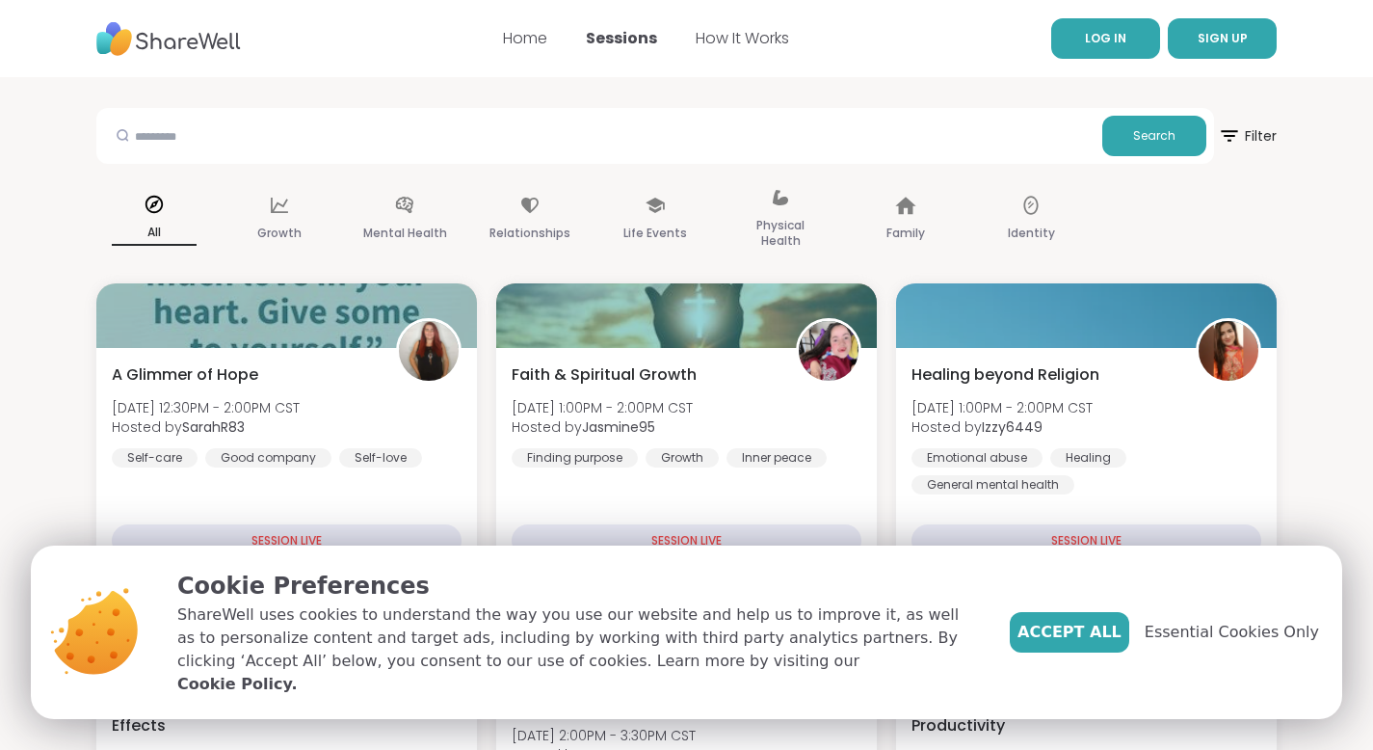
click at [1131, 44] on link "LOG IN" at bounding box center [1105, 38] width 109 height 40
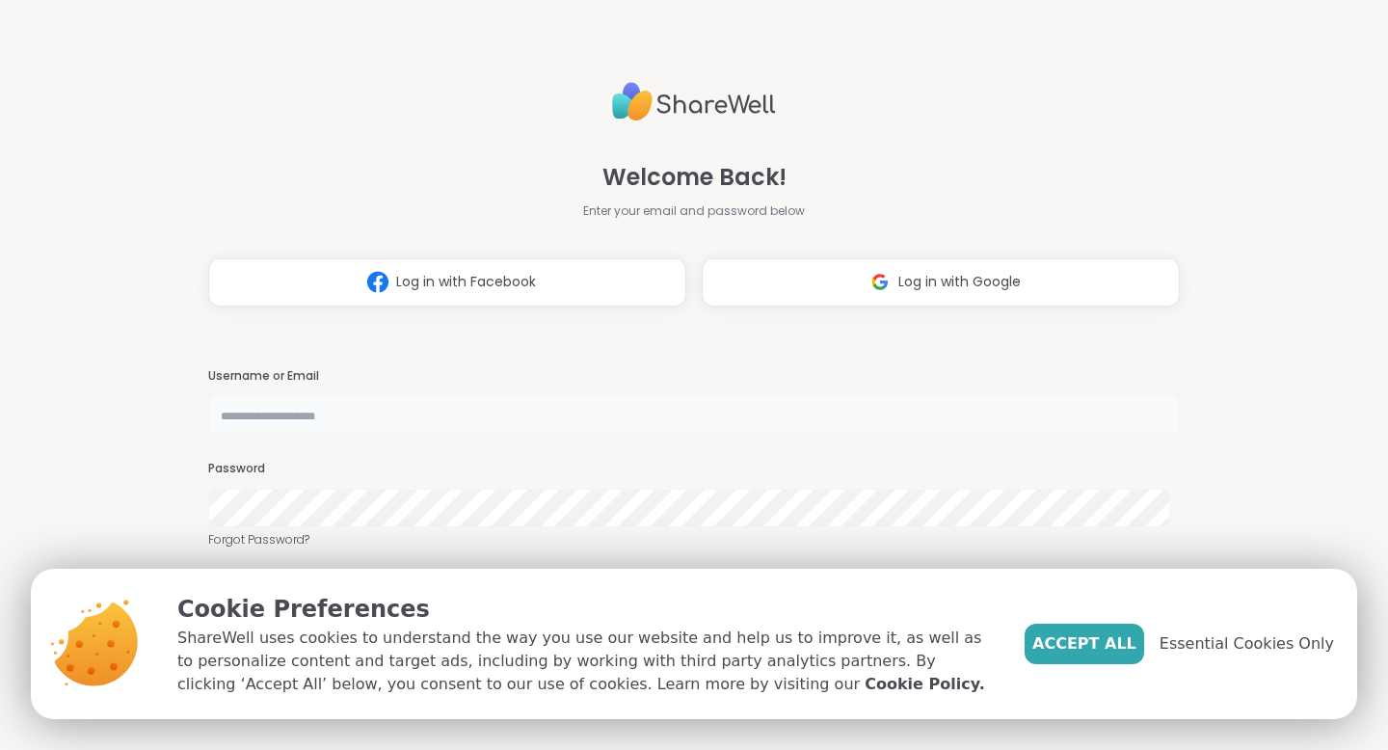
click at [234, 419] on input "text" at bounding box center [693, 414] width 971 height 39
type input "**********"
click at [1078, 652] on span "Accept All" at bounding box center [1084, 643] width 104 height 23
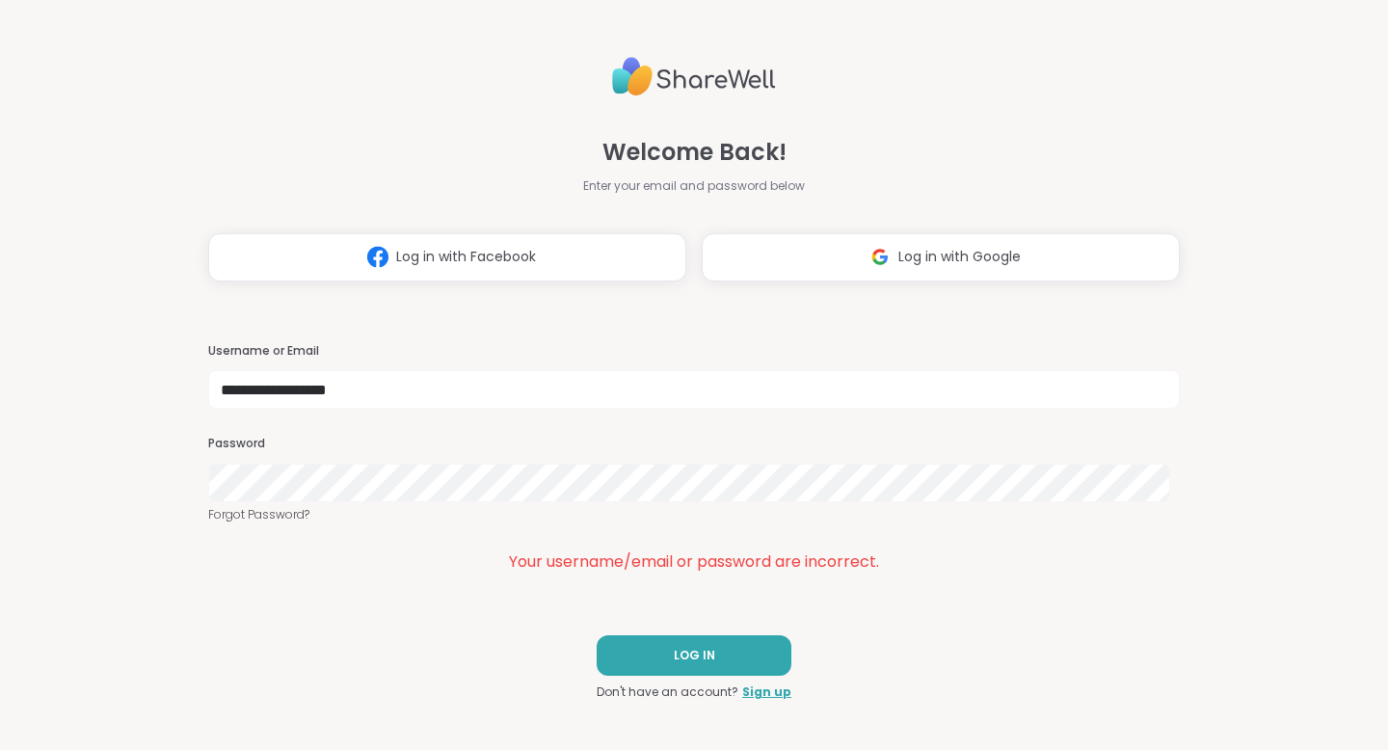
click at [122, 460] on div "**********" at bounding box center [694, 375] width 1388 height 750
click at [703, 656] on span "LOG IN" at bounding box center [694, 655] width 41 height 17
click at [276, 514] on link "Forgot Password?" at bounding box center [693, 514] width 971 height 17
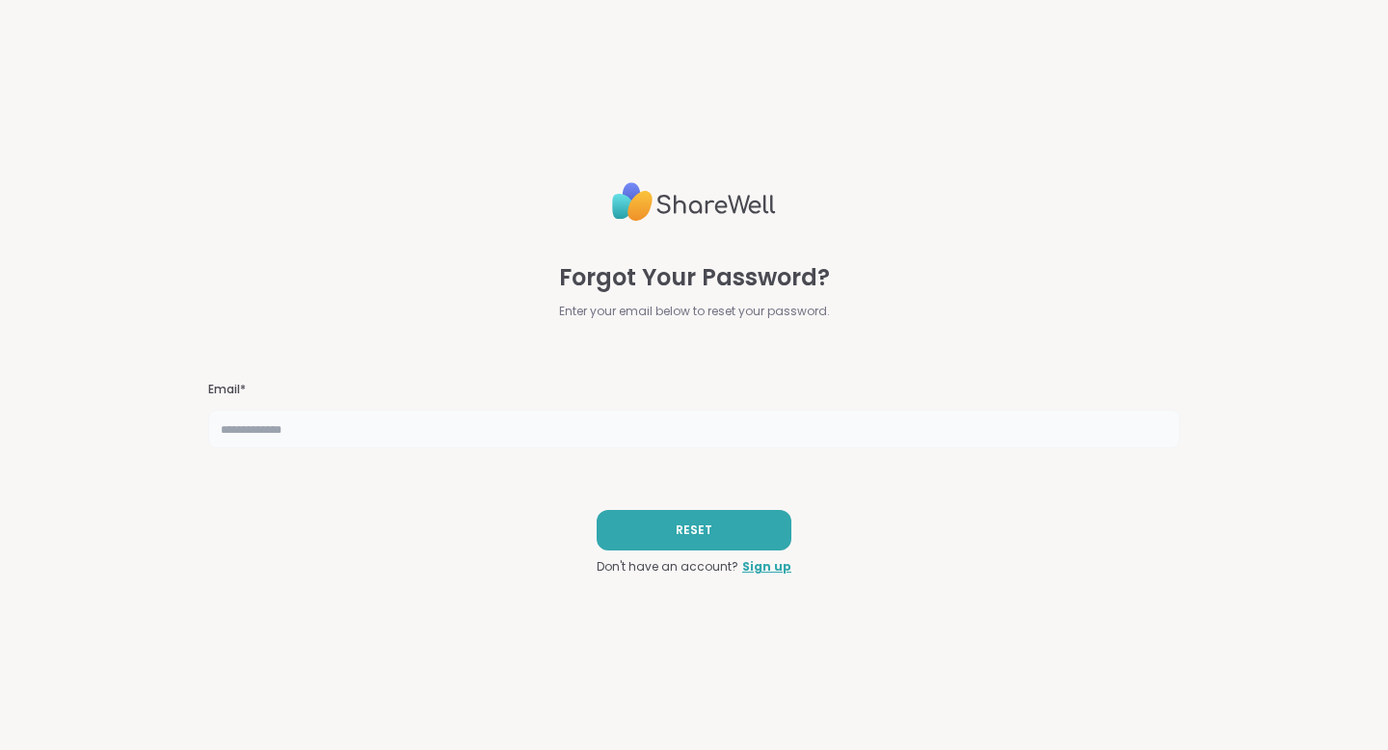
click at [324, 433] on input "text" at bounding box center [693, 429] width 971 height 39
type input "**********"
click at [688, 539] on button "RESET" at bounding box center [694, 530] width 195 height 40
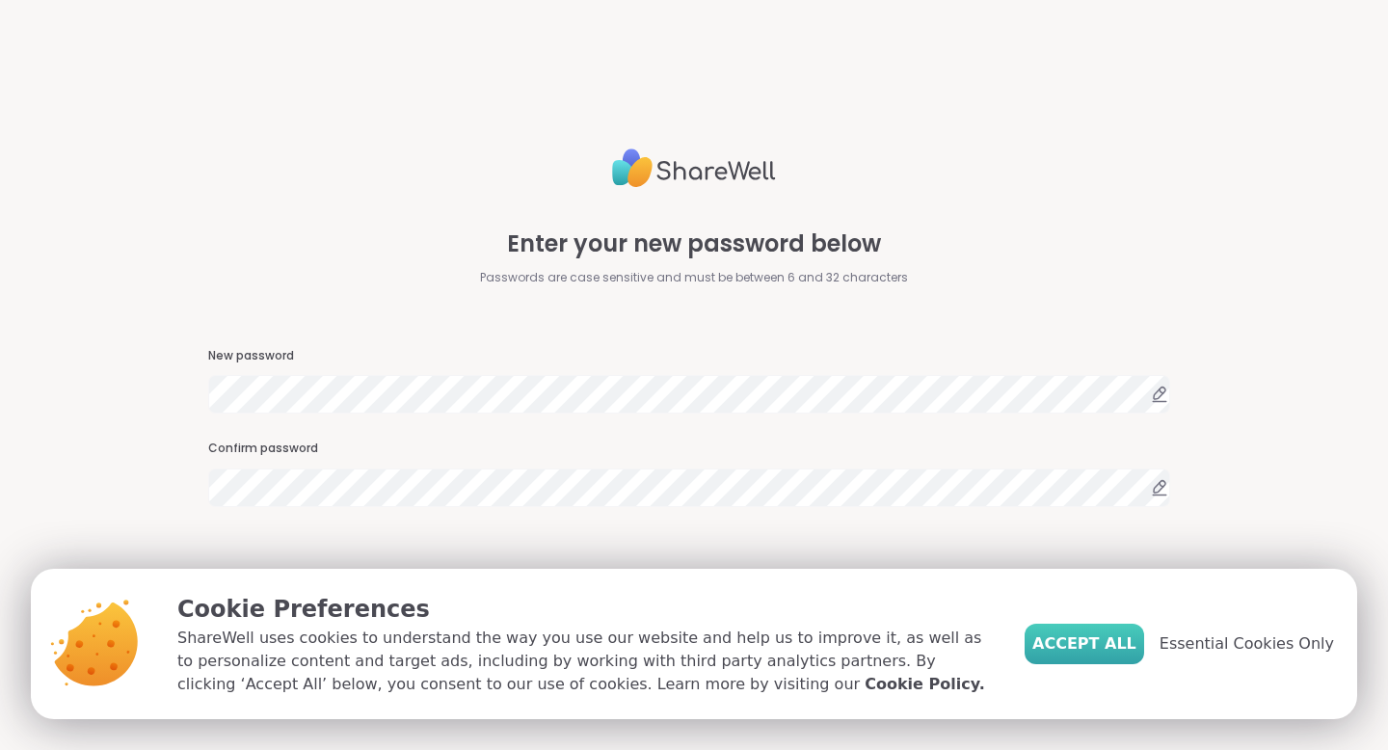
click at [1103, 638] on span "Accept All" at bounding box center [1084, 643] width 104 height 23
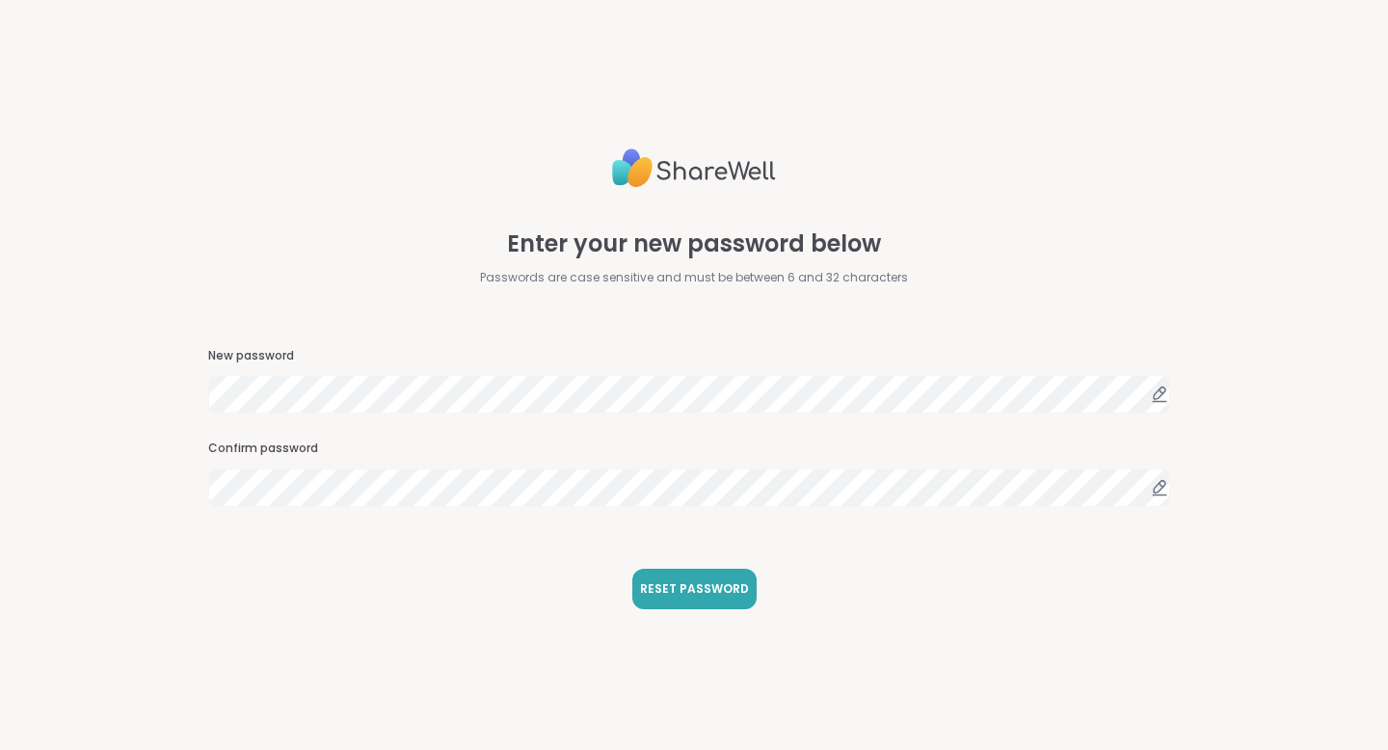
click at [1154, 398] on icon at bounding box center [1160, 393] width 12 height 12
click at [1151, 399] on icon at bounding box center [1159, 393] width 17 height 17
click at [1151, 491] on icon at bounding box center [1159, 487] width 17 height 17
click at [1154, 486] on icon at bounding box center [1160, 487] width 12 height 12
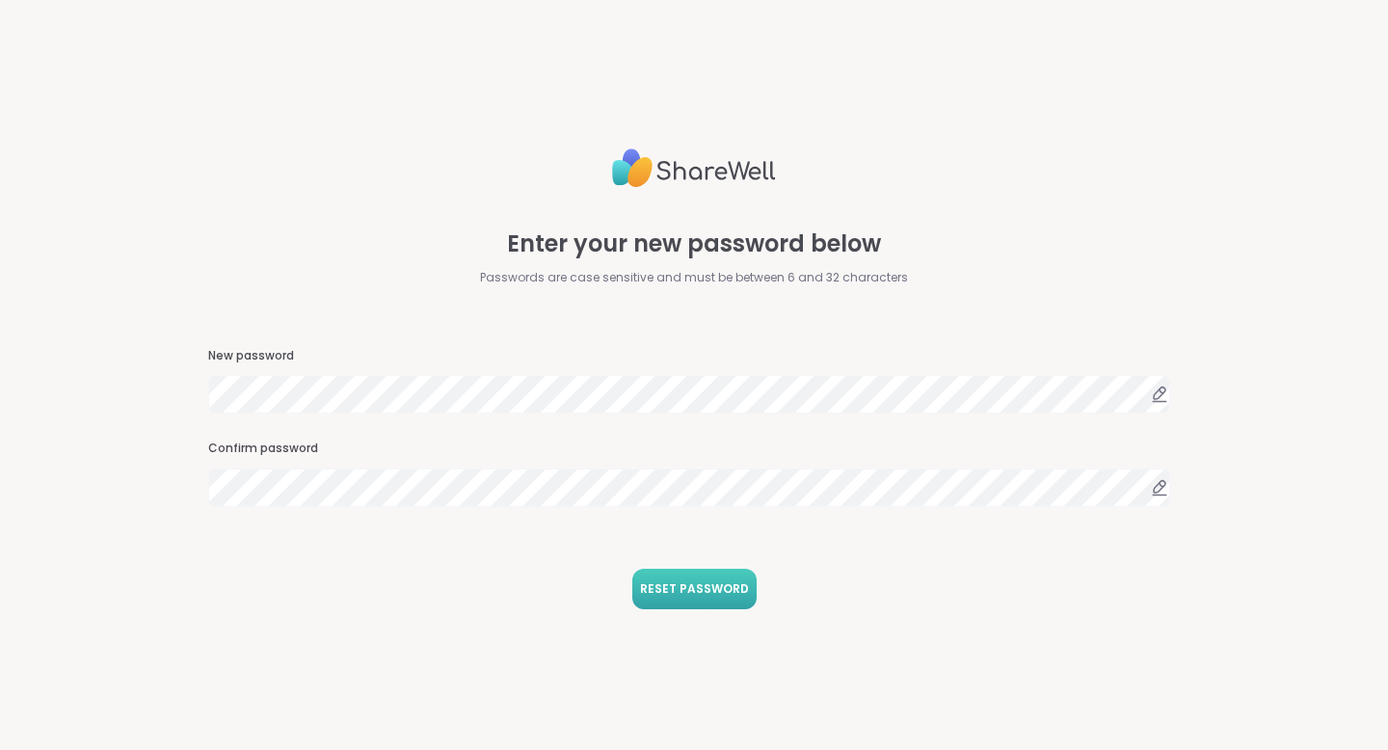
click at [697, 592] on span "RESET PASSWORD" at bounding box center [694, 588] width 109 height 17
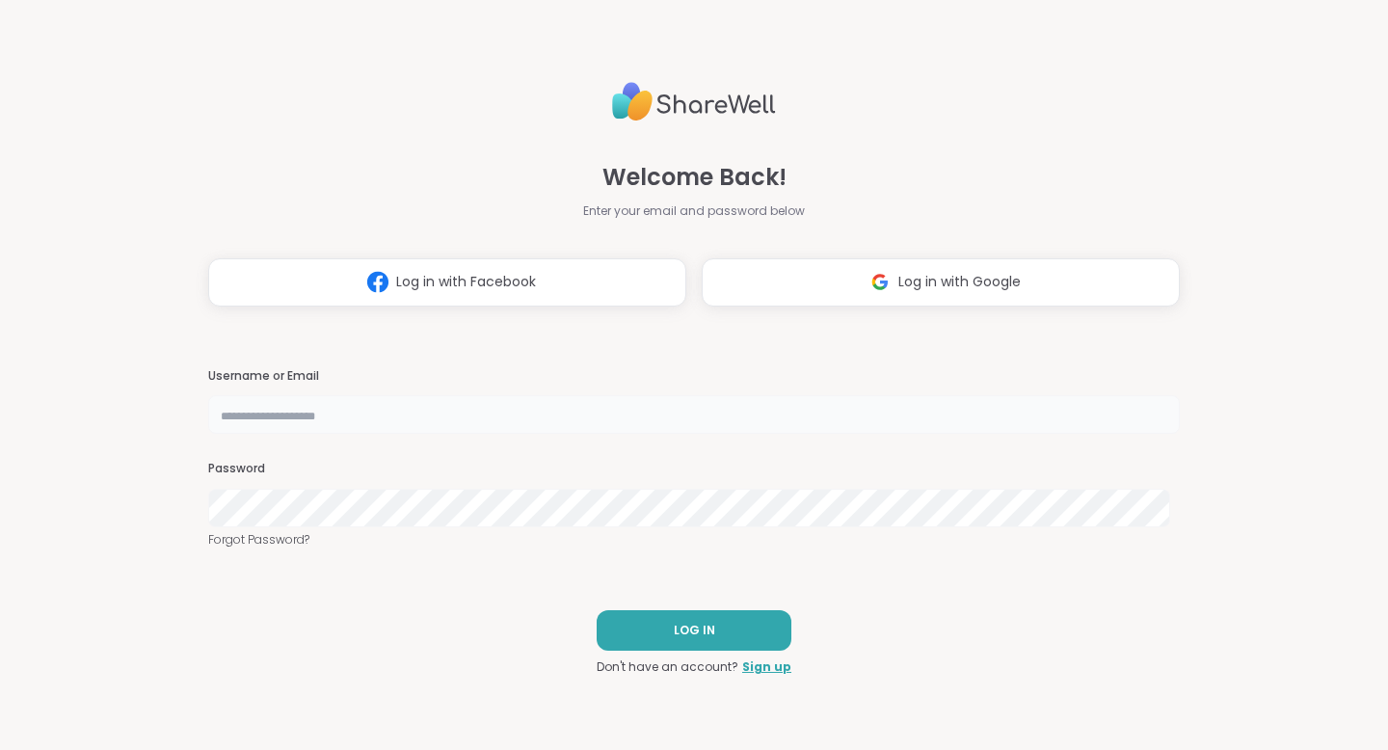
type input "**********"
click at [690, 622] on span "LOG IN" at bounding box center [694, 630] width 41 height 17
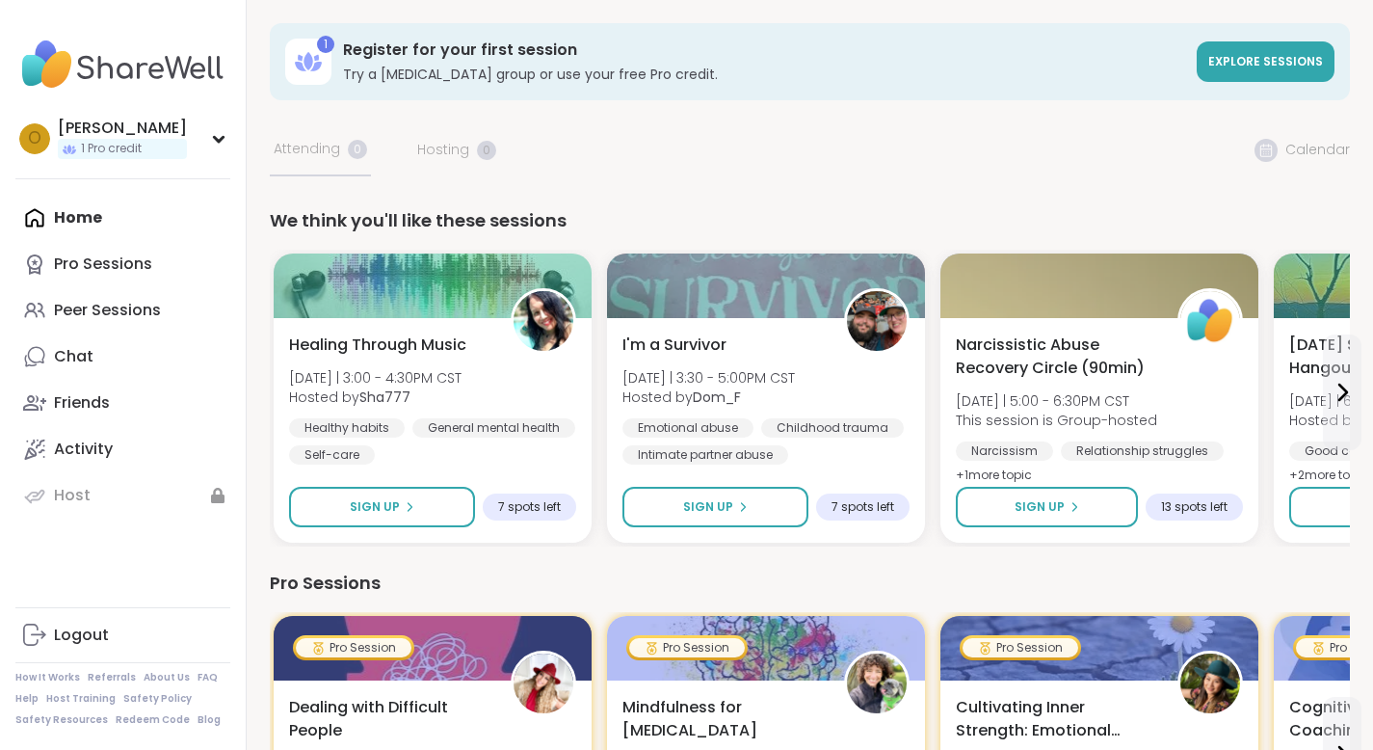
click at [1341, 394] on icon at bounding box center [1342, 392] width 23 height 23
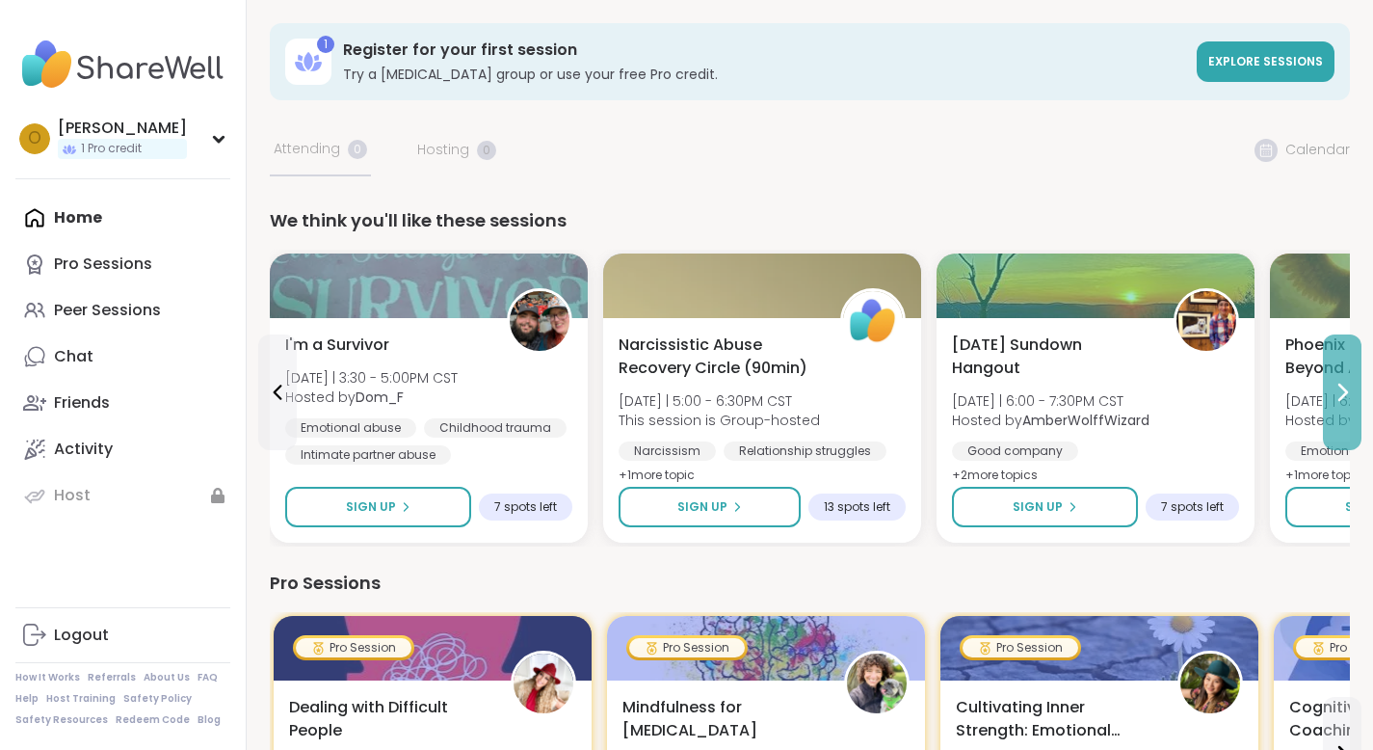
click at [1341, 394] on icon at bounding box center [1342, 392] width 23 height 23
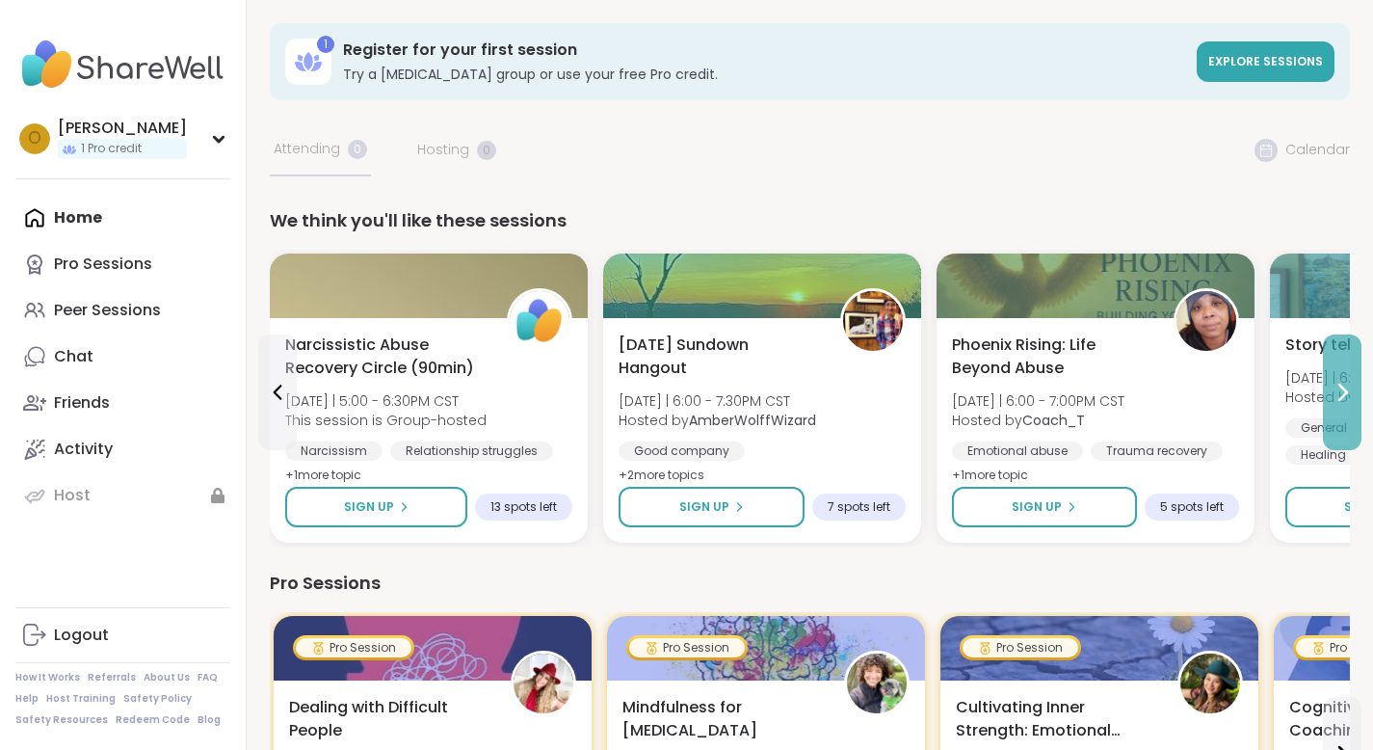
click at [1341, 394] on icon at bounding box center [1342, 392] width 23 height 23
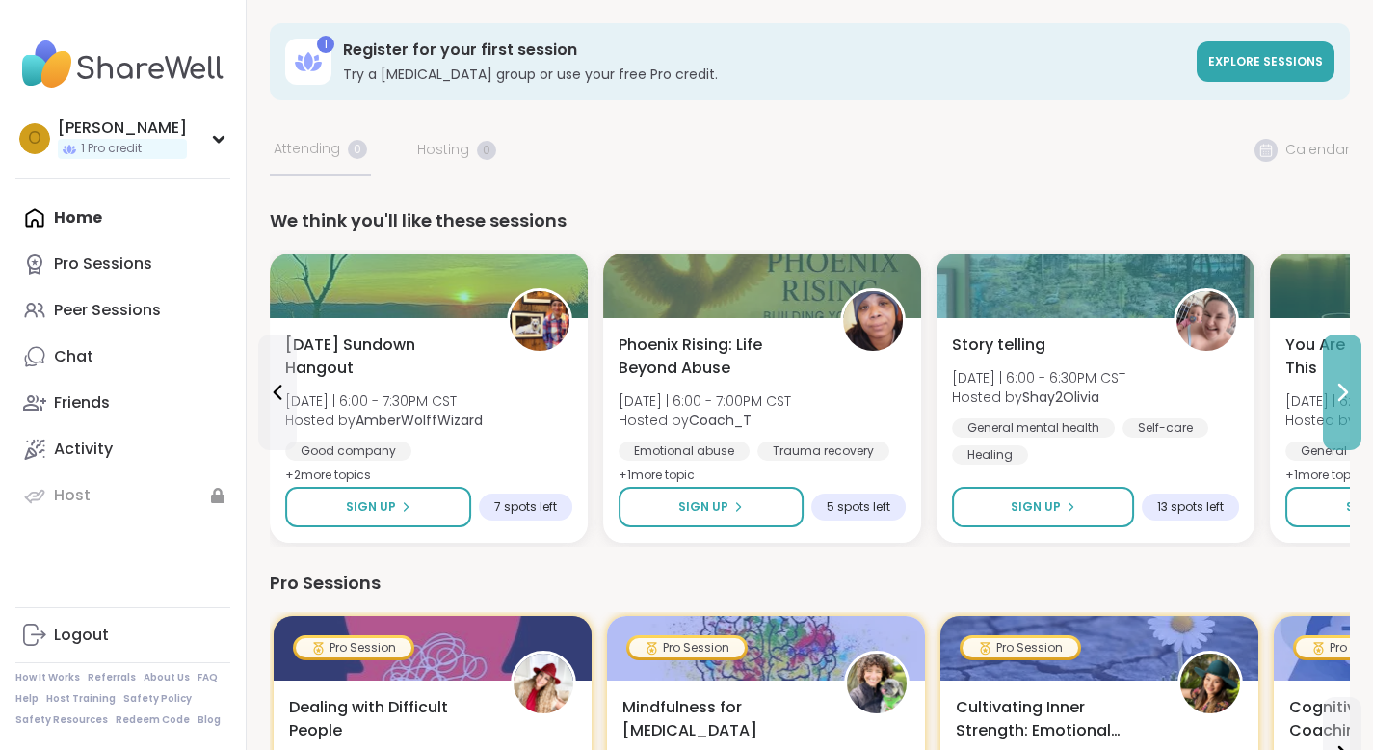
click at [1341, 394] on icon at bounding box center [1342, 392] width 23 height 23
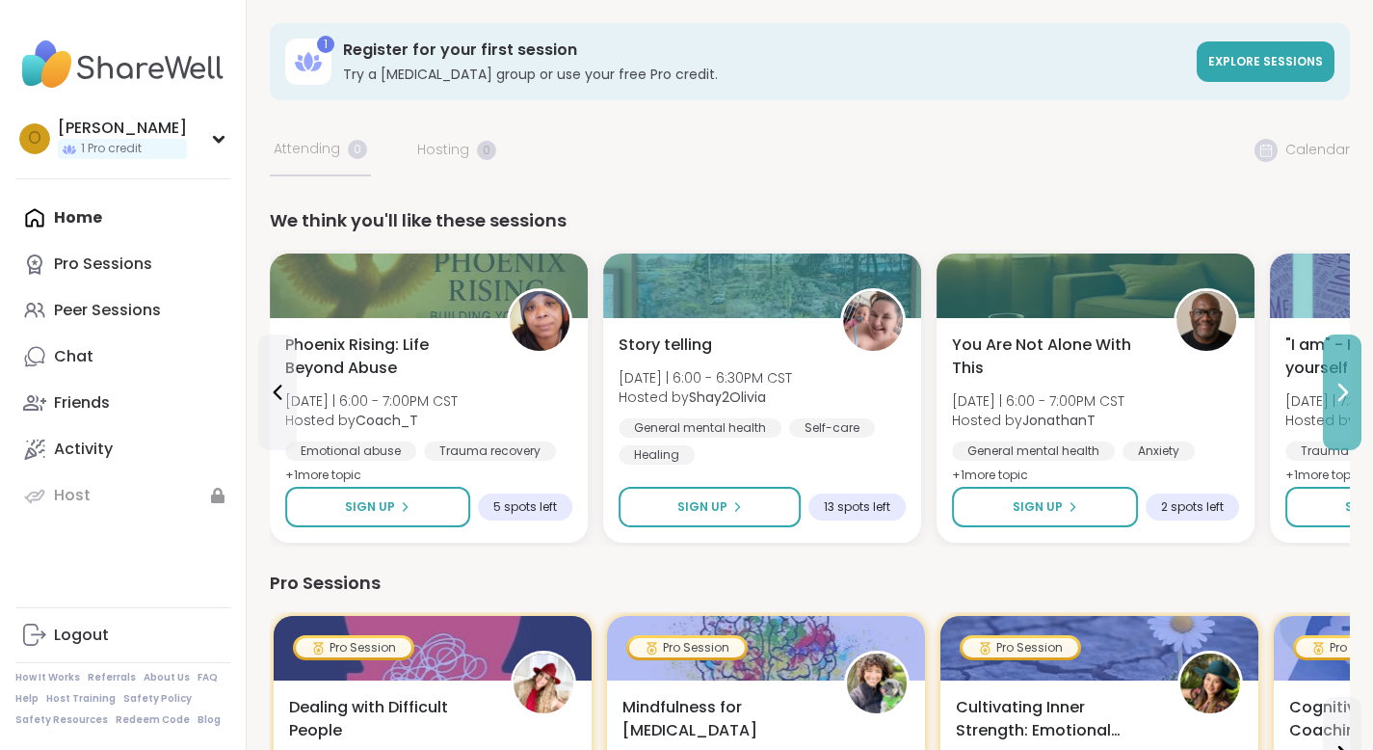
click at [1341, 394] on icon at bounding box center [1342, 392] width 23 height 23
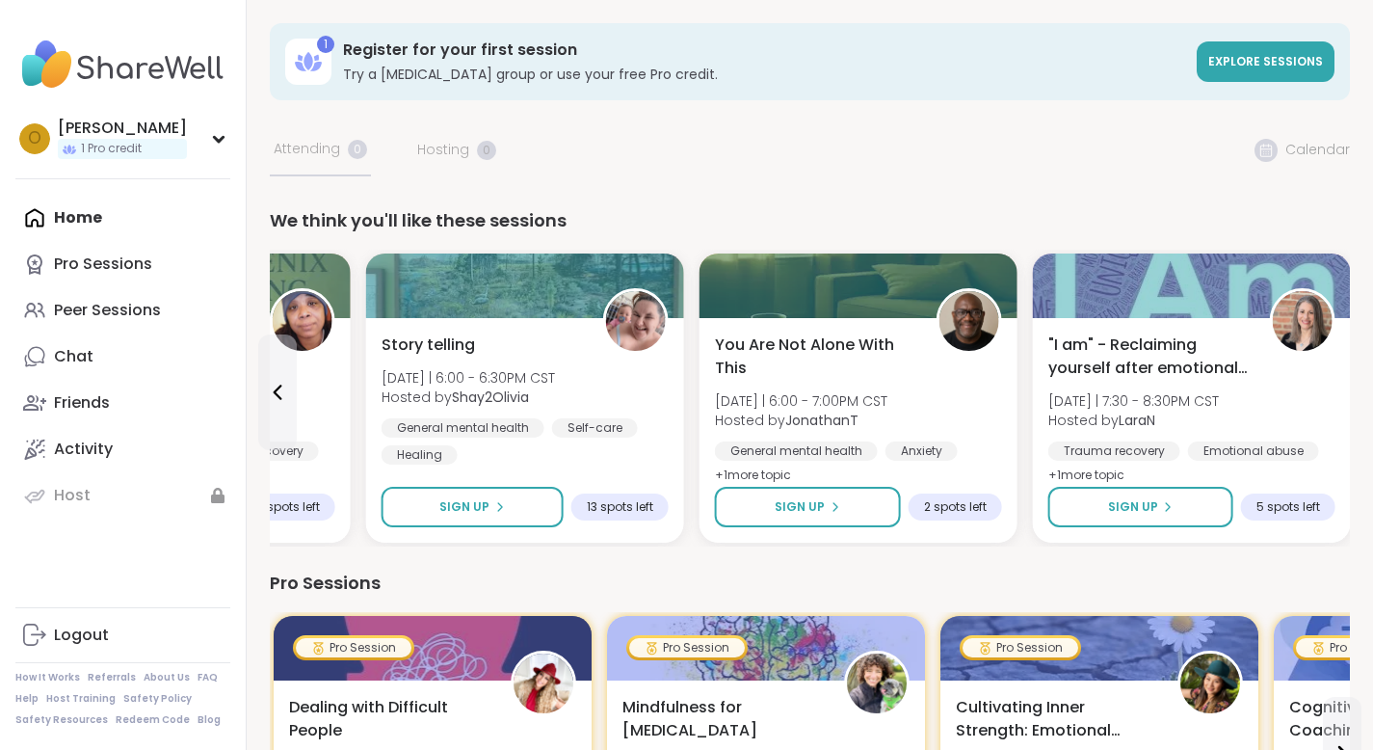
click at [1341, 394] on div ""I am" - Reclaiming yourself after emotional abuse [DATE] | 7:30 - 8:30PM CST H…" at bounding box center [1192, 430] width 318 height 225
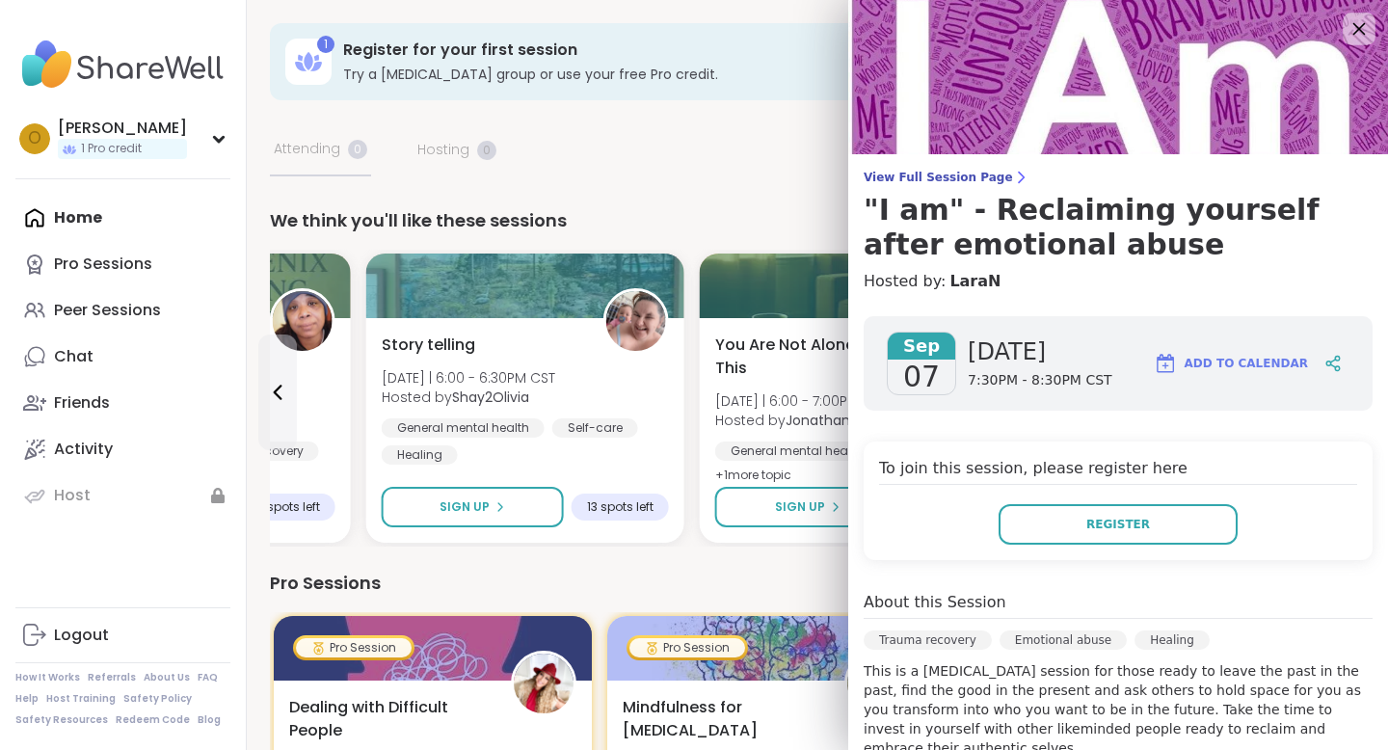
click at [1346, 36] on icon at bounding box center [1358, 28] width 24 height 24
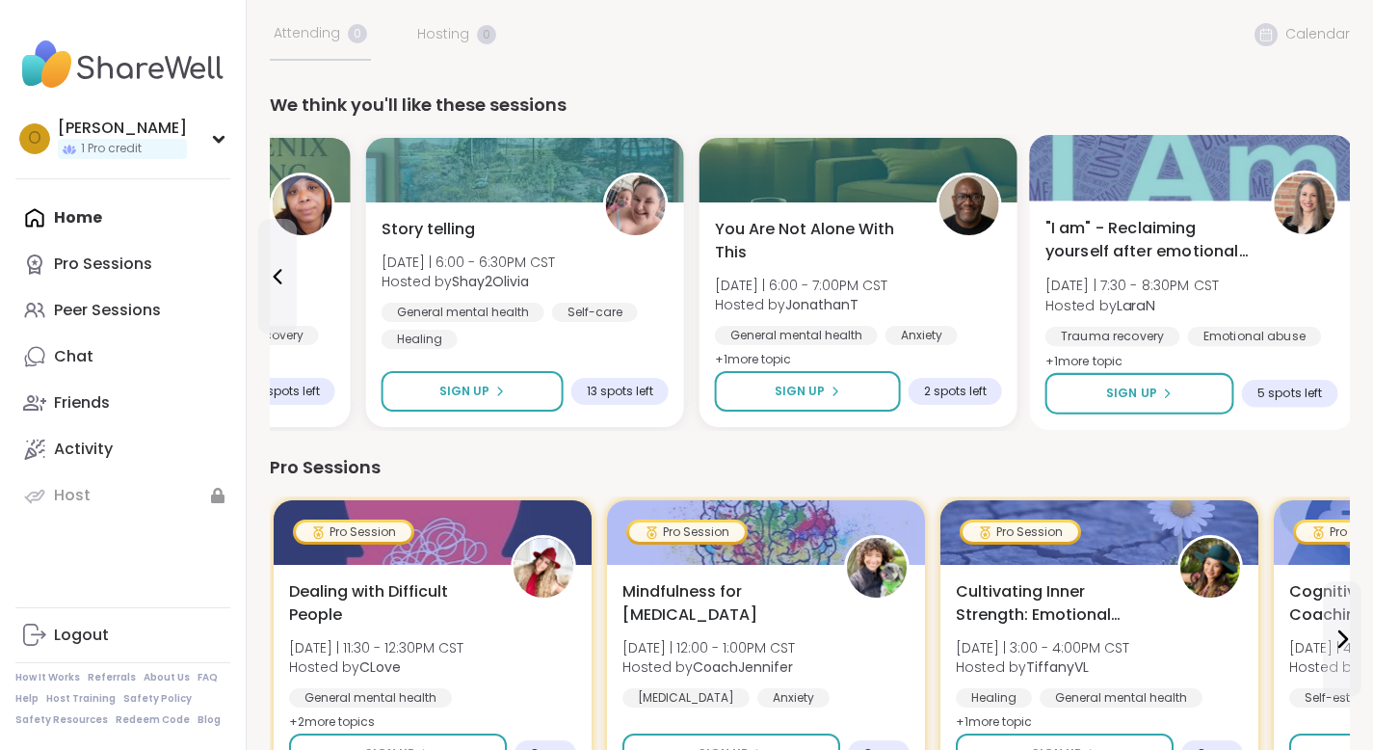
scroll to position [214, 0]
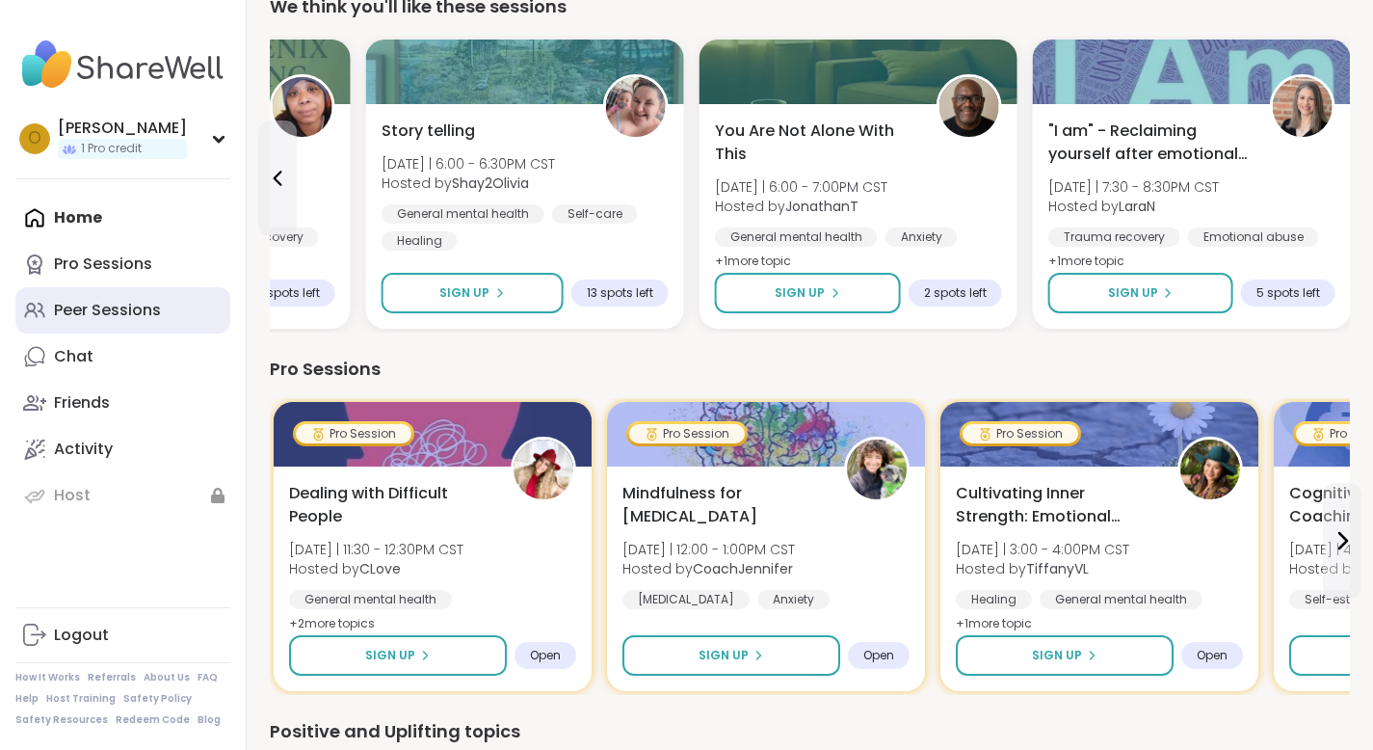
click at [144, 305] on div "Peer Sessions" at bounding box center [107, 310] width 107 height 21
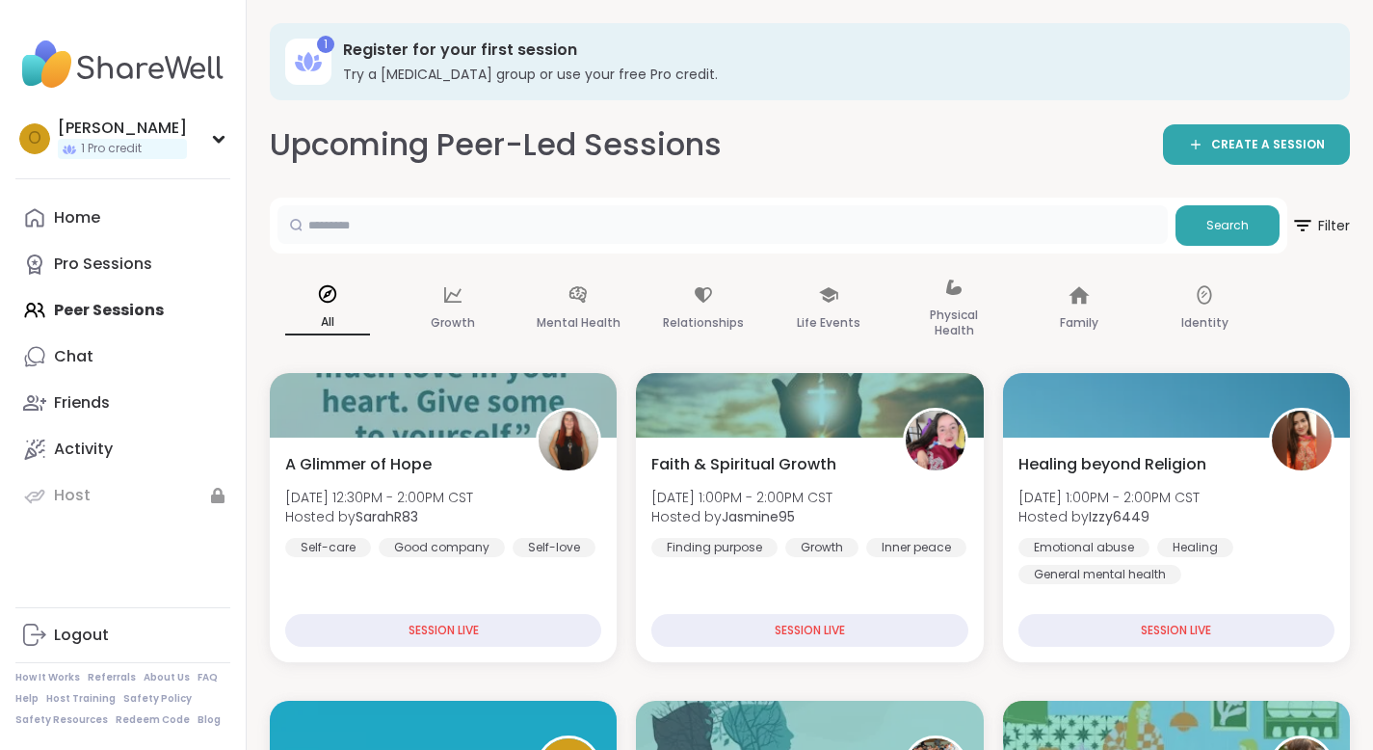
click at [475, 215] on input "text" at bounding box center [723, 224] width 890 height 39
type input "**********"
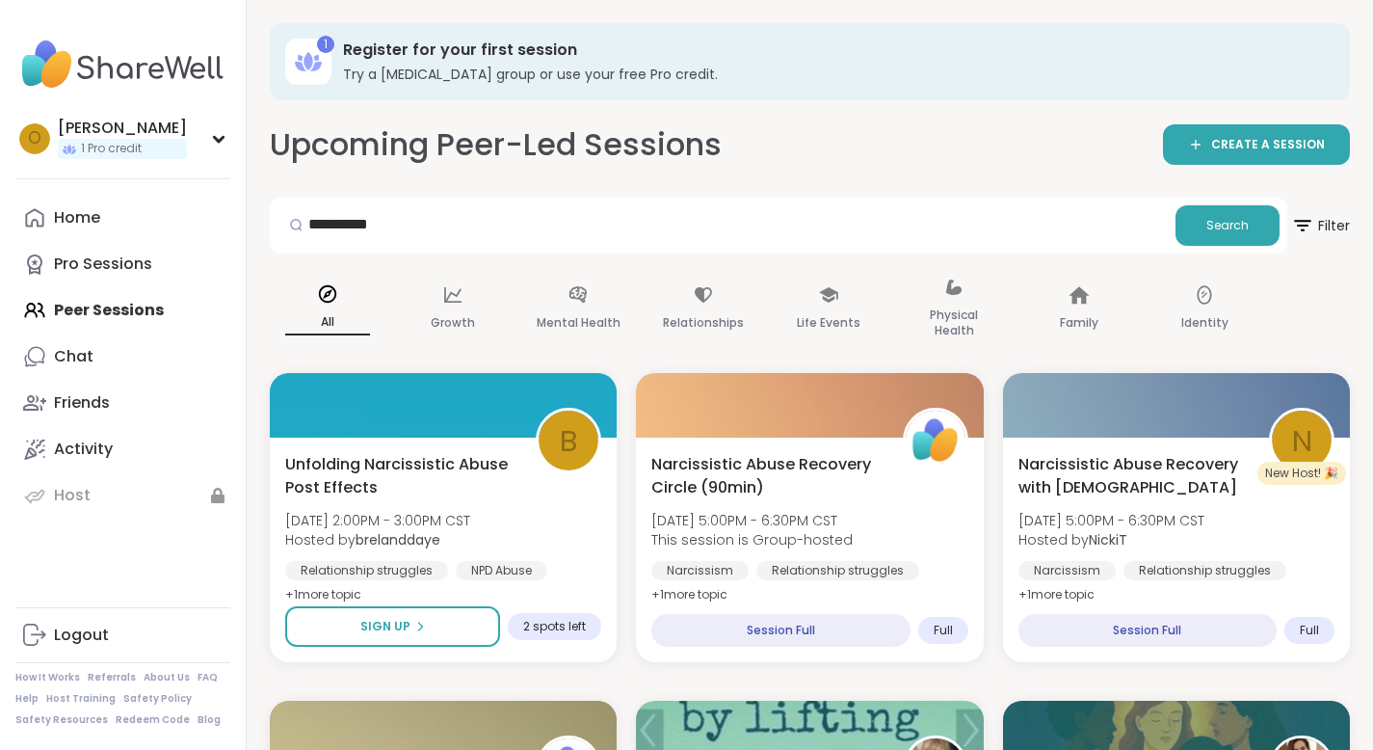
click at [315, 57] on icon at bounding box center [316, 58] width 5 height 7
click at [300, 60] on icon at bounding box center [300, 58] width 5 height 7
click at [450, 70] on h3 "Try a [MEDICAL_DATA] group or use your free Pro credit." at bounding box center [833, 74] width 980 height 19
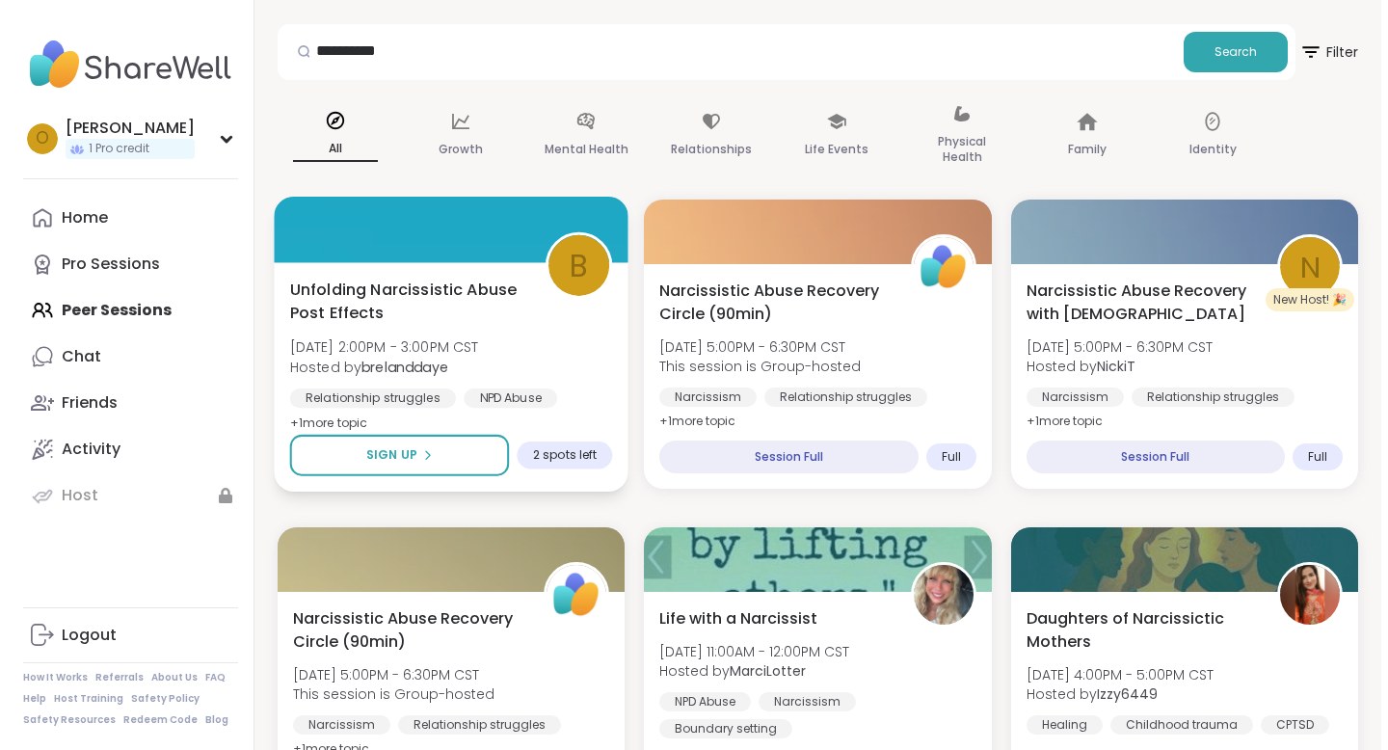
scroll to position [173, 0]
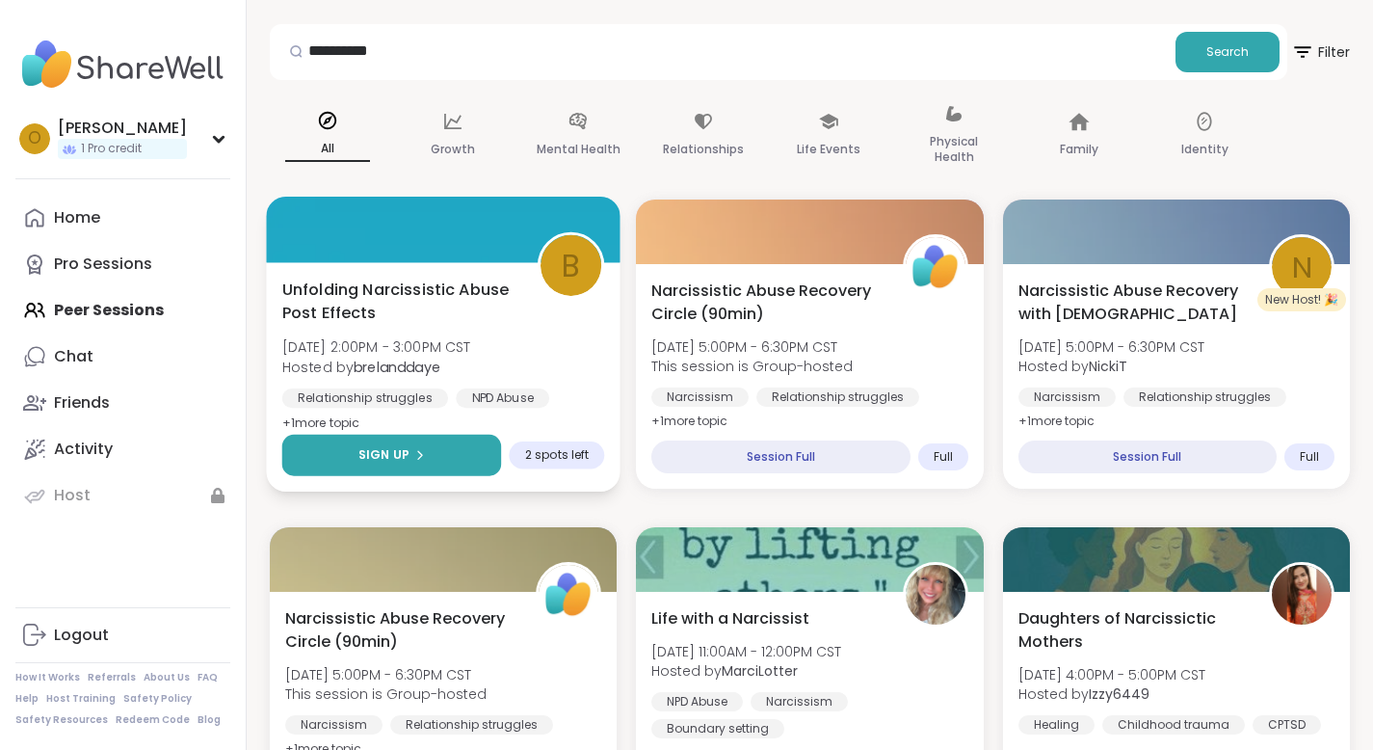
click at [400, 456] on span "Sign Up" at bounding box center [383, 454] width 51 height 17
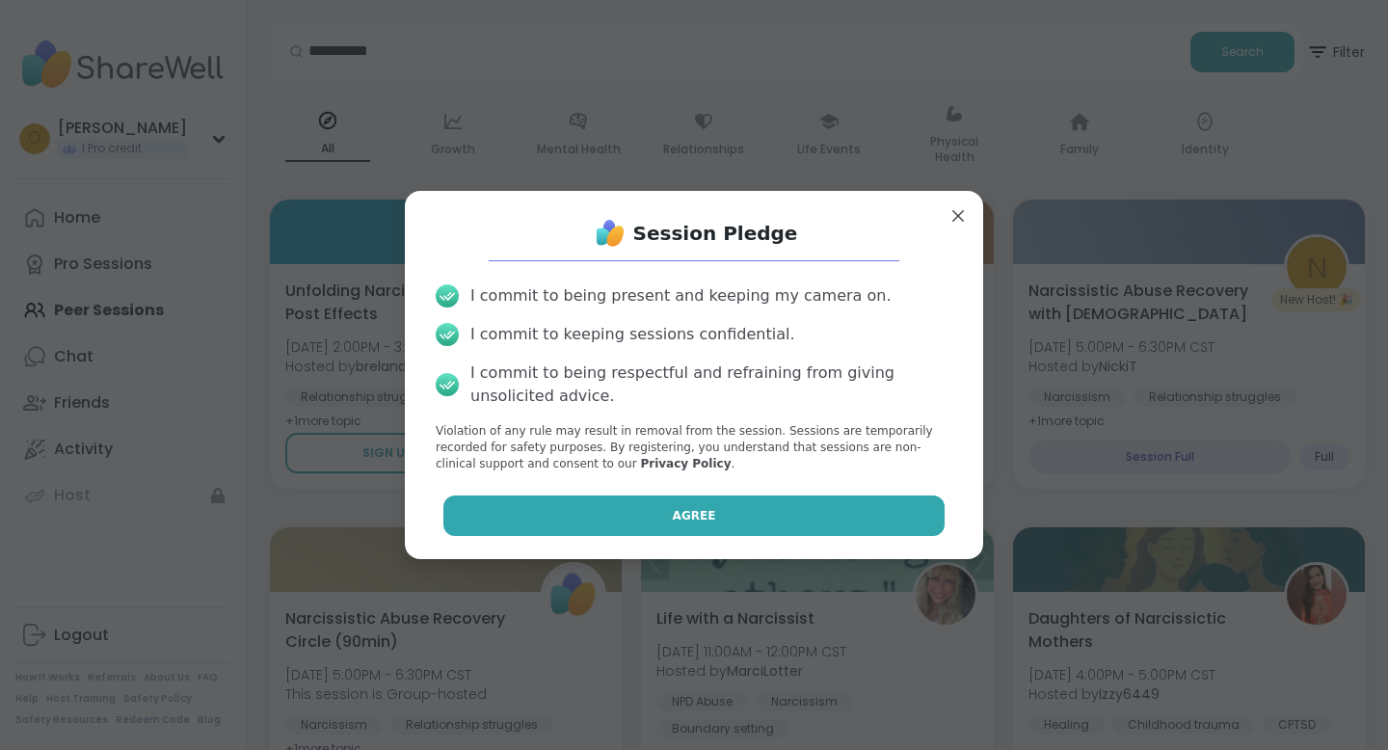
click at [673, 514] on span "Agree" at bounding box center [694, 515] width 43 height 17
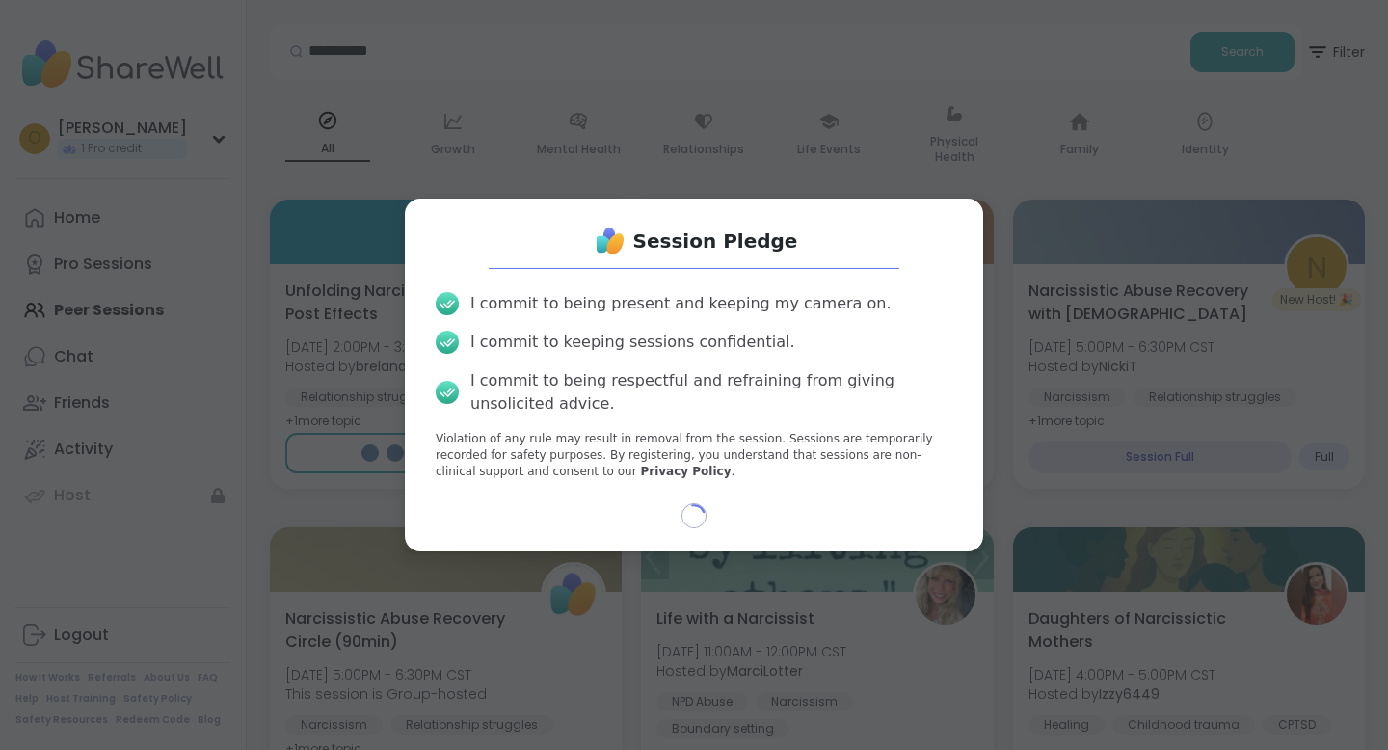
select select "**"
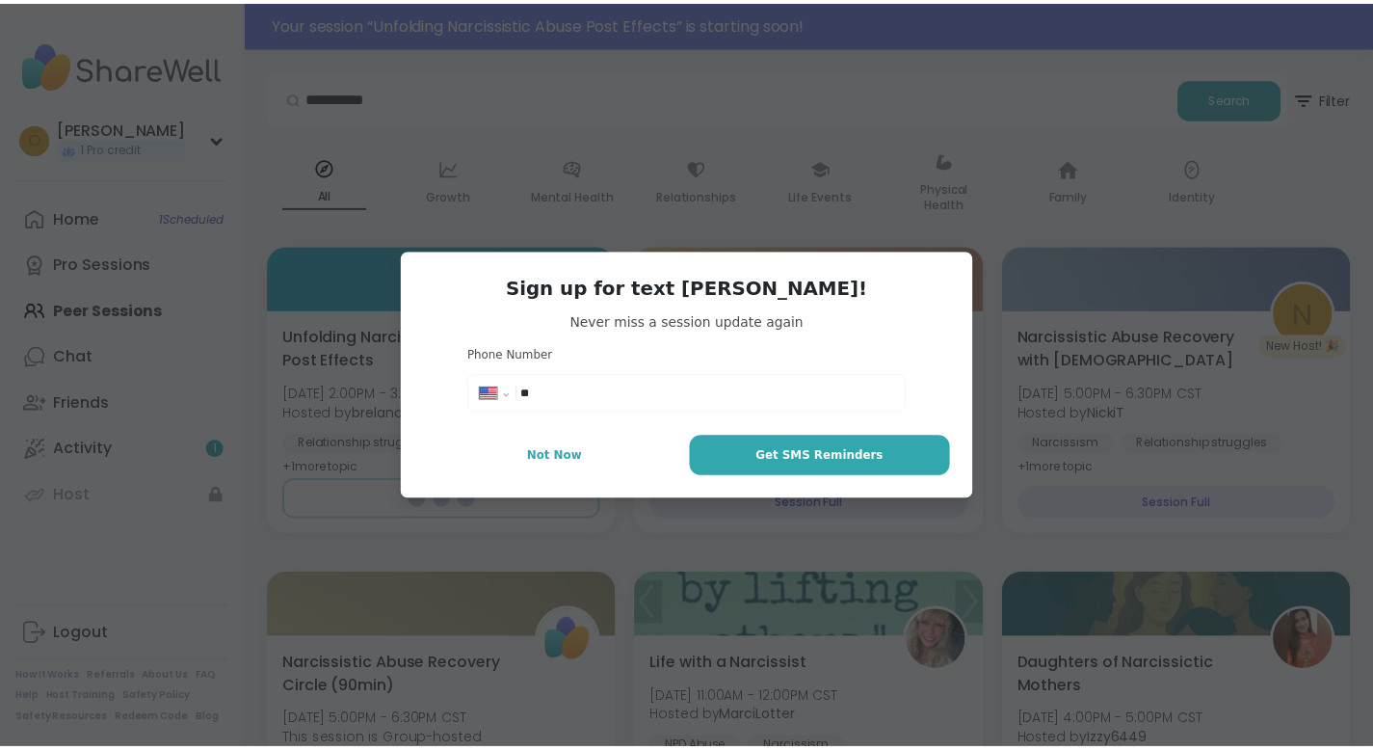
scroll to position [220, 0]
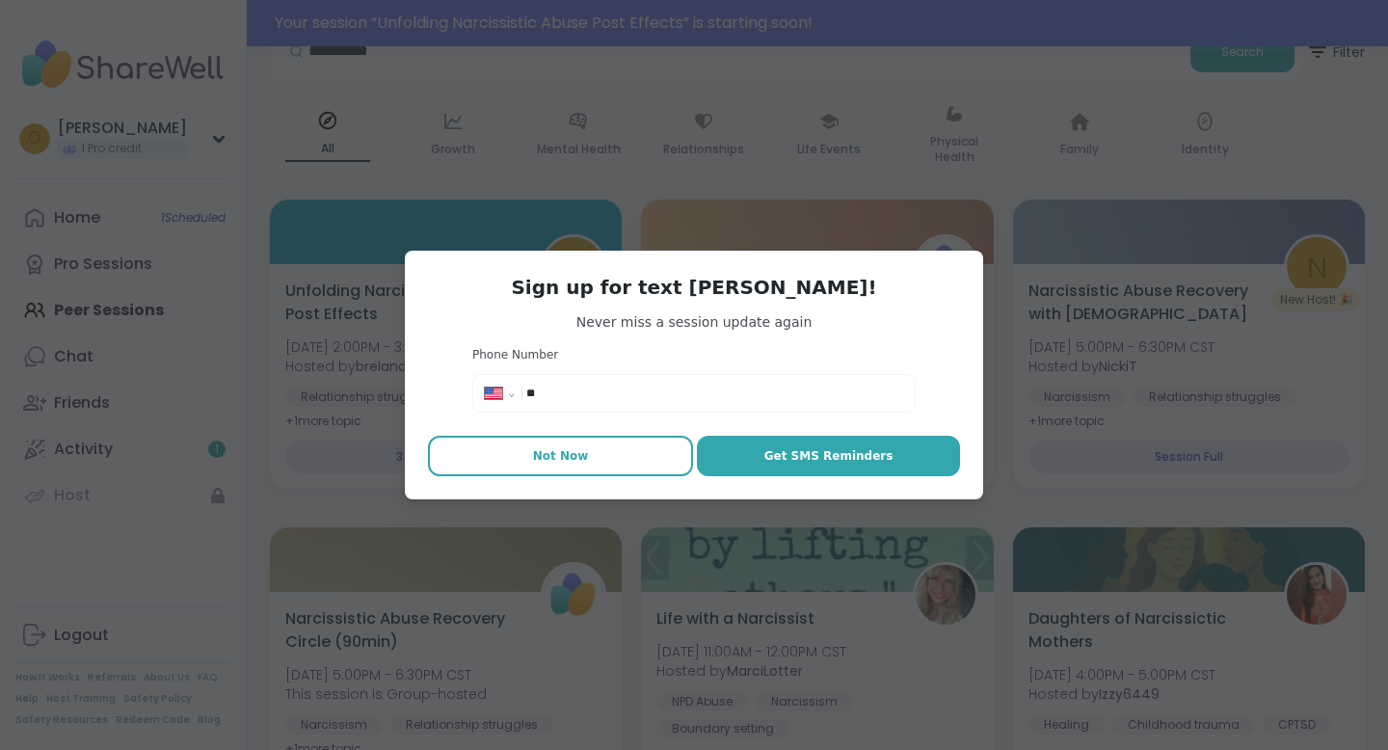
click at [554, 454] on span "Not Now" at bounding box center [561, 455] width 56 height 17
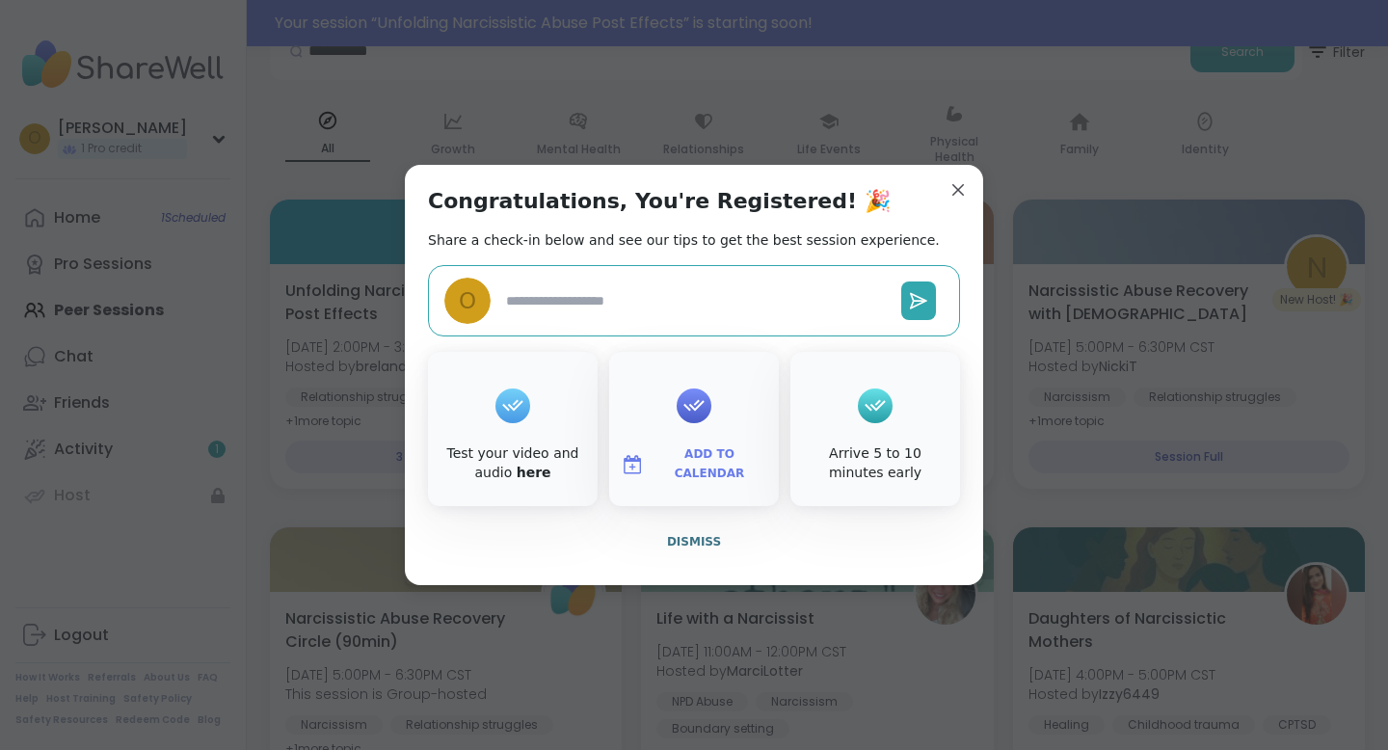
click at [502, 408] on icon at bounding box center [512, 405] width 31 height 30
click at [509, 468] on div "Test your video and audio here" at bounding box center [513, 463] width 162 height 38
click at [568, 438] on div "Test your video and audio here" at bounding box center [513, 429] width 170 height 154
click at [497, 412] on icon at bounding box center [512, 405] width 31 height 30
click at [478, 407] on div "Test your video and audio here" at bounding box center [513, 429] width 170 height 154
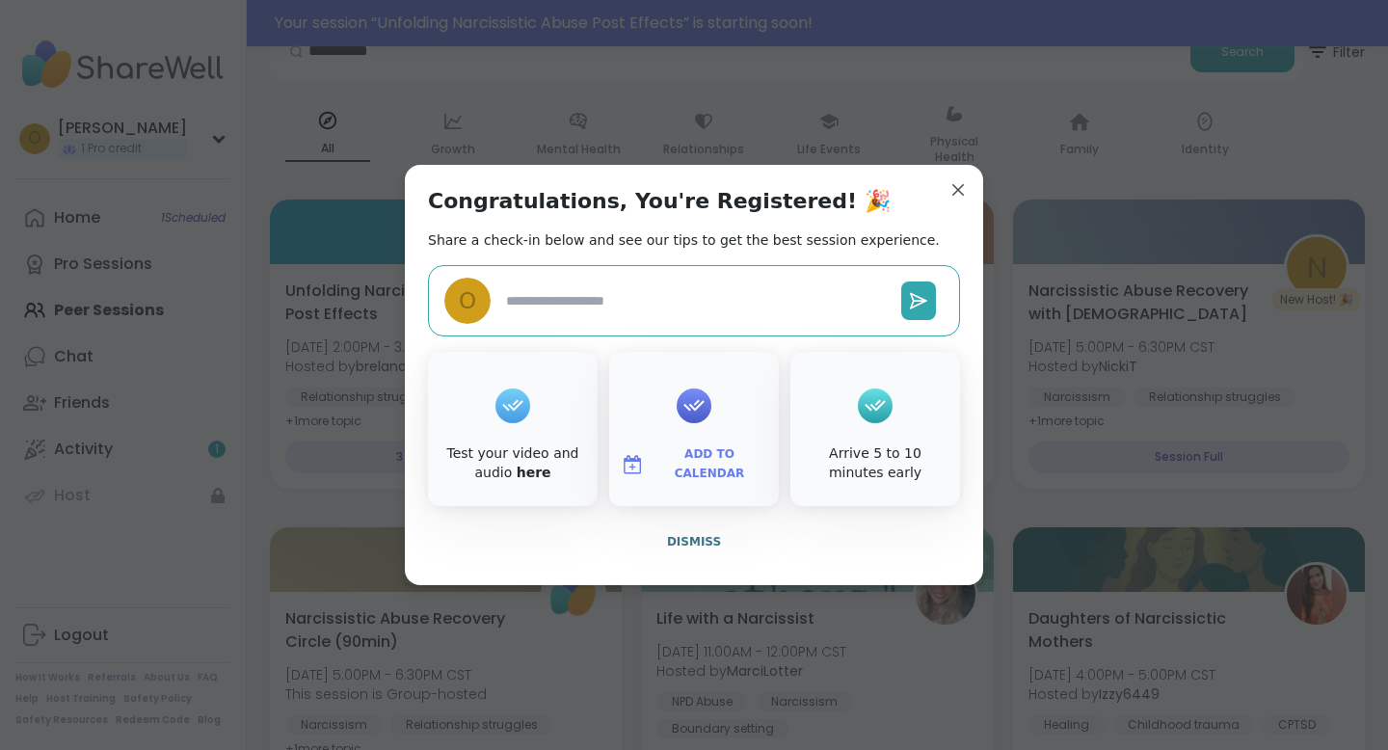
click at [502, 302] on textarea at bounding box center [695, 301] width 395 height 36
click at [503, 412] on icon at bounding box center [512, 405] width 31 height 30
click at [492, 460] on div "Test your video and audio here" at bounding box center [513, 463] width 162 height 38
click at [491, 466] on div "Test your video and audio here" at bounding box center [513, 463] width 162 height 38
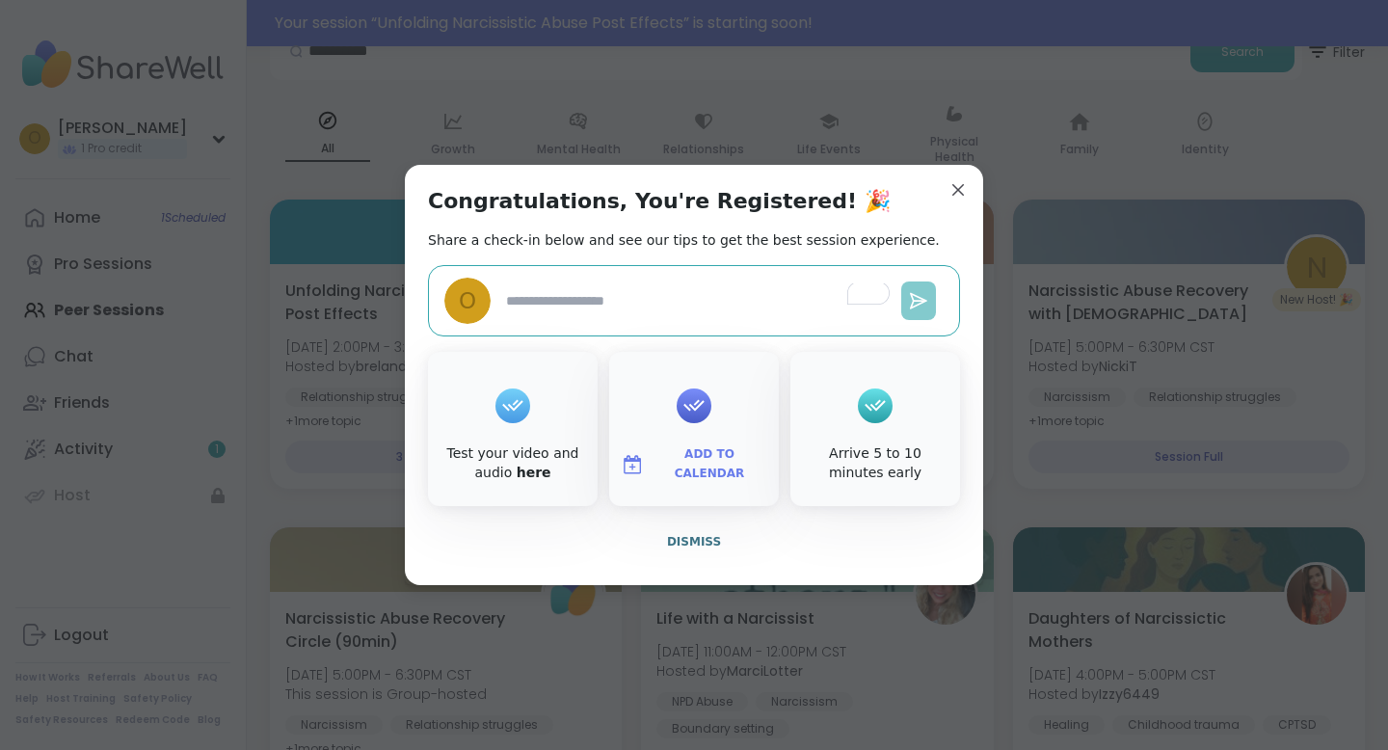
click at [911, 305] on icon at bounding box center [918, 300] width 15 height 14
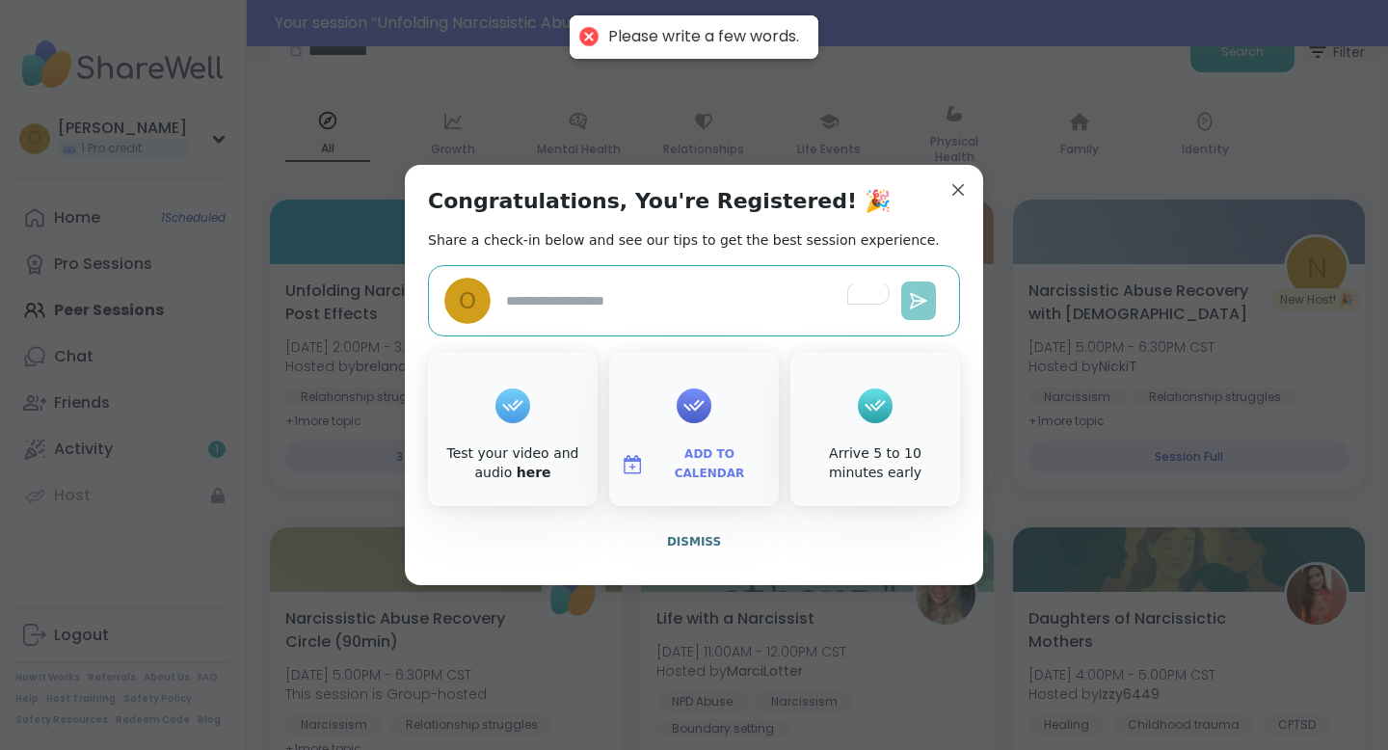
click at [911, 305] on icon at bounding box center [918, 300] width 15 height 14
click at [531, 309] on textarea "To enrich screen reader interactions, please activate Accessibility in Grammarl…" at bounding box center [695, 301] width 395 height 36
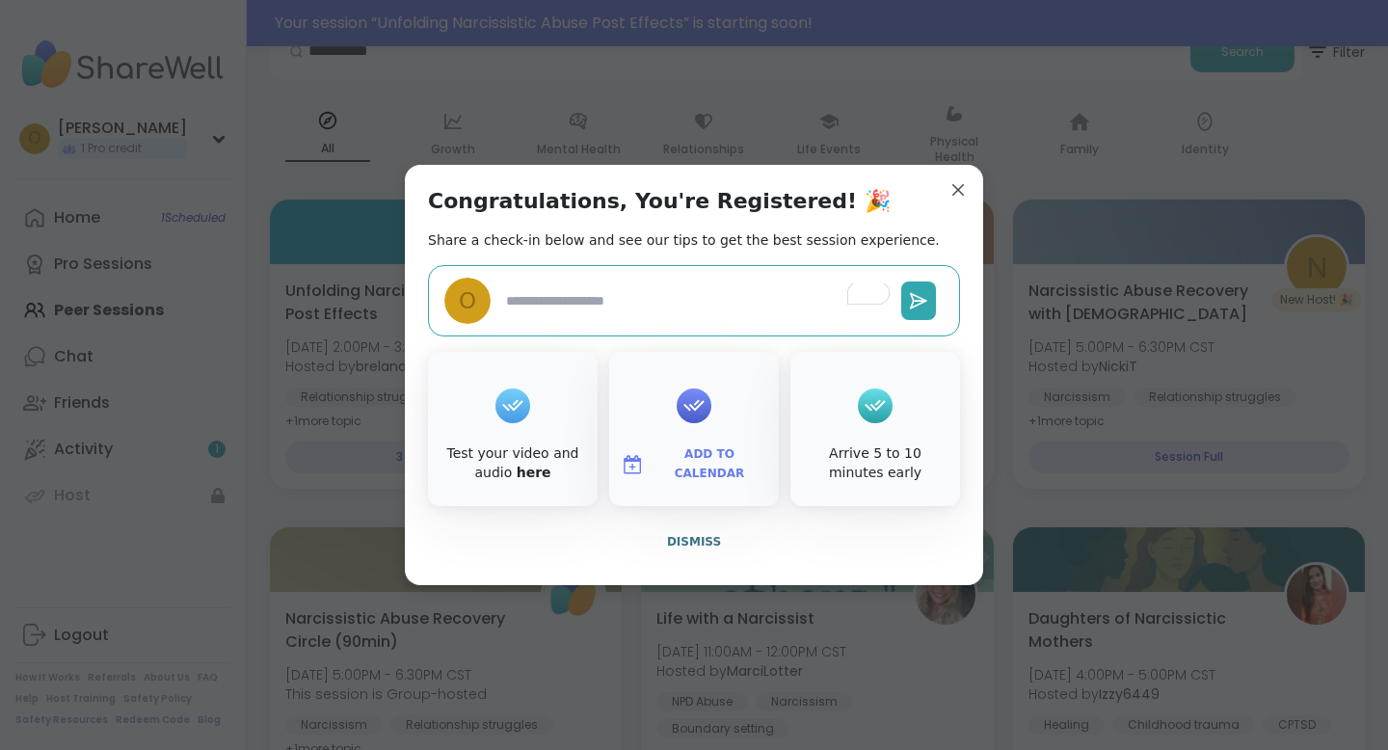
type textarea "*"
type textarea "**"
click at [911, 293] on icon at bounding box center [918, 300] width 15 height 14
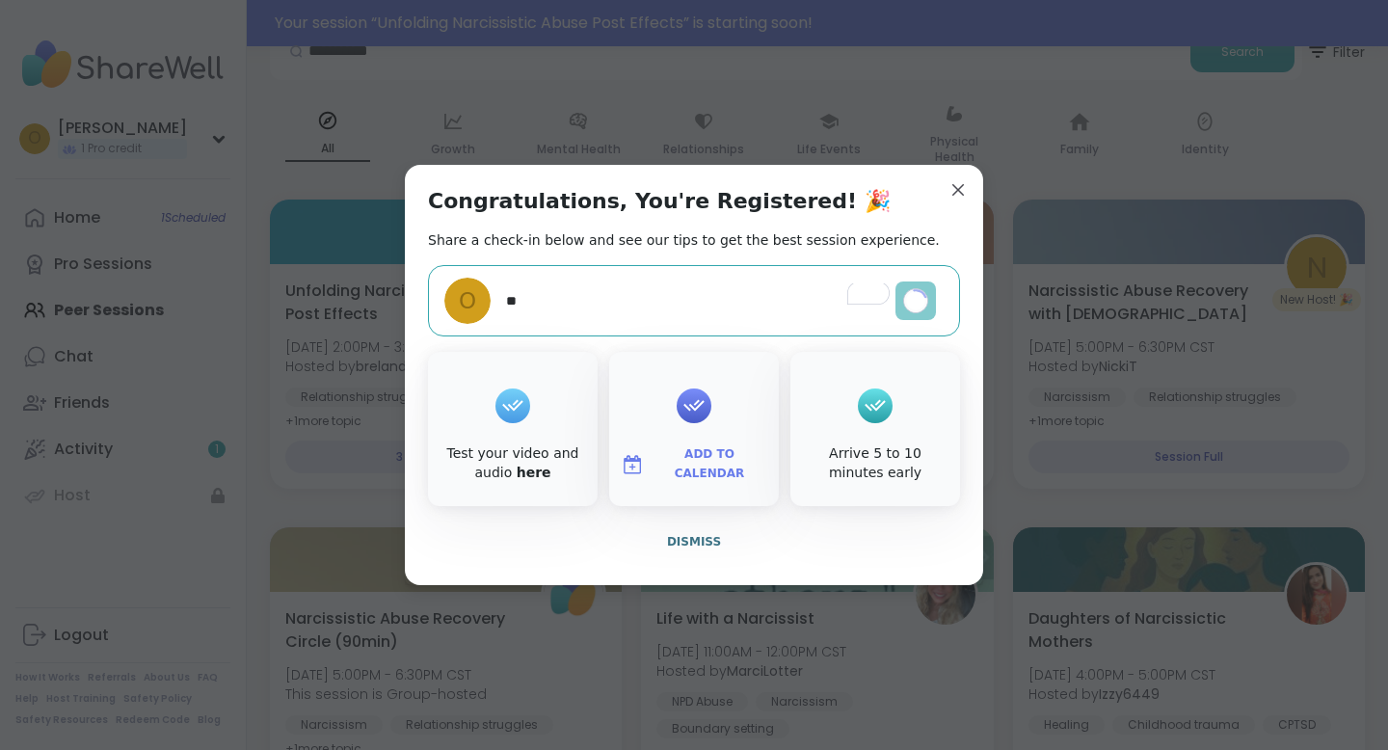
type textarea "*"
click at [509, 407] on icon at bounding box center [512, 406] width 21 height 12
click at [864, 406] on icon at bounding box center [874, 406] width 21 height 12
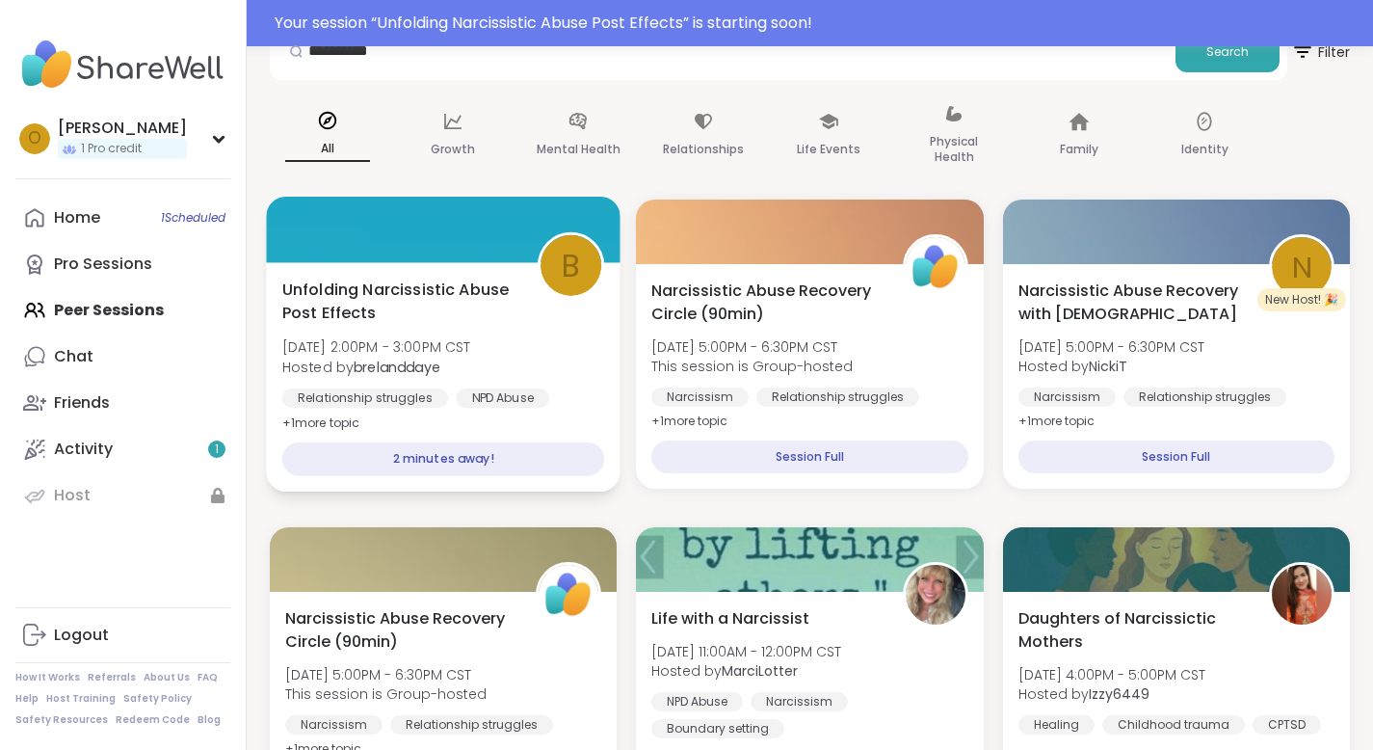
click at [426, 463] on div "2 minutes away!" at bounding box center [443, 459] width 323 height 34
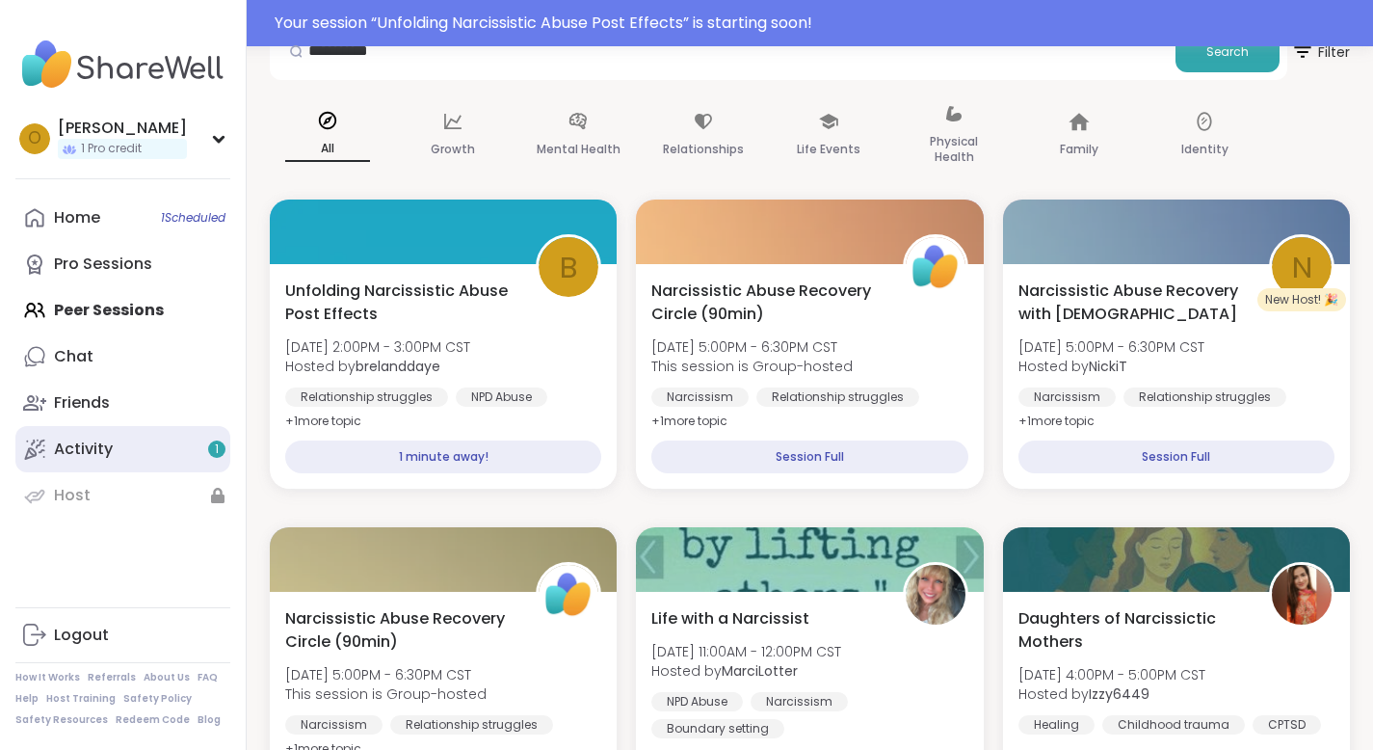
click at [90, 448] on div "Activity 1" at bounding box center [83, 448] width 59 height 21
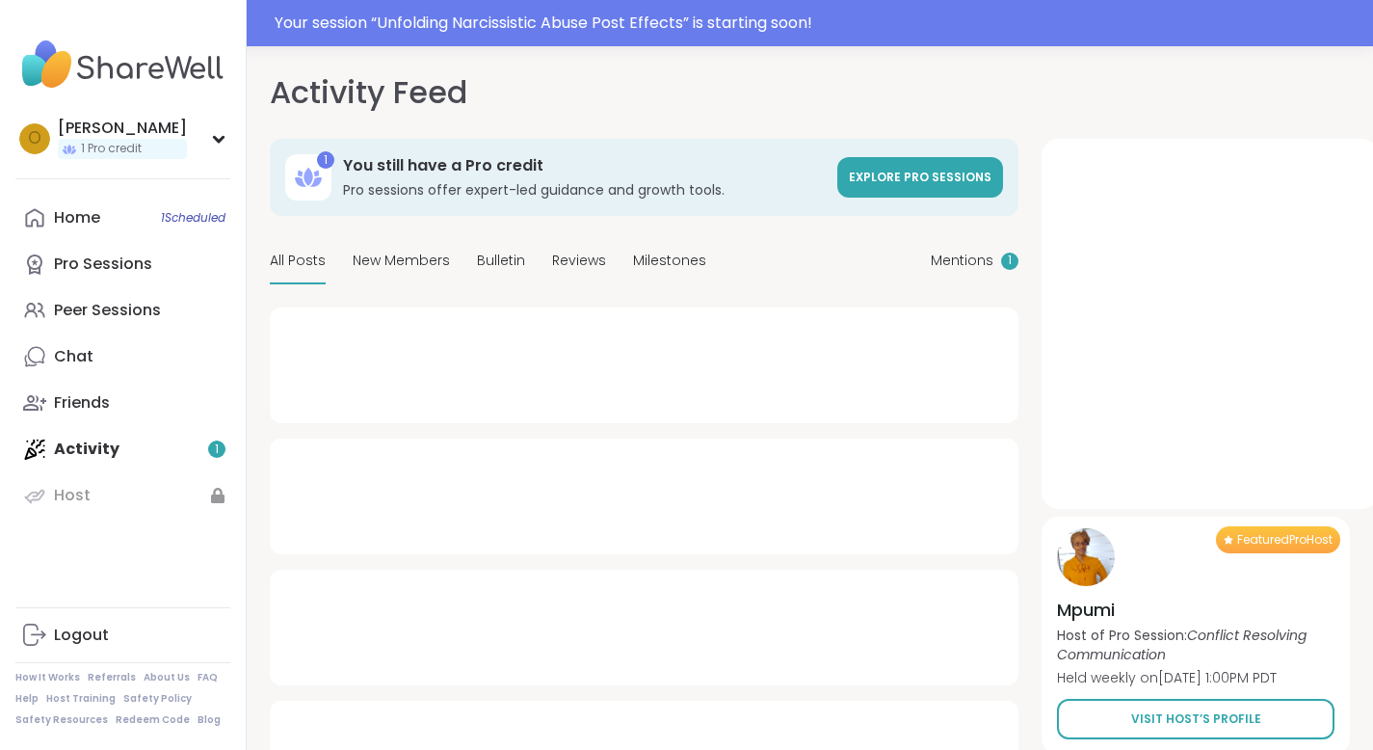
type textarea "*"
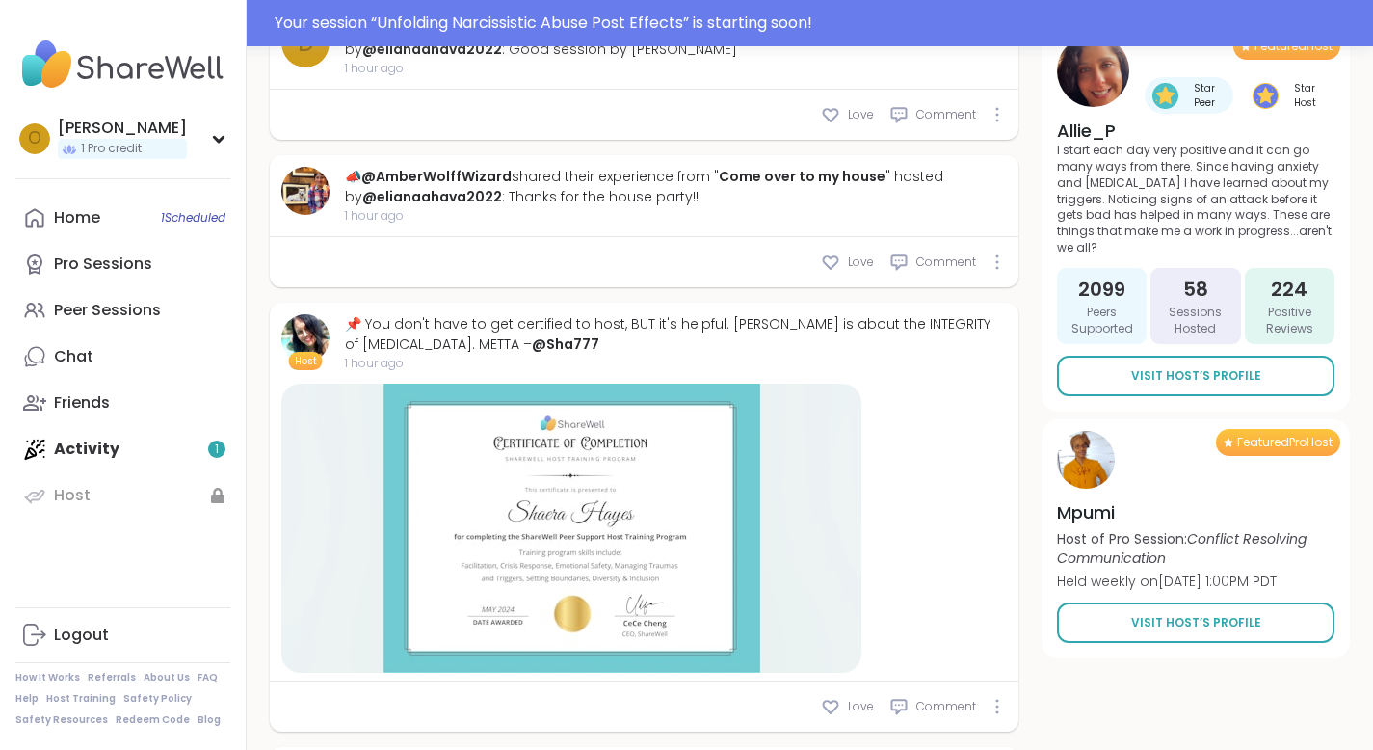
scroll to position [1718, 0]
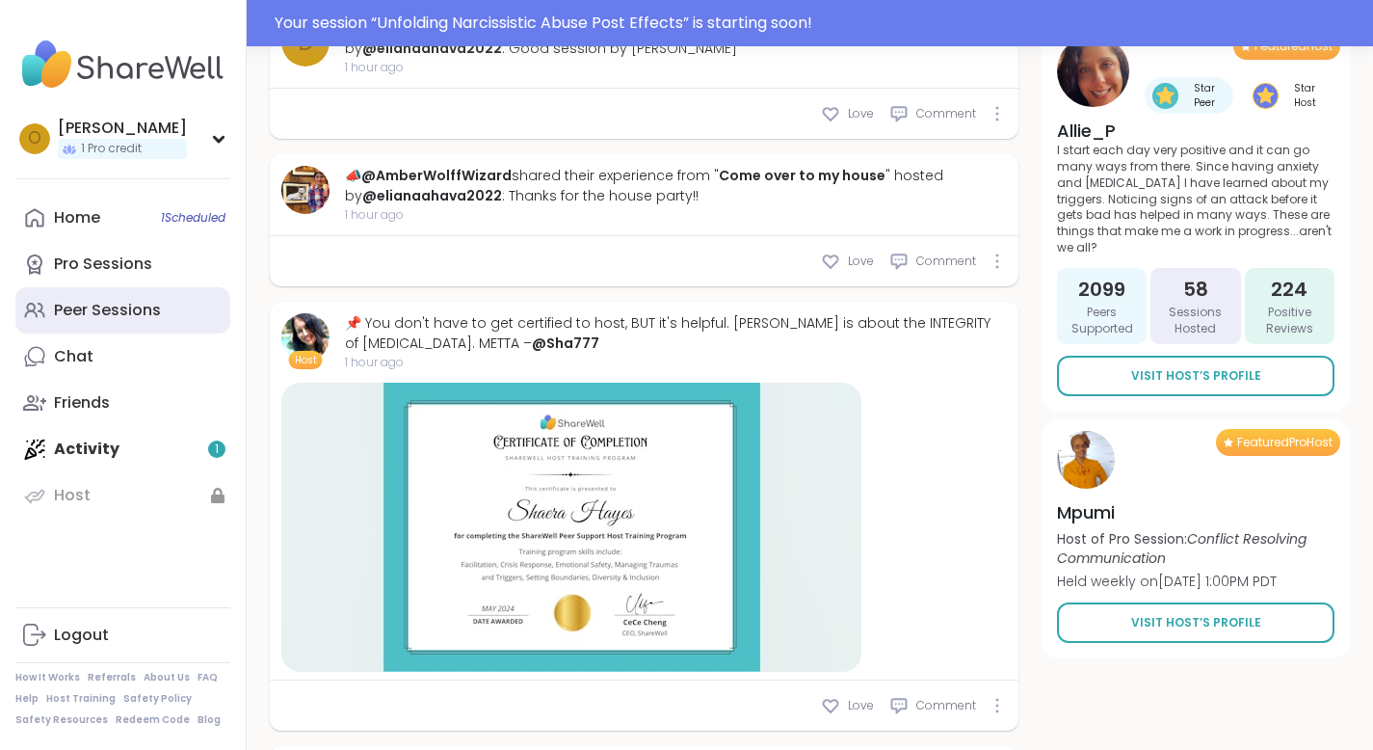
click at [82, 310] on div "Peer Sessions" at bounding box center [107, 310] width 107 height 21
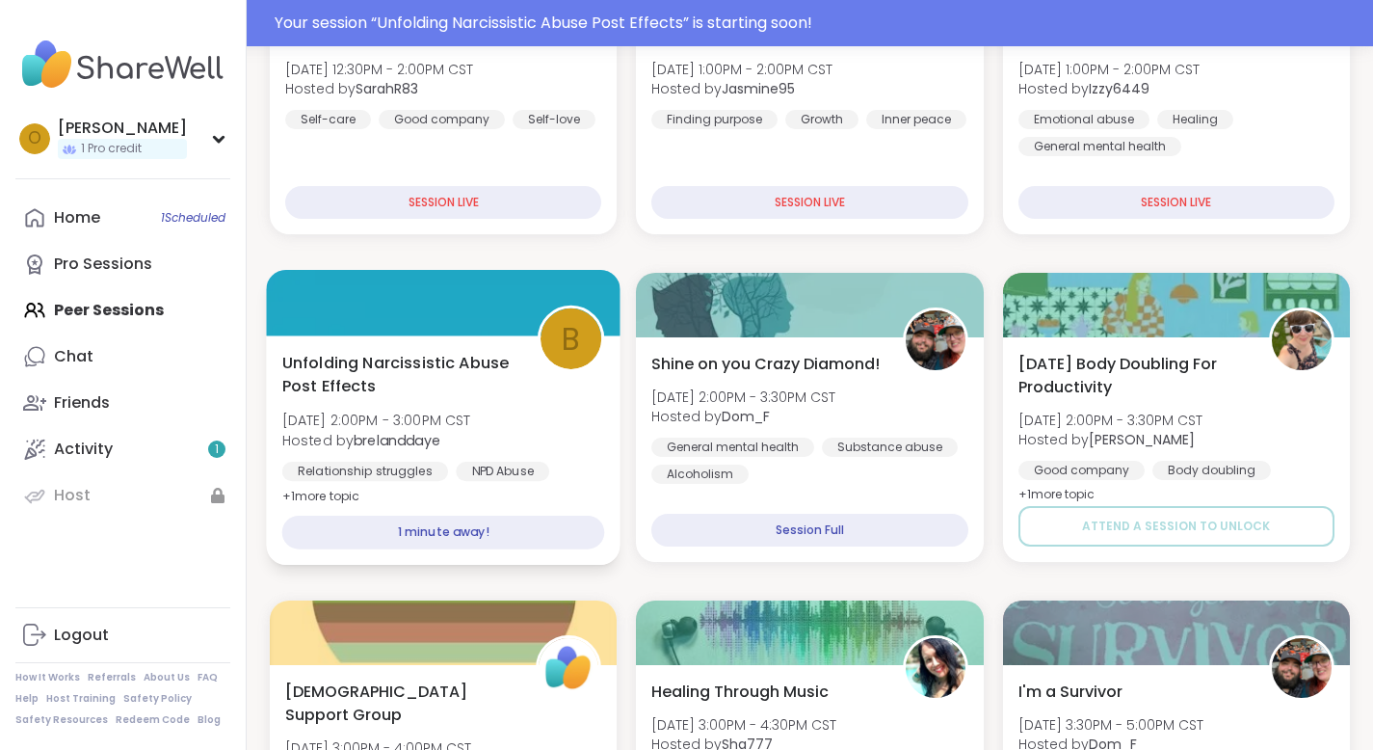
scroll to position [474, 0]
click at [438, 524] on div "1 minute away!" at bounding box center [443, 533] width 323 height 34
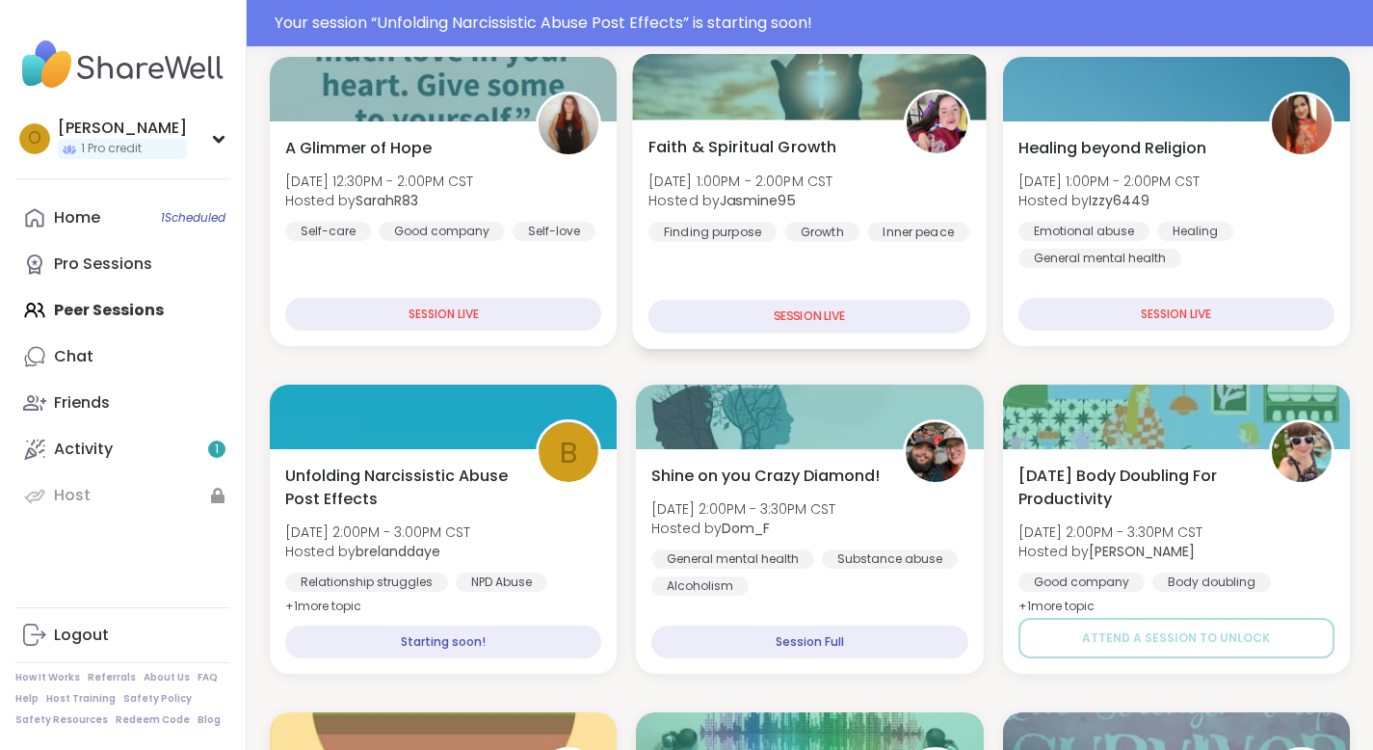
scroll to position [0, 0]
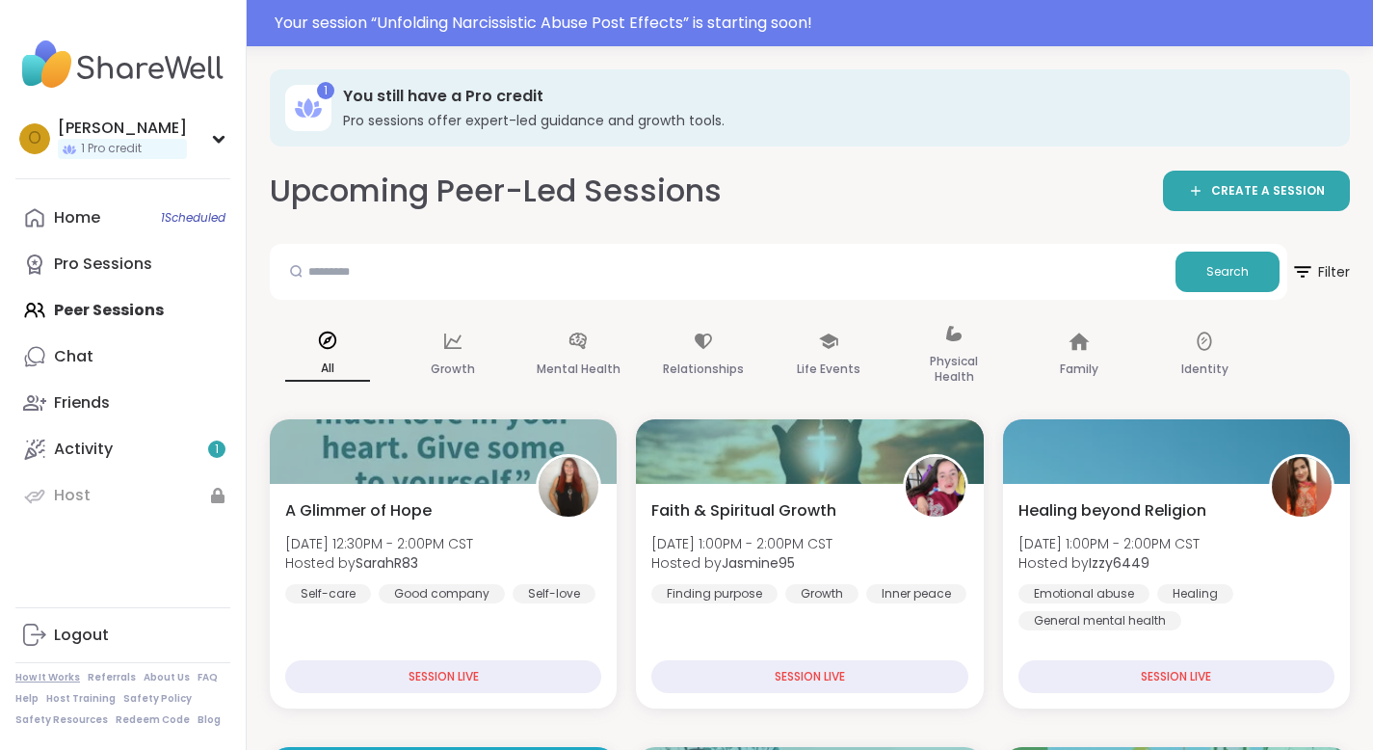
click at [60, 674] on link "How It Works" at bounding box center [47, 677] width 65 height 13
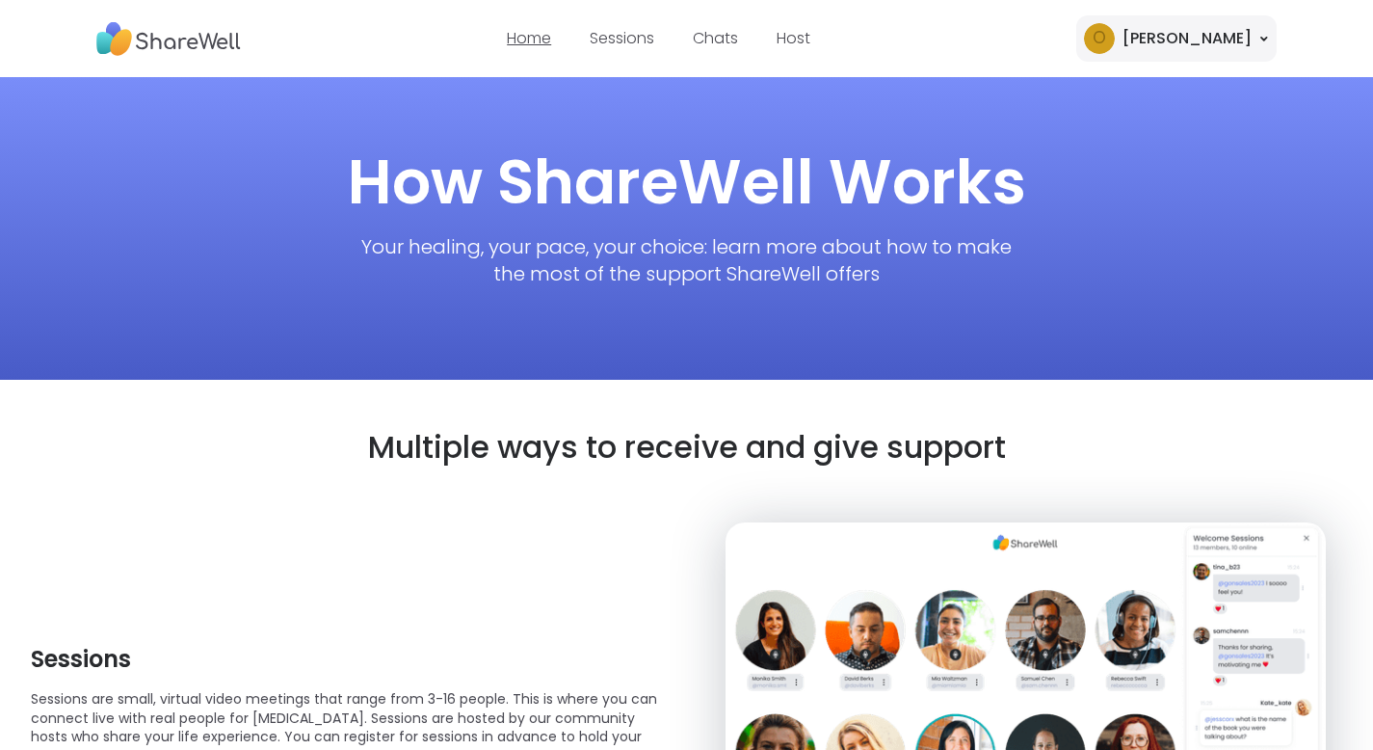
click at [551, 34] on link "Home" at bounding box center [529, 38] width 44 height 22
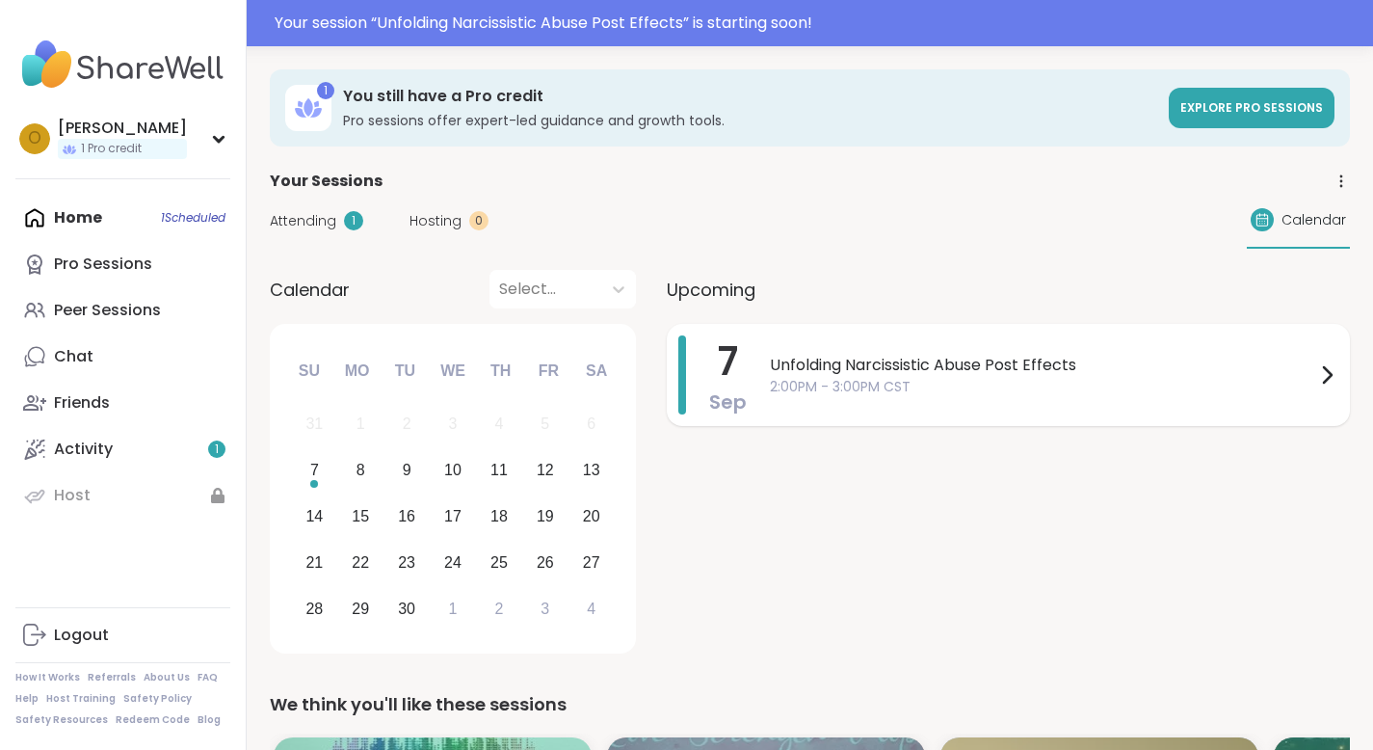
click at [843, 387] on span "2:00PM - 3:00PM CST" at bounding box center [1042, 387] width 545 height 20
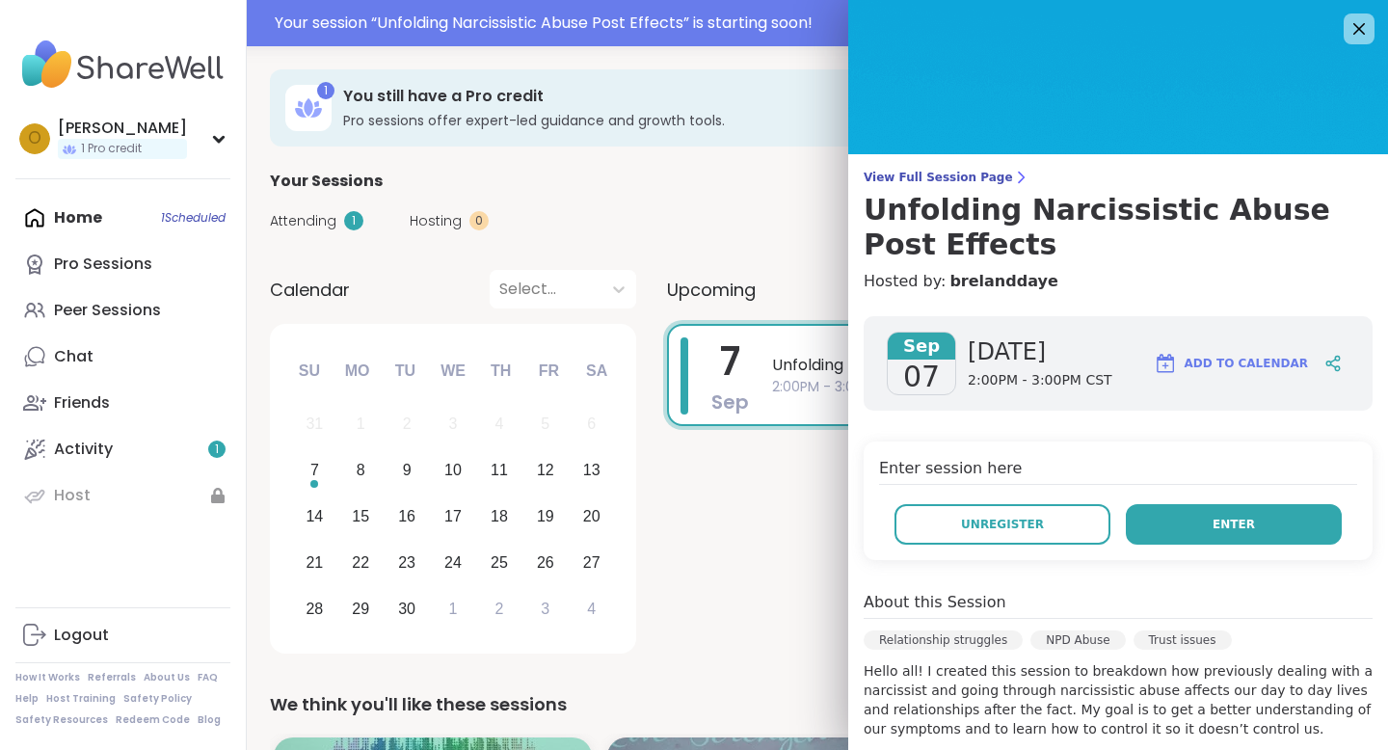
click at [1220, 534] on button "Enter" at bounding box center [1234, 524] width 216 height 40
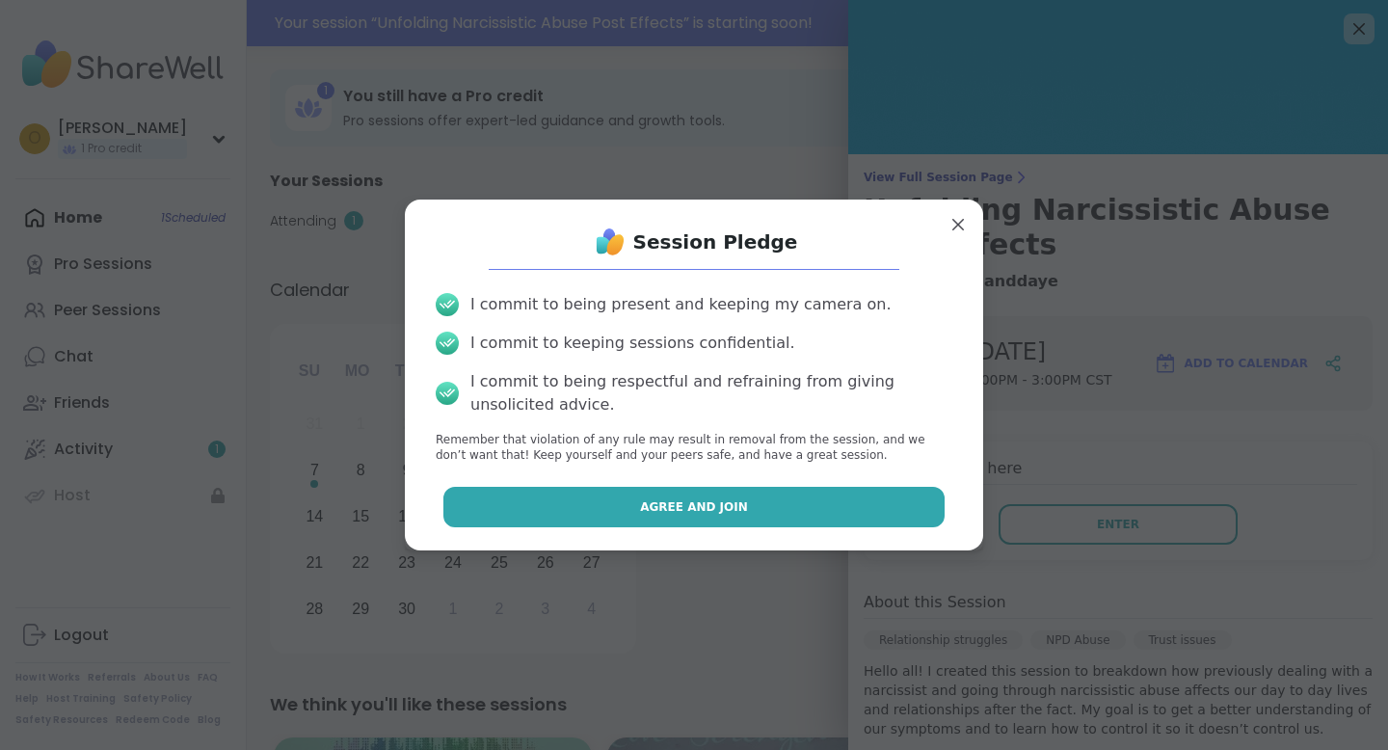
click at [829, 493] on button "Agree and Join" at bounding box center [694, 507] width 502 height 40
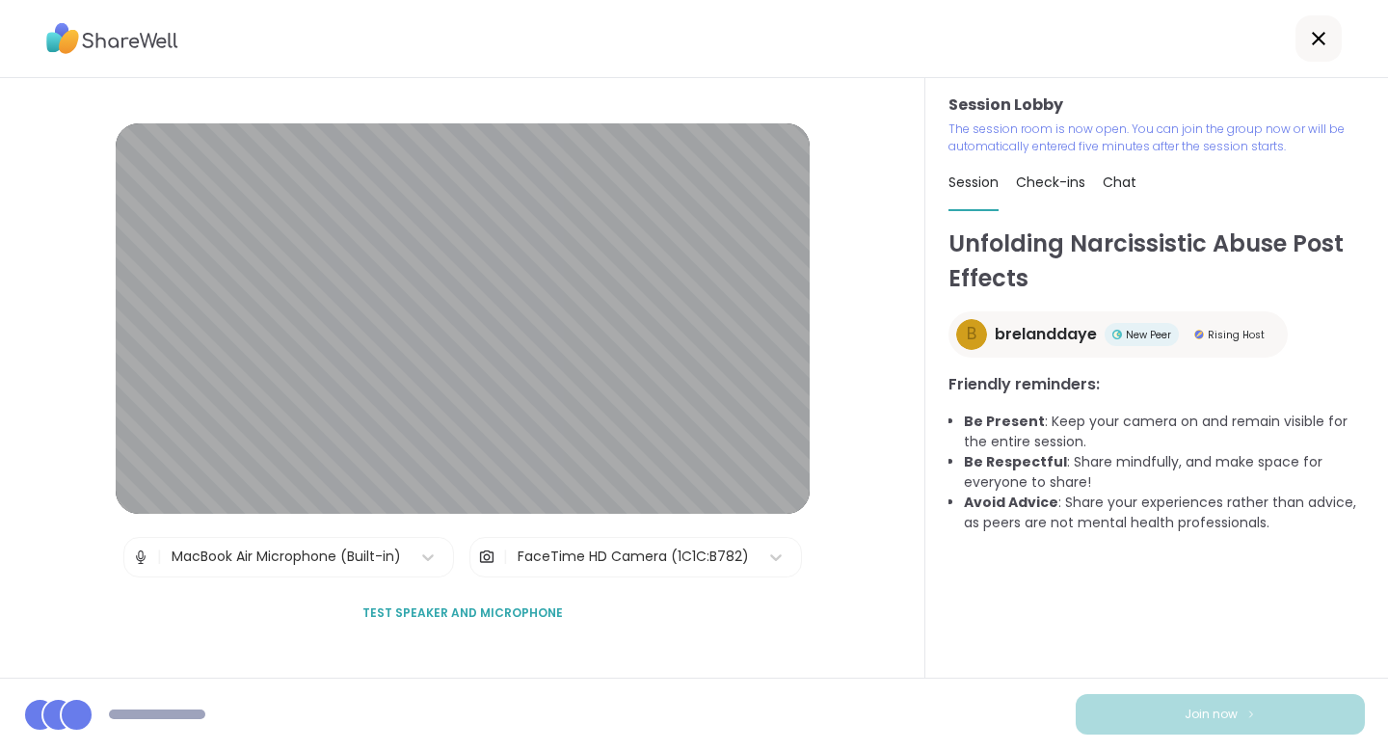
click at [461, 611] on span "Test speaker and microphone" at bounding box center [462, 612] width 200 height 17
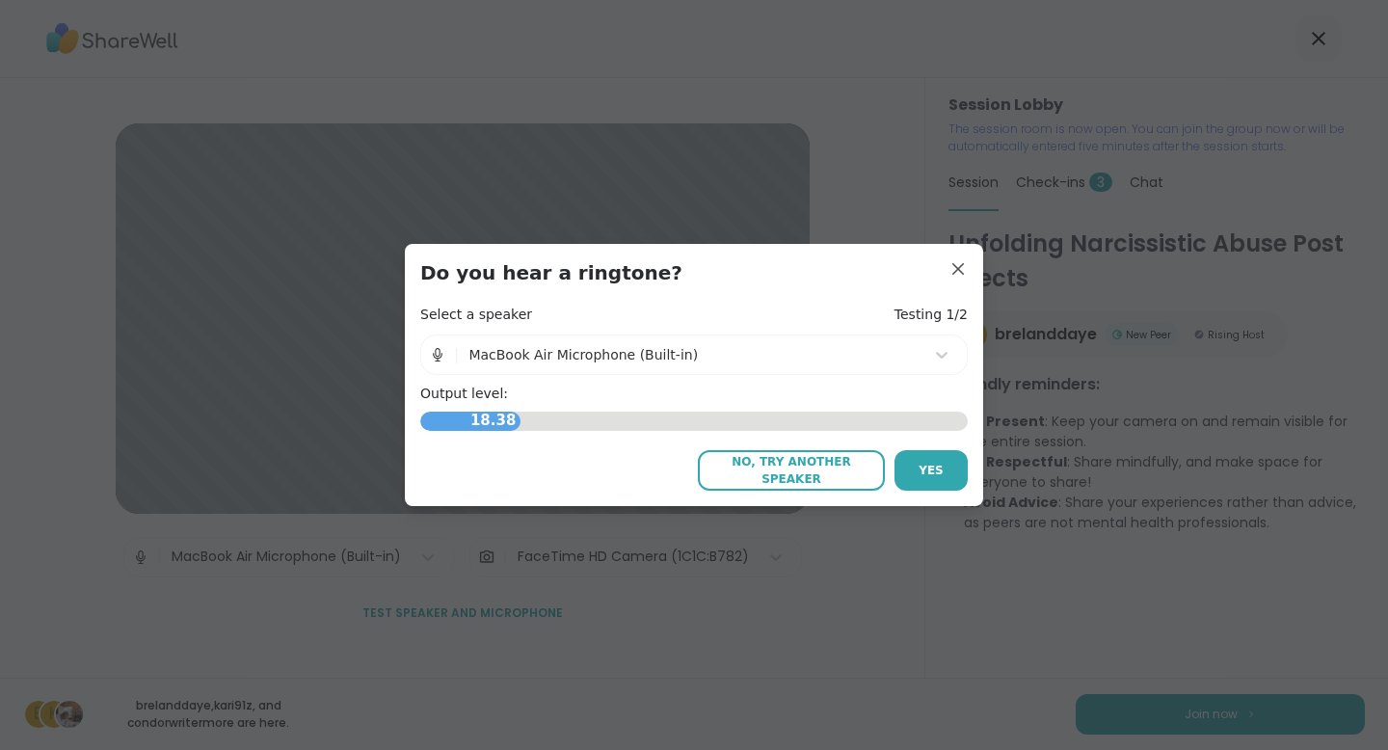
click at [434, 354] on img at bounding box center [437, 354] width 17 height 39
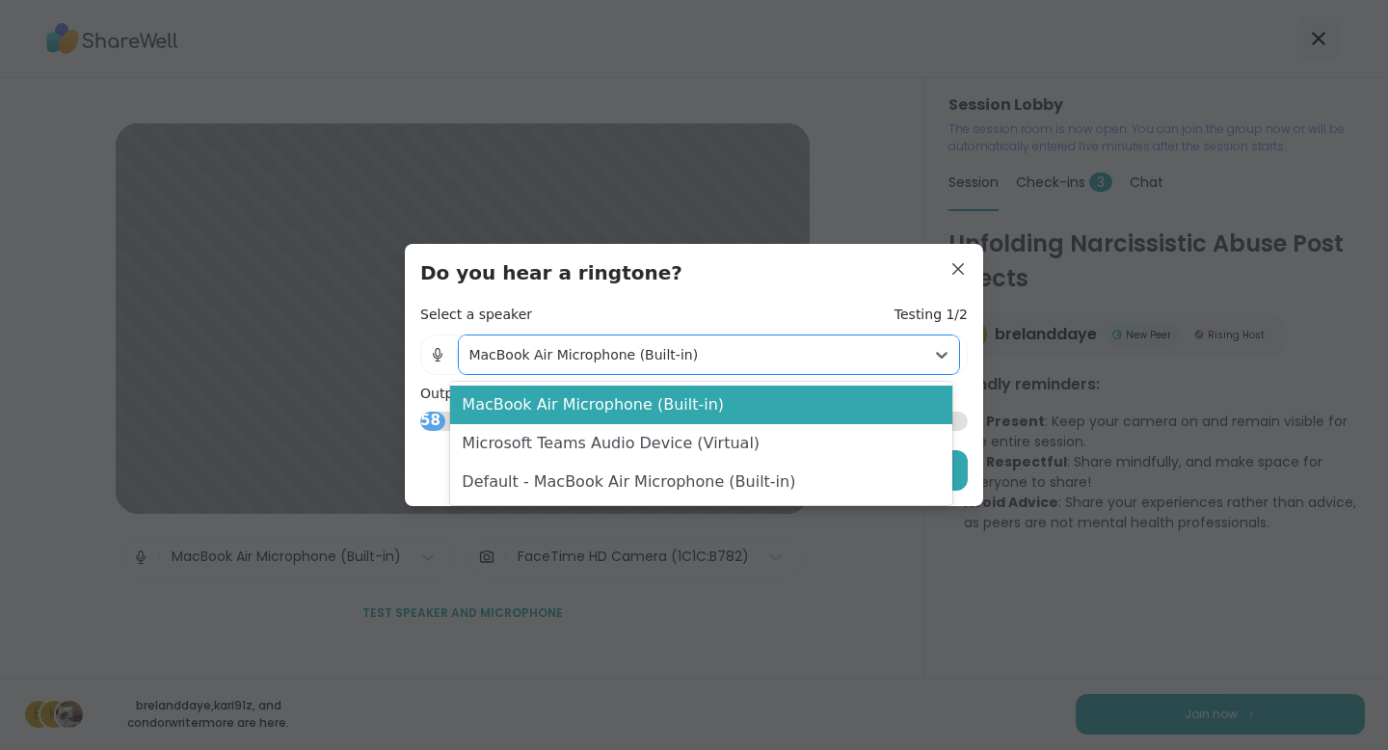
click at [561, 349] on div "MacBook Air Microphone (Built-in)" at bounding box center [691, 355] width 446 height 20
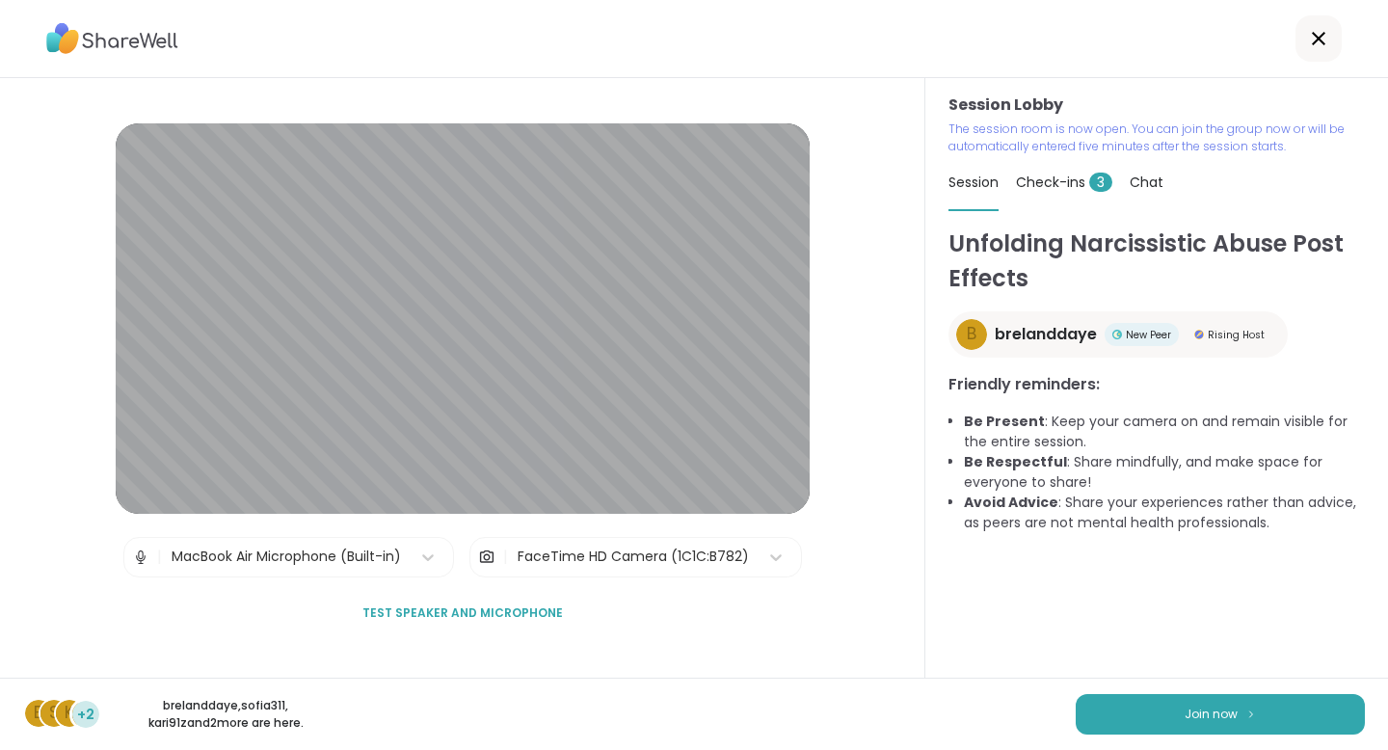
click at [493, 614] on span "Test speaker and microphone" at bounding box center [462, 612] width 200 height 17
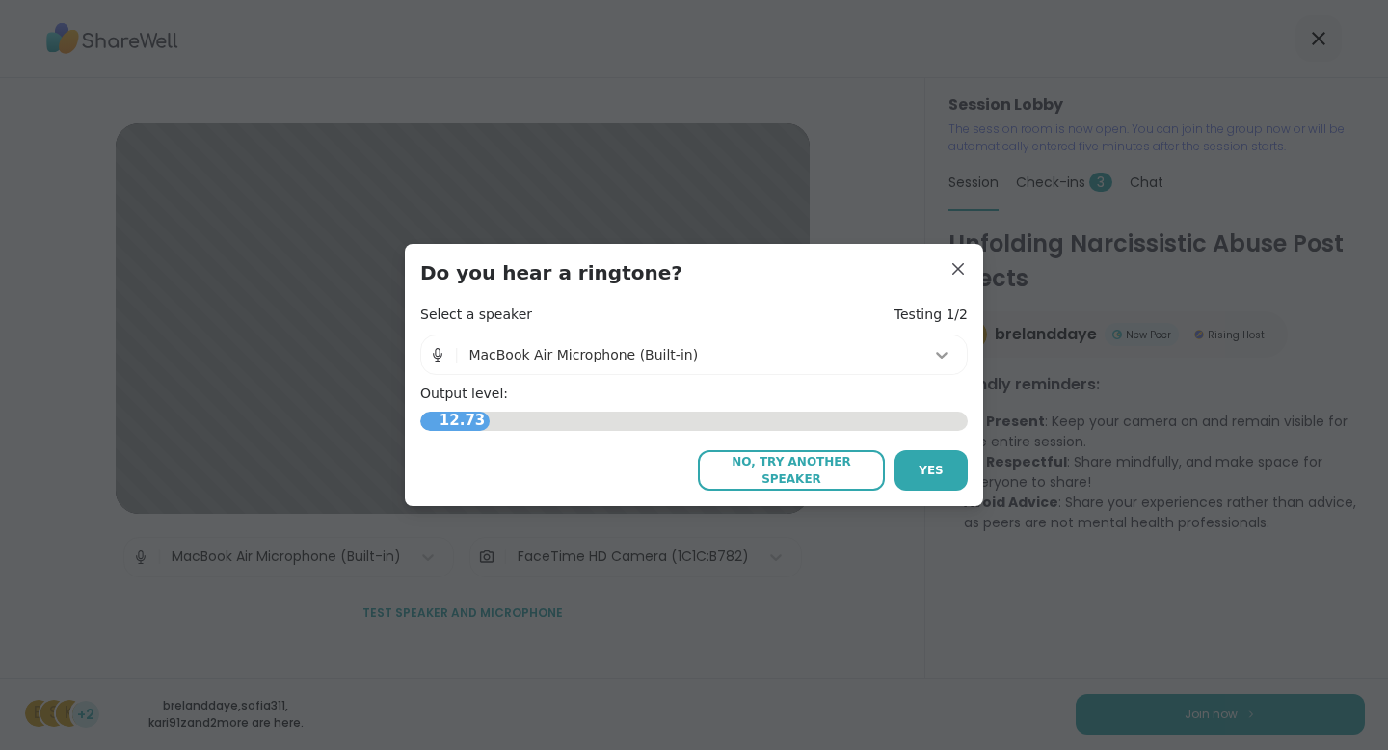
click at [932, 356] on icon at bounding box center [941, 354] width 19 height 19
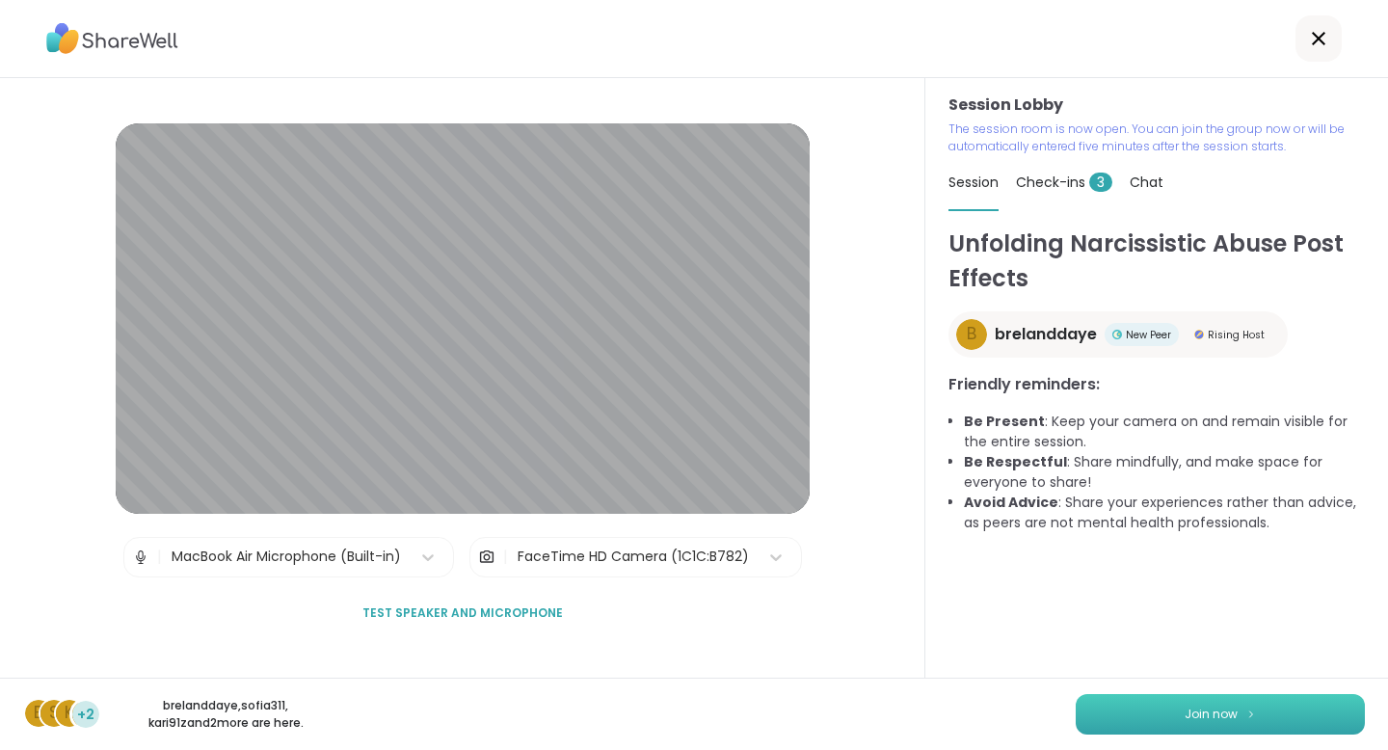
click at [1184, 722] on span "Join now" at bounding box center [1210, 713] width 53 height 17
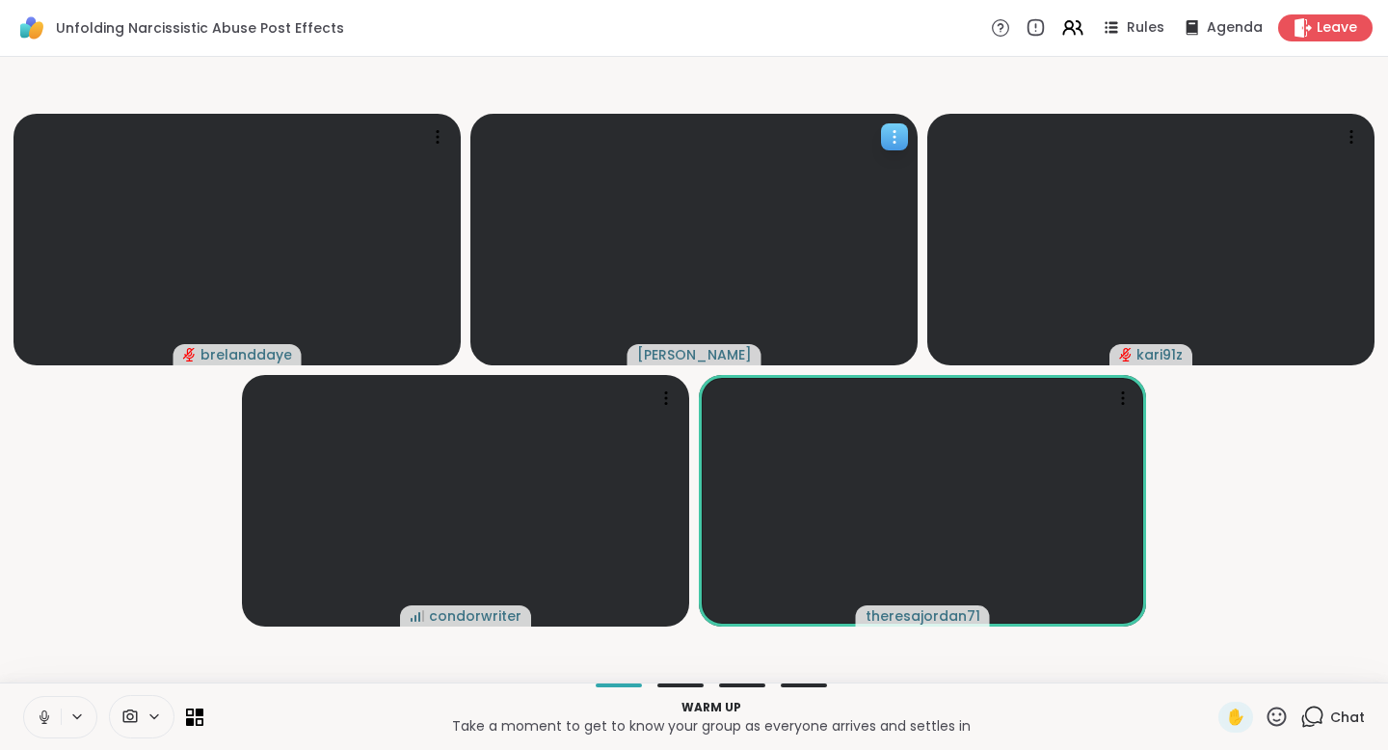
click at [899, 133] on icon at bounding box center [894, 136] width 19 height 19
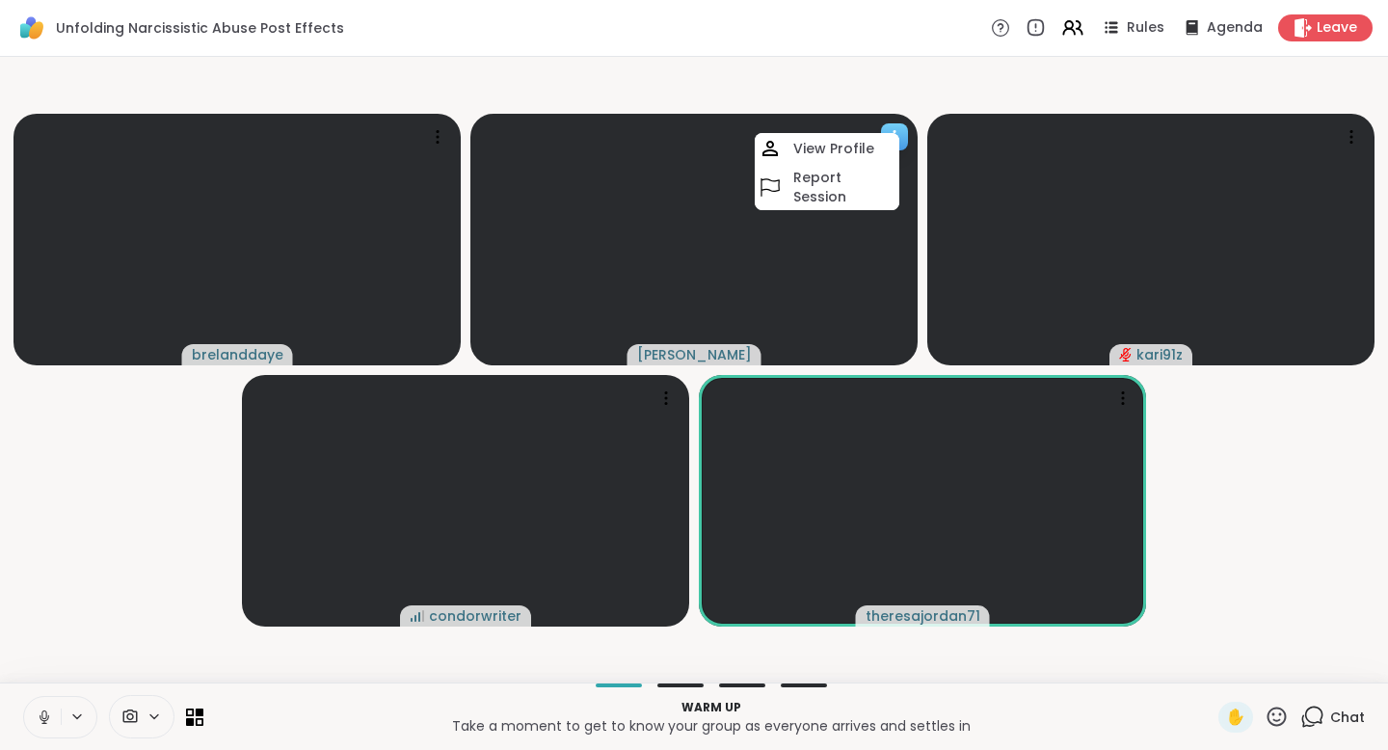
click at [698, 352] on span "[PERSON_NAME]" at bounding box center [694, 354] width 115 height 19
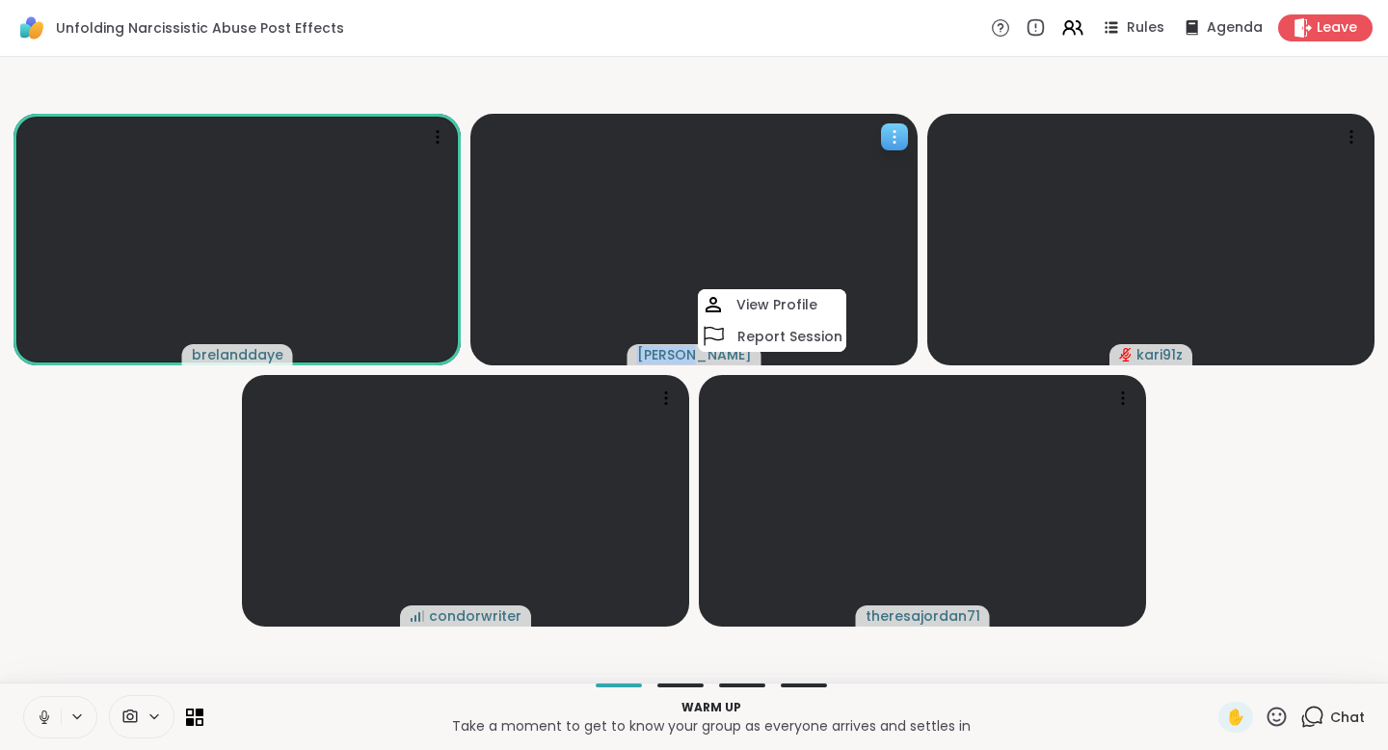
click at [699, 352] on span "[PERSON_NAME]" at bounding box center [694, 354] width 115 height 19
click at [133, 724] on icon at bounding box center [129, 716] width 17 height 18
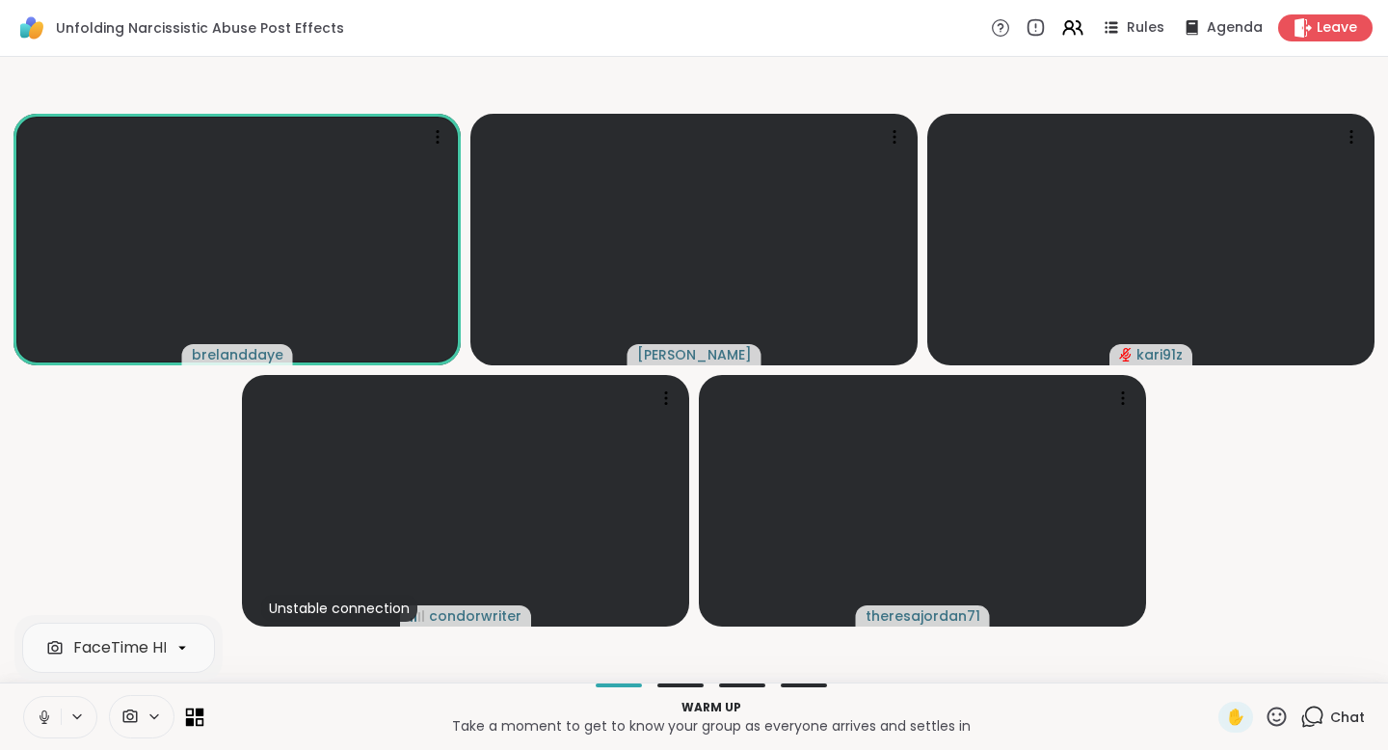
click at [194, 717] on icon at bounding box center [195, 716] width 18 height 18
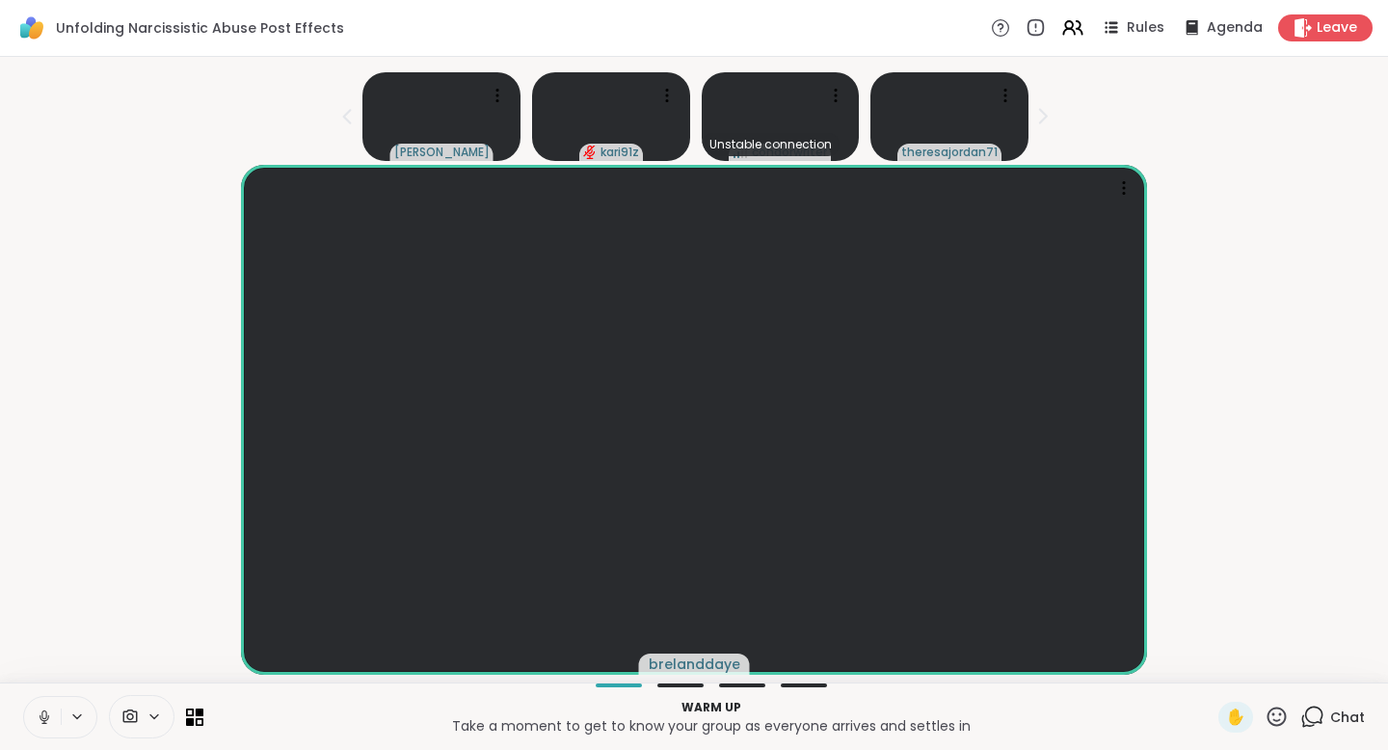
click at [132, 716] on icon at bounding box center [129, 716] width 17 height 18
click at [143, 715] on span at bounding box center [128, 716] width 37 height 18
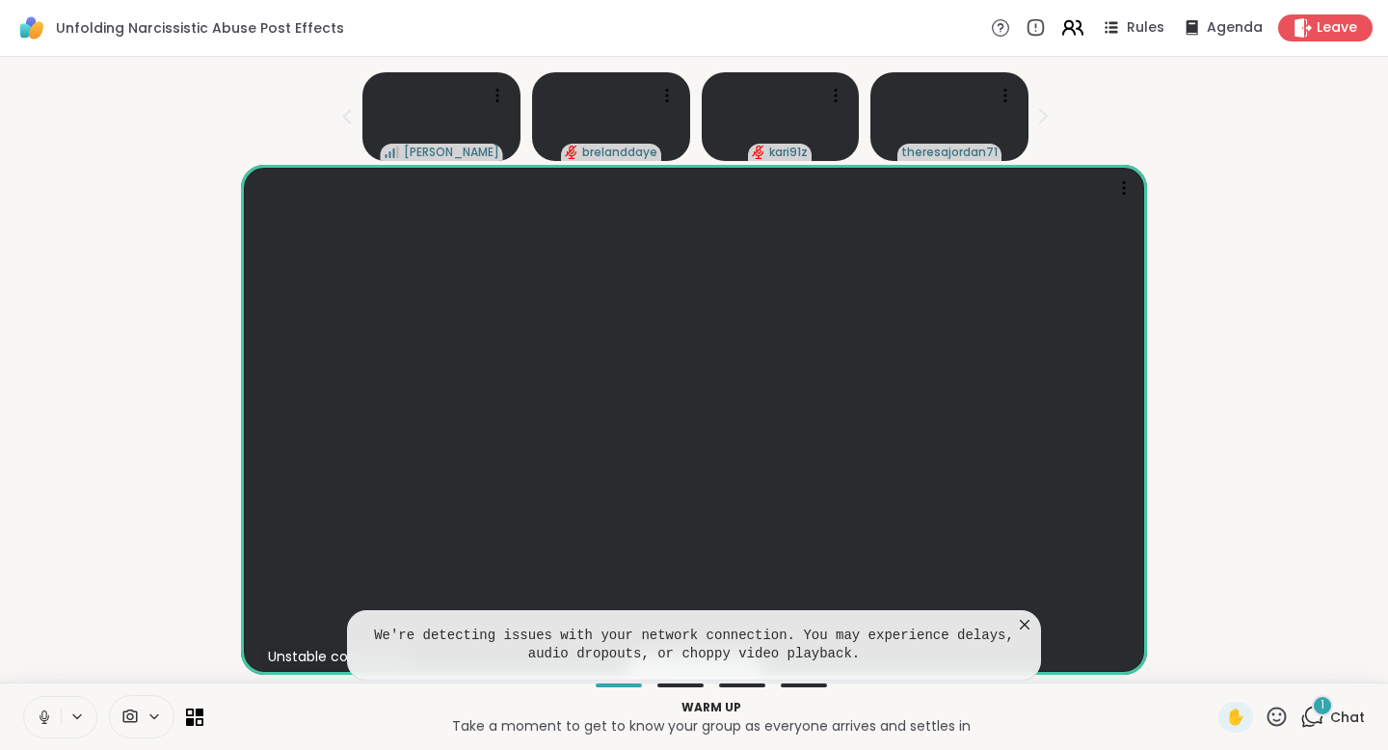
click at [1064, 28] on icon at bounding box center [1072, 27] width 24 height 24
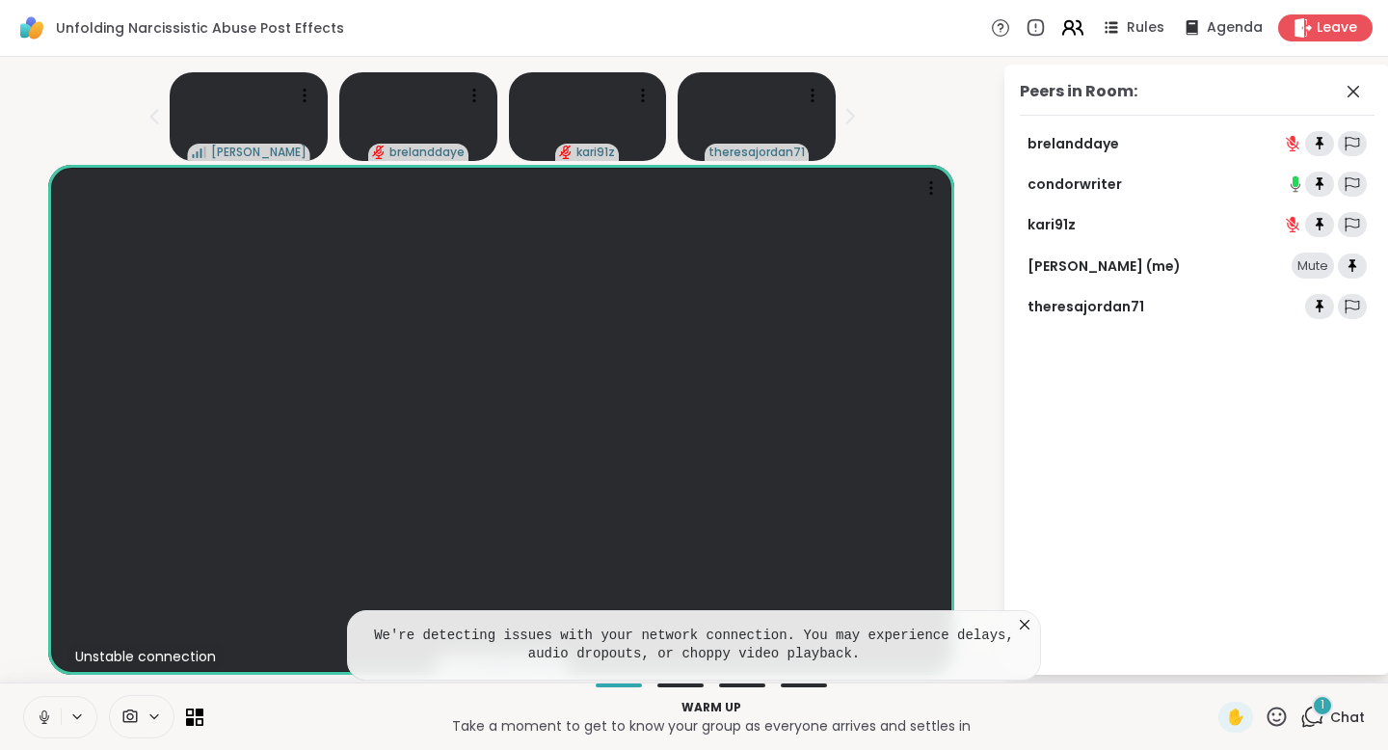
click at [1064, 28] on icon at bounding box center [1072, 27] width 24 height 24
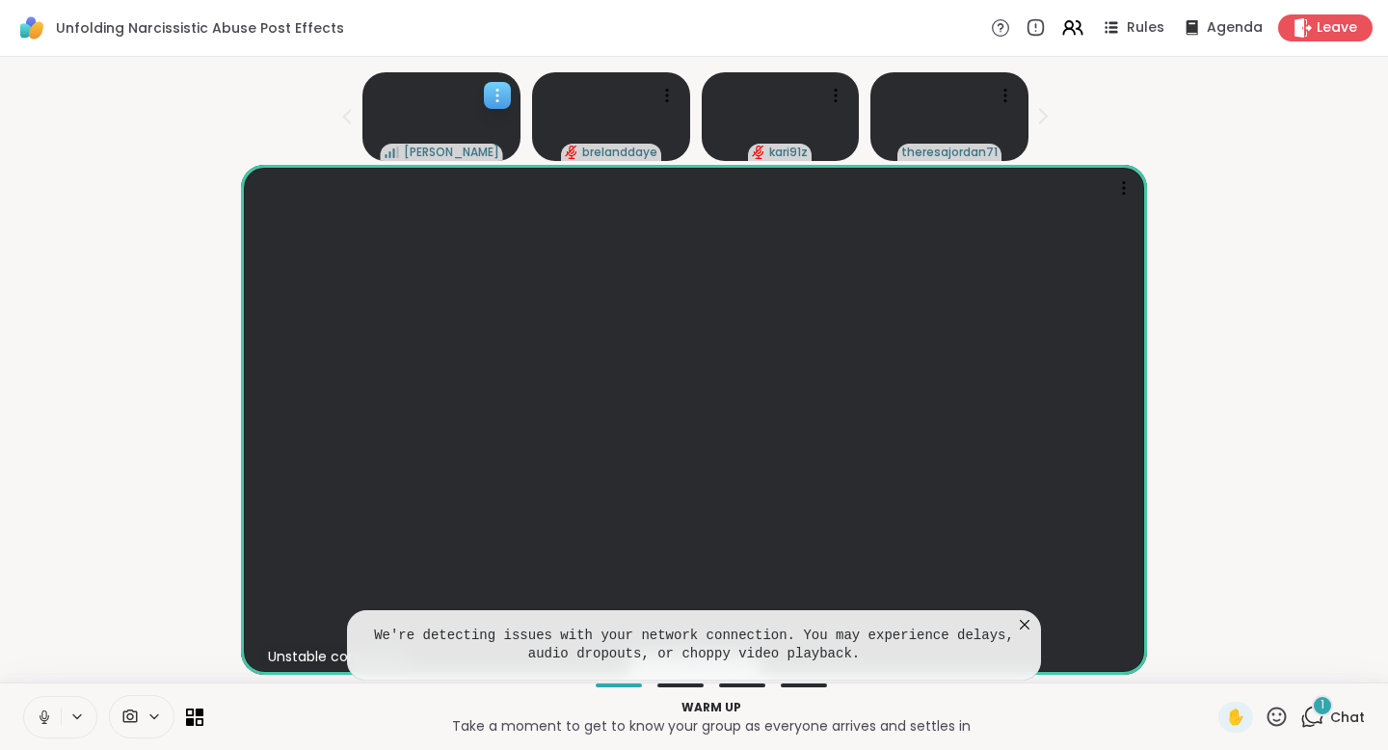
click at [503, 96] on icon at bounding box center [497, 95] width 19 height 19
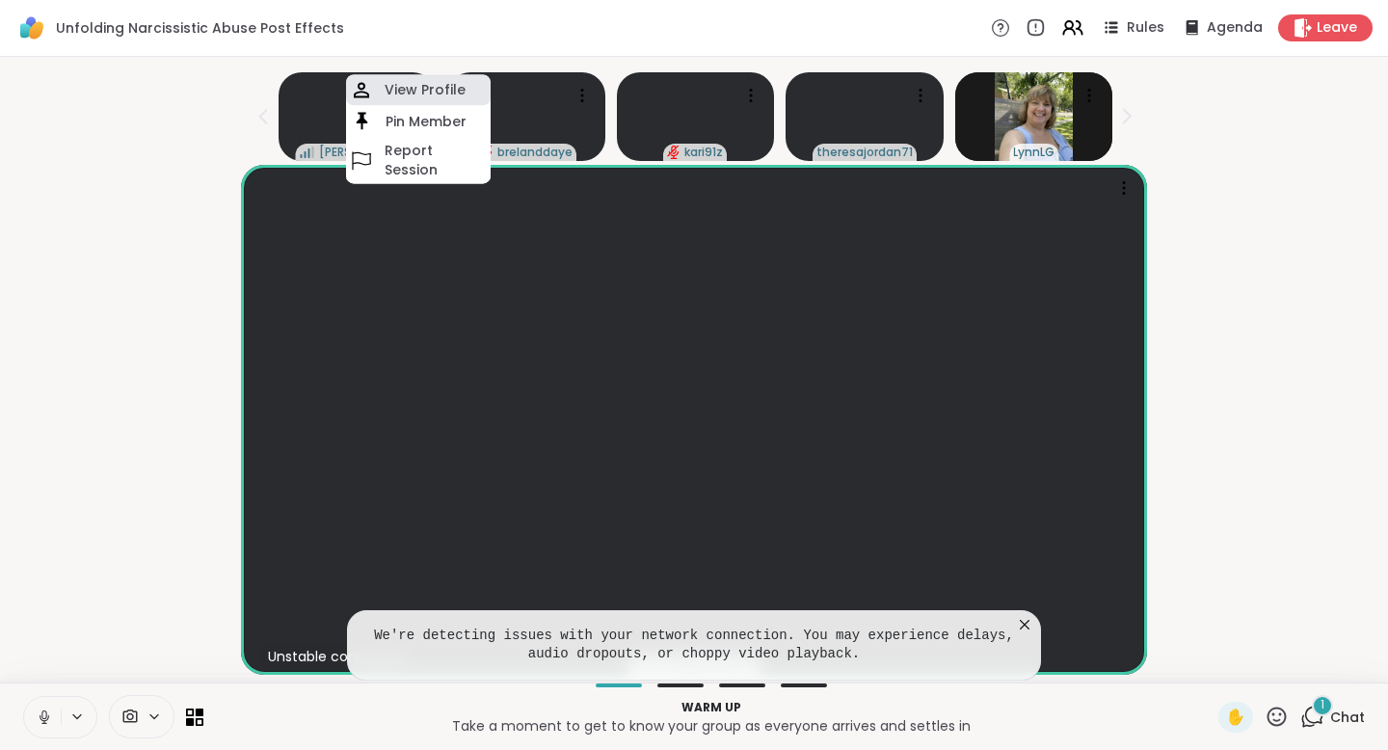
click at [414, 88] on h4 "View Profile" at bounding box center [425, 89] width 81 height 19
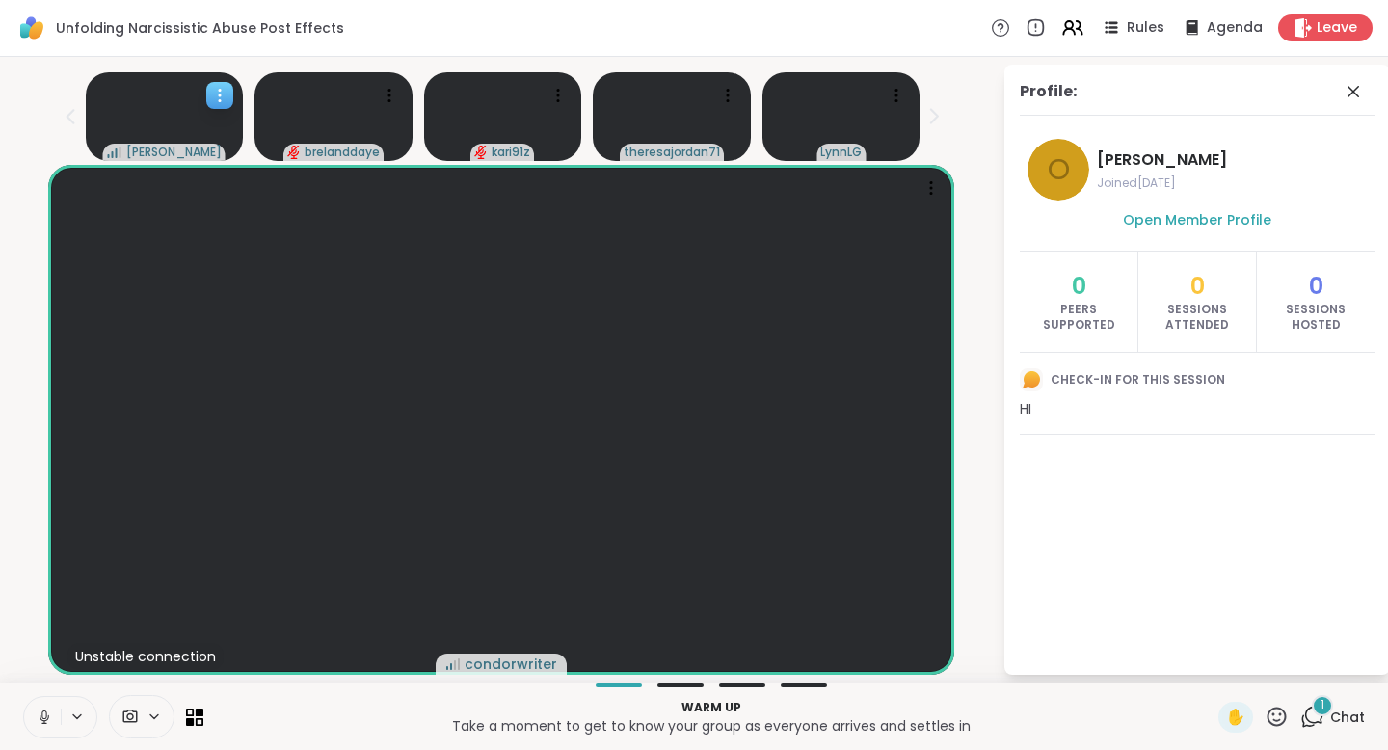
click at [1149, 157] on span "[PERSON_NAME]" at bounding box center [1232, 159] width 270 height 23
click at [145, 92] on video at bounding box center [165, 116] width 158 height 89
click at [102, 245] on video at bounding box center [501, 420] width 907 height 510
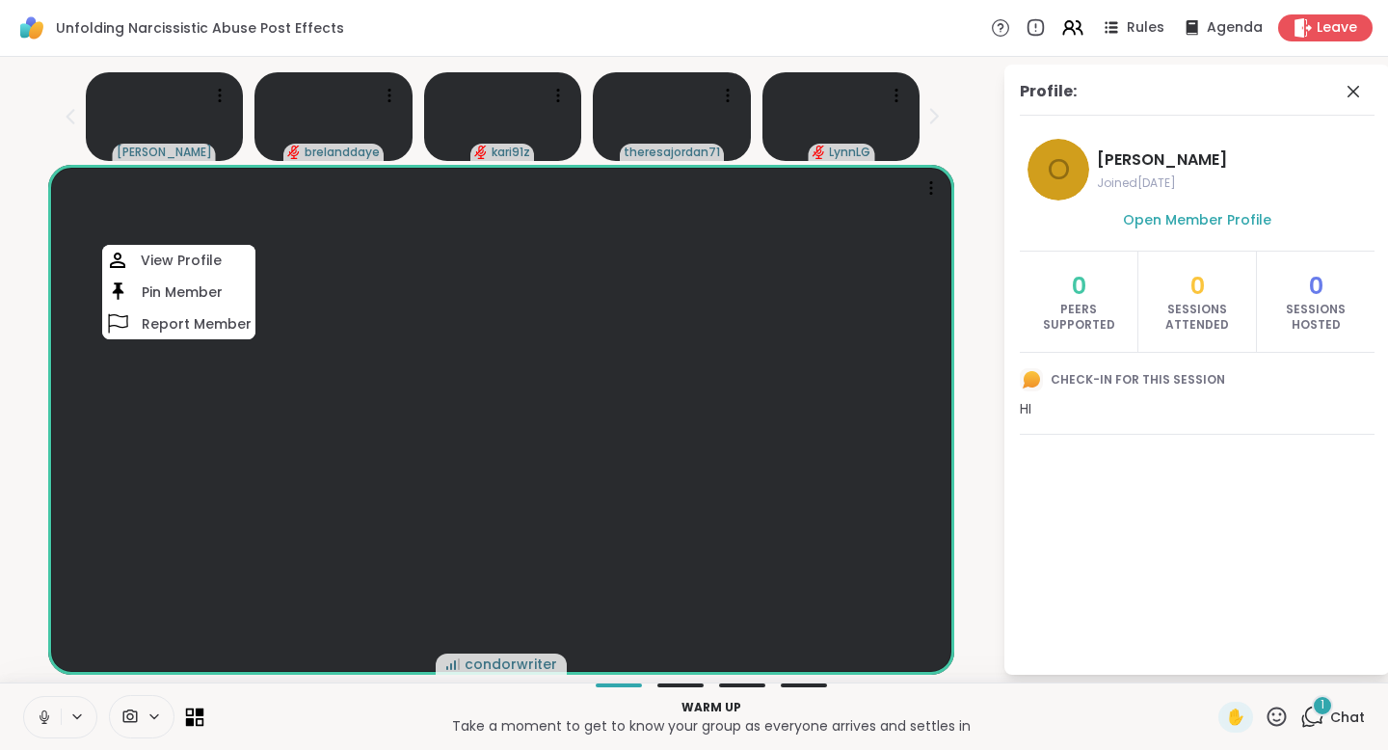
click at [193, 721] on icon at bounding box center [190, 721] width 9 height 9
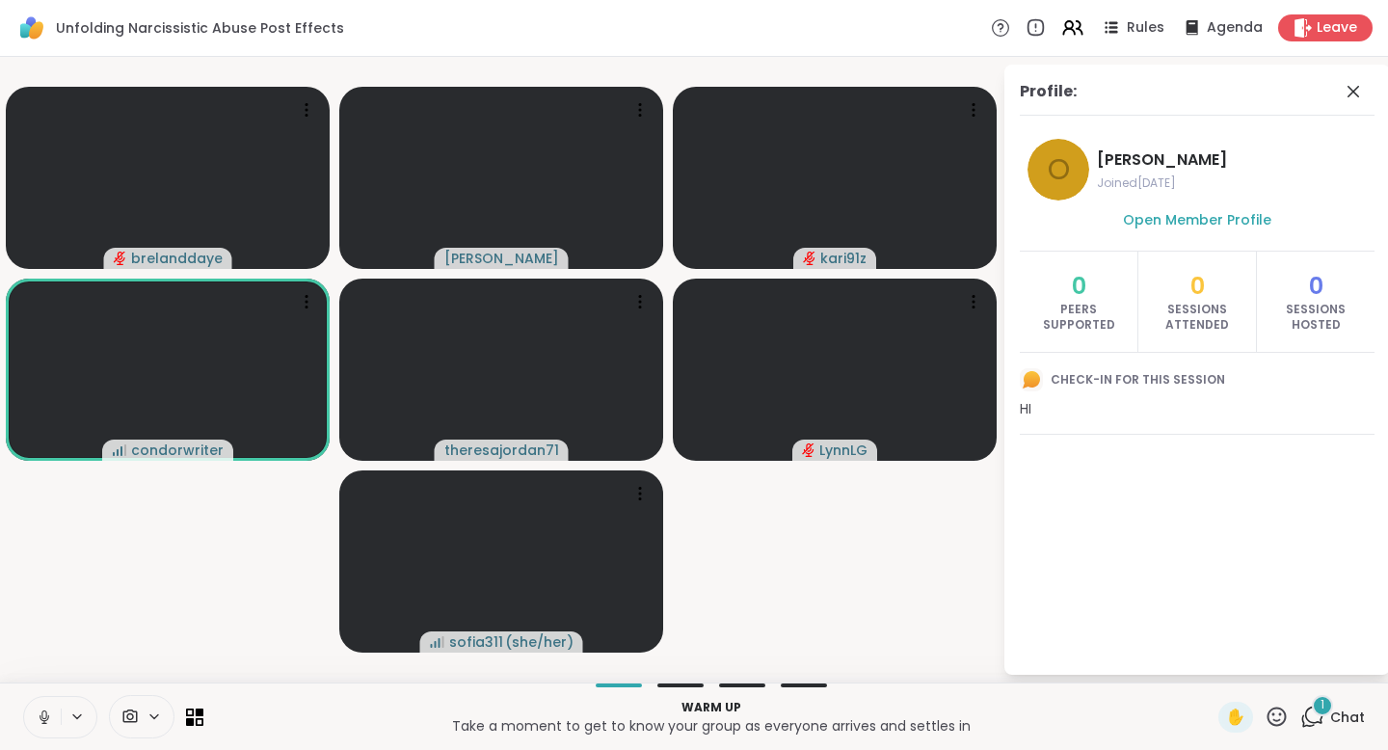
click at [1312, 712] on div "1" at bounding box center [1322, 705] width 21 height 21
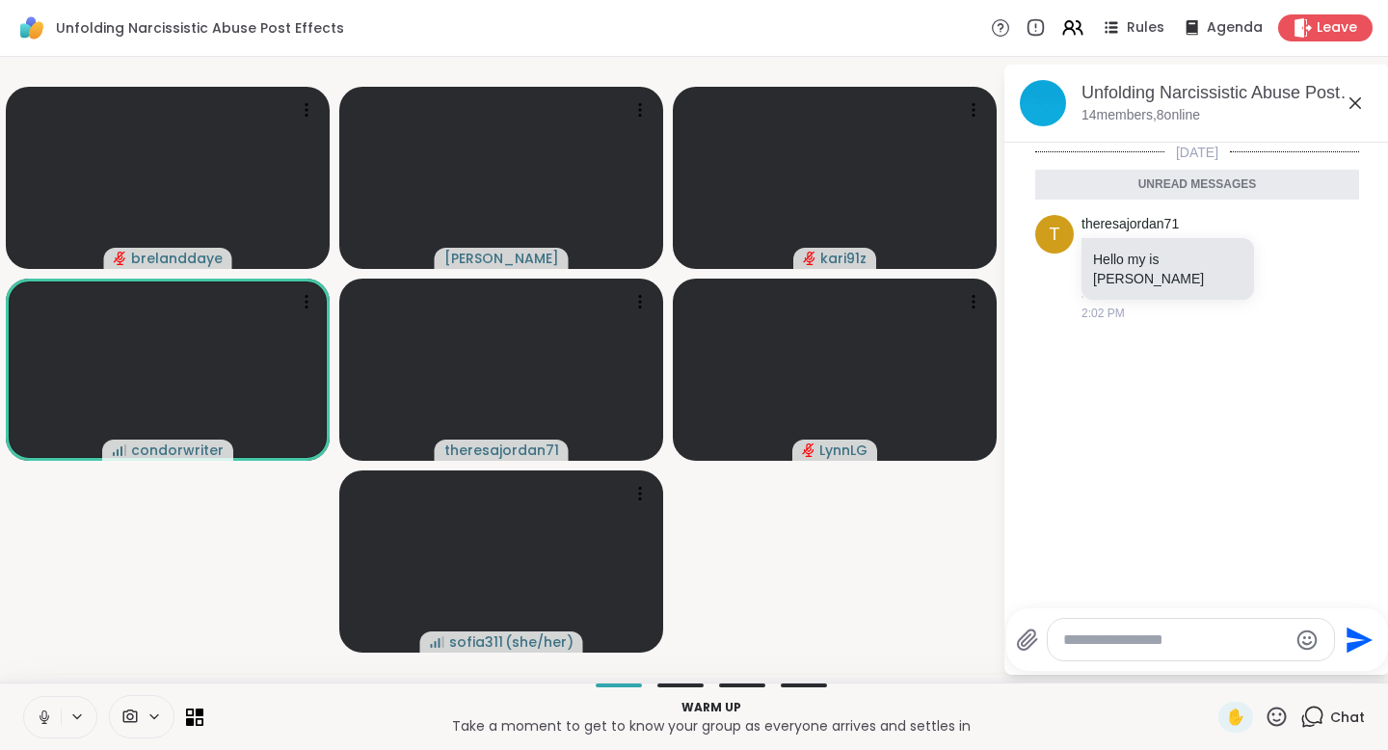
click at [1086, 624] on div at bounding box center [1191, 639] width 286 height 41
click at [1084, 633] on textarea "Type your message" at bounding box center [1175, 639] width 225 height 19
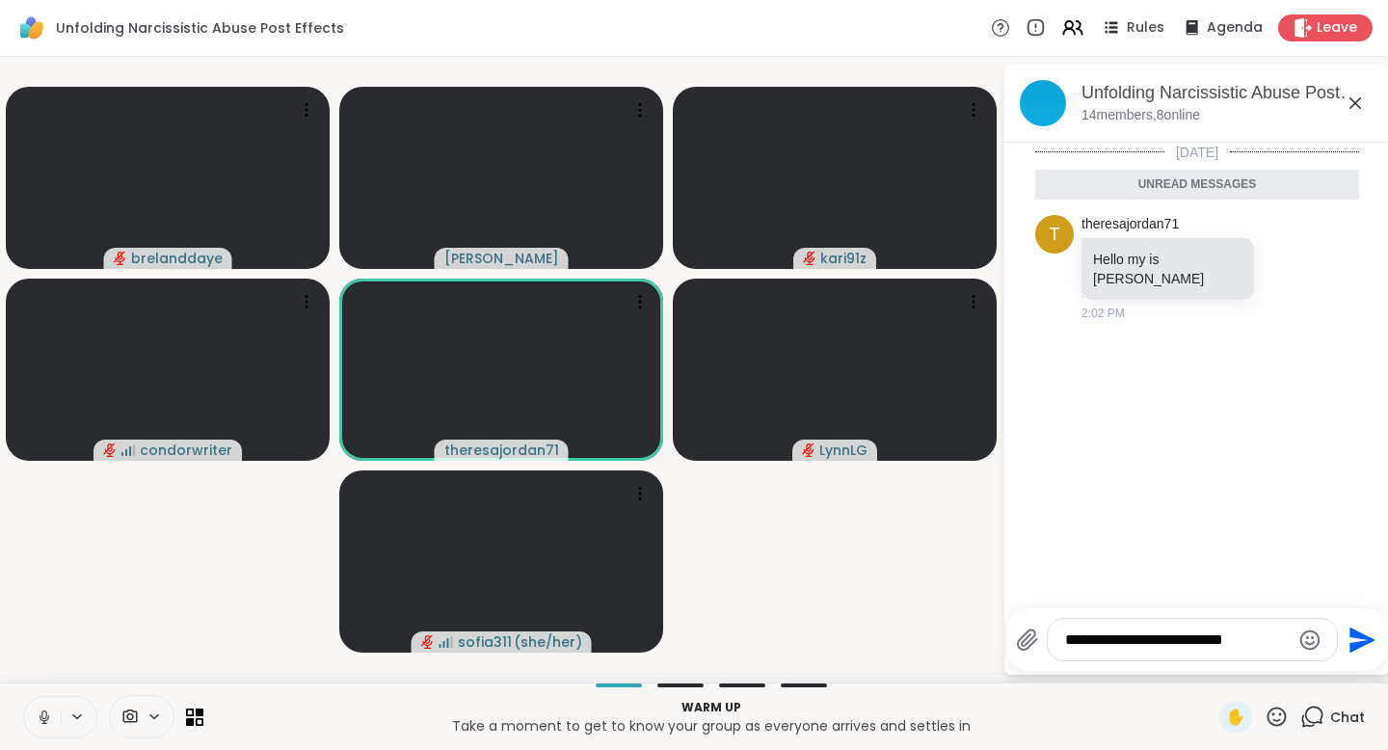
type textarea "**********"
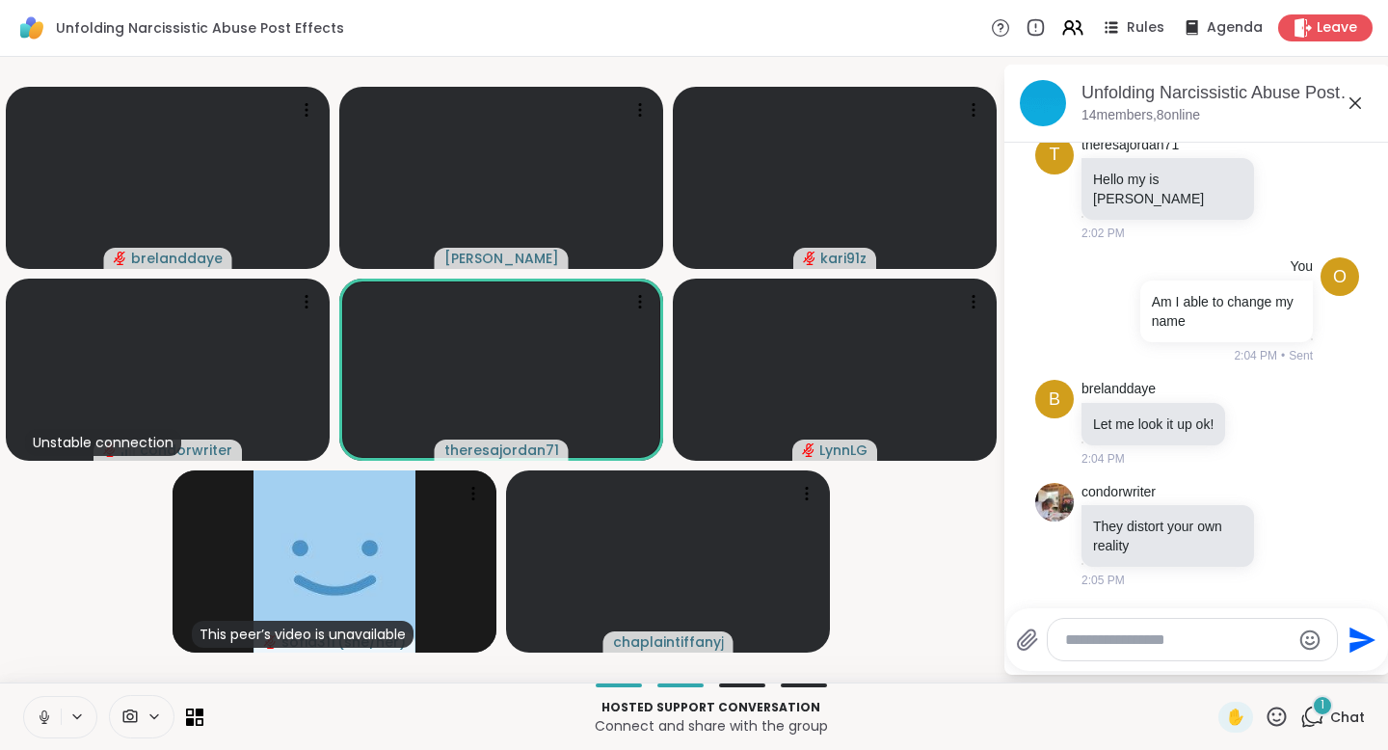
scroll to position [233, 0]
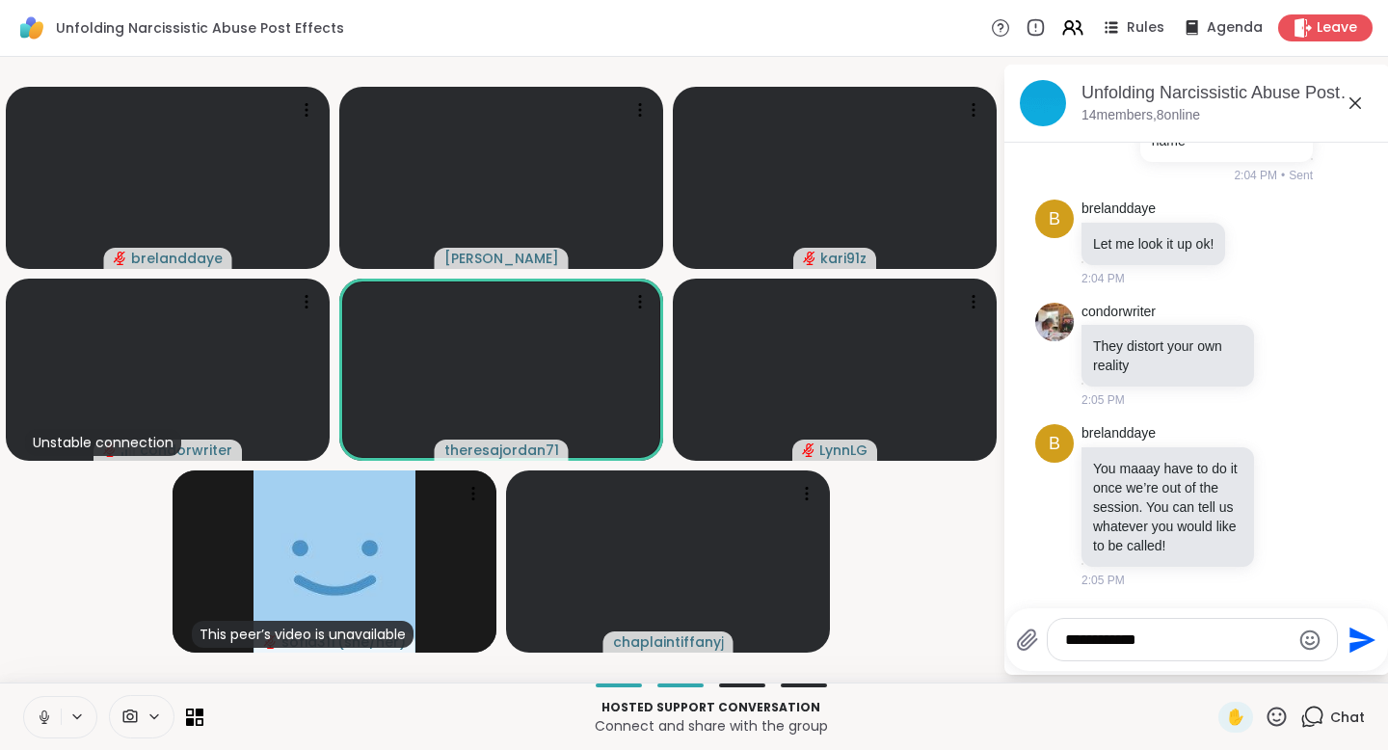
type textarea "**********"
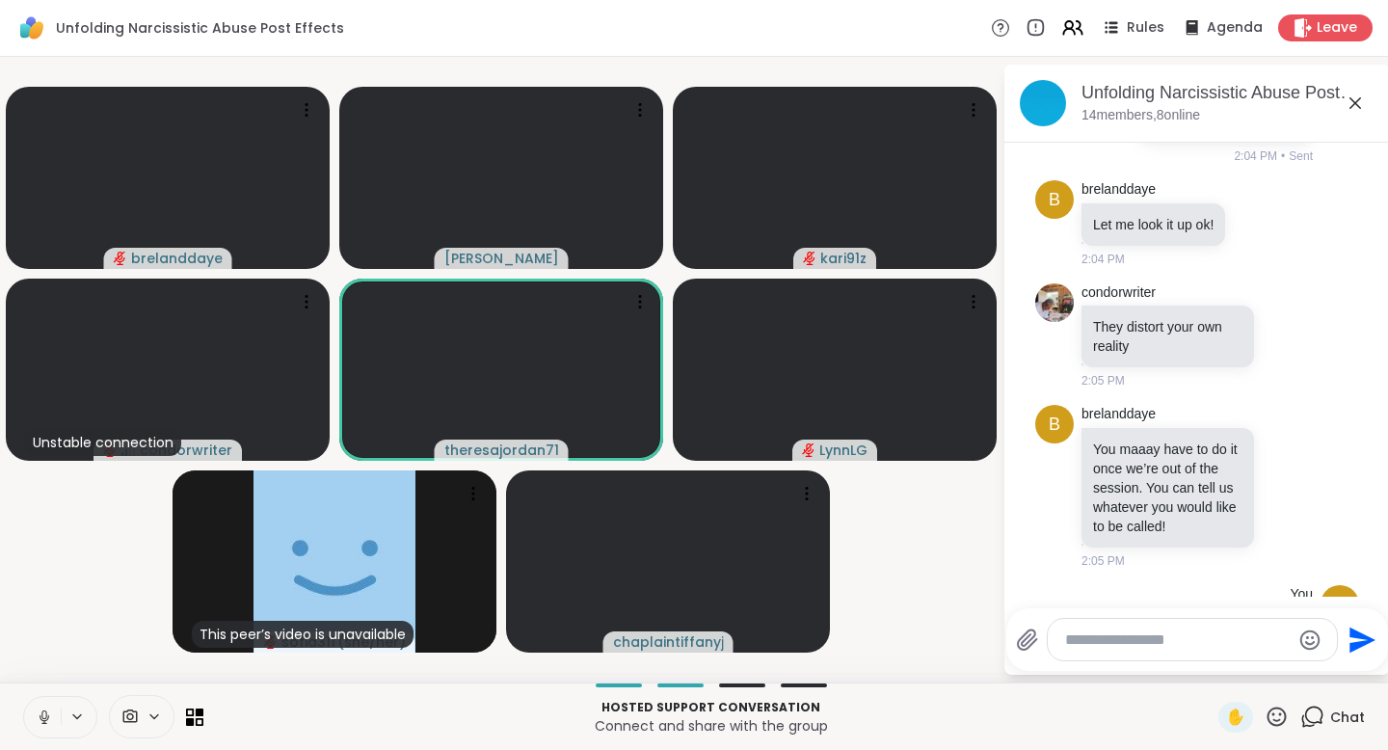
scroll to position [335, 0]
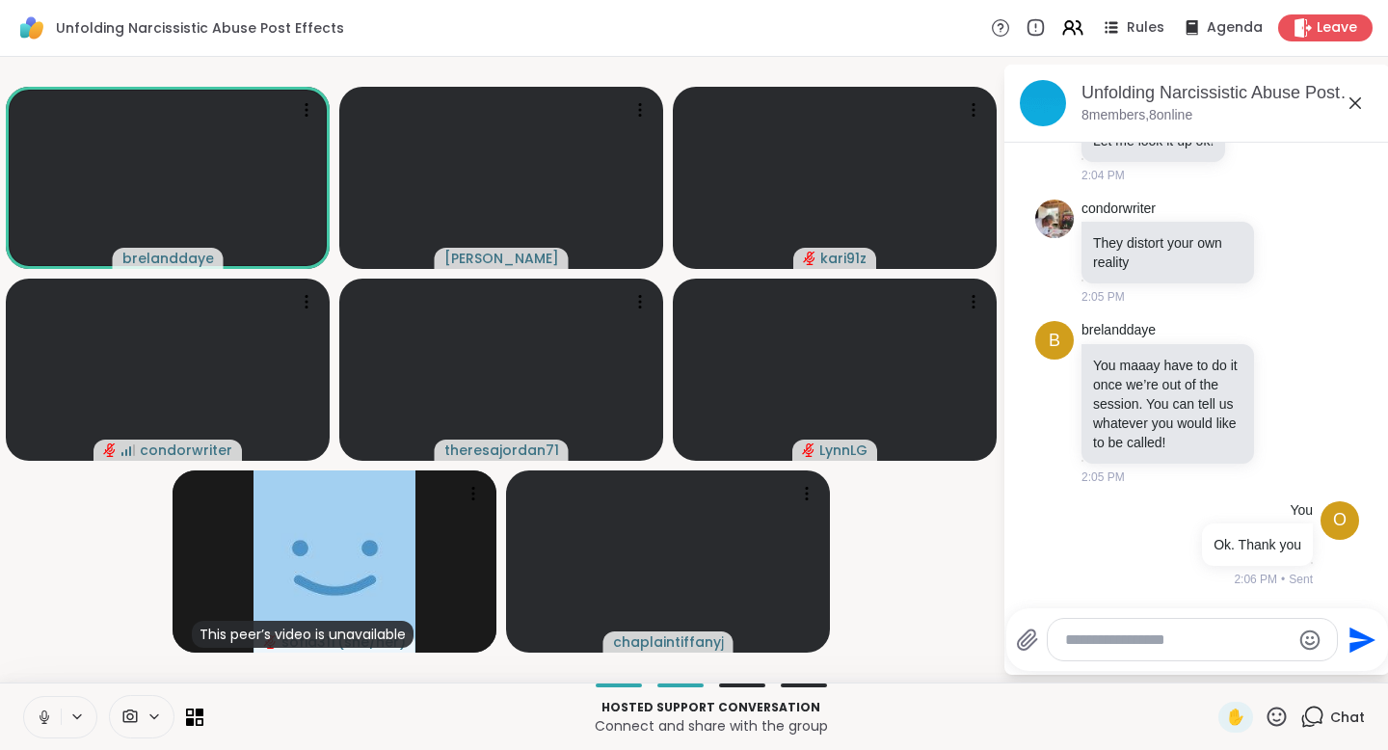
click at [40, 714] on icon at bounding box center [45, 717] width 10 height 6
click at [76, 723] on icon at bounding box center [76, 716] width 15 height 16
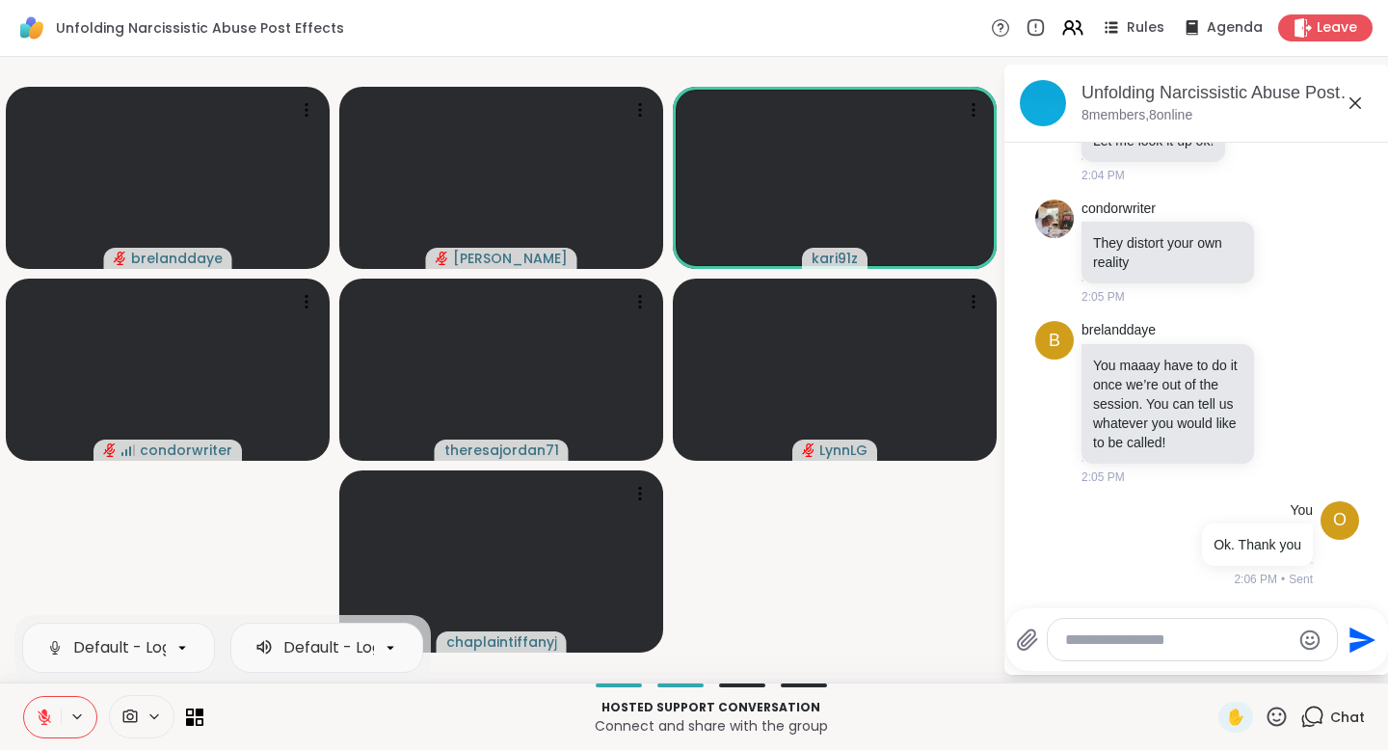
click at [58, 727] on button at bounding box center [42, 717] width 37 height 40
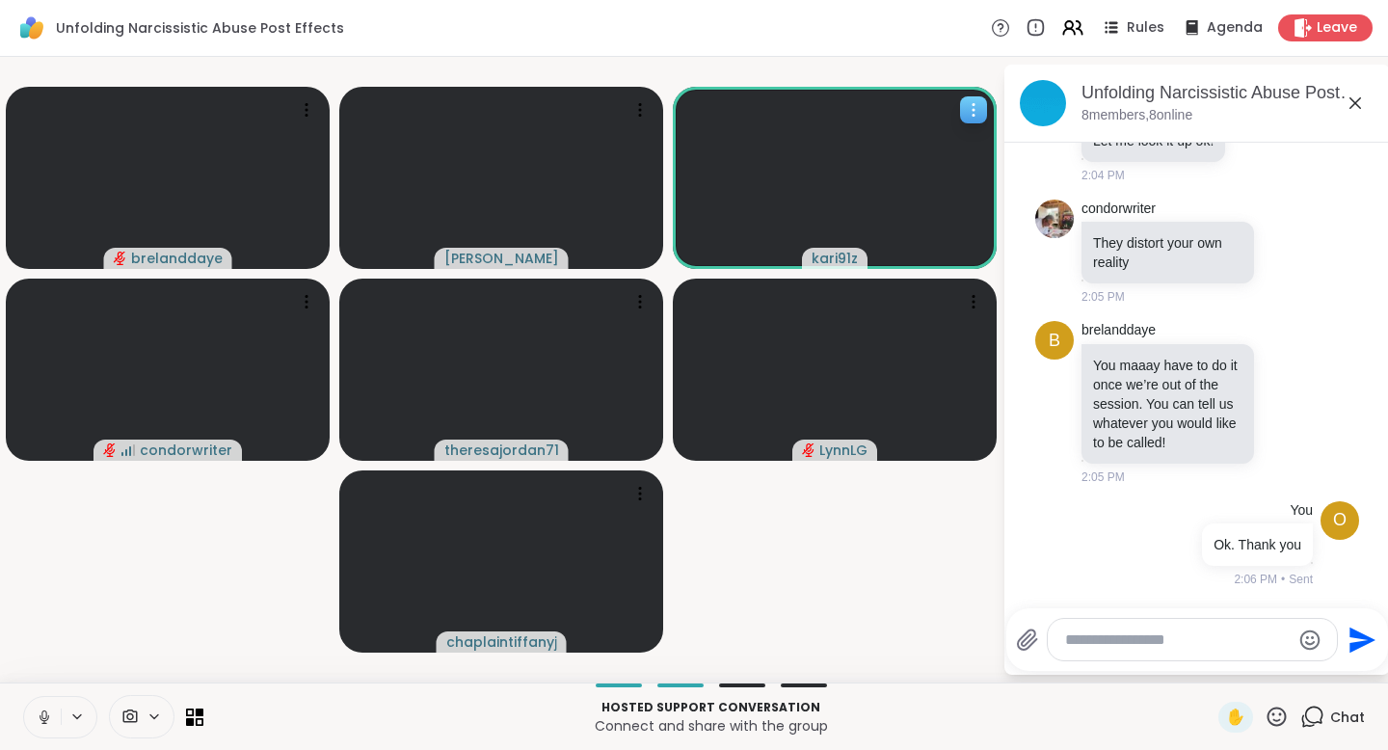
click at [852, 187] on video at bounding box center [835, 178] width 324 height 182
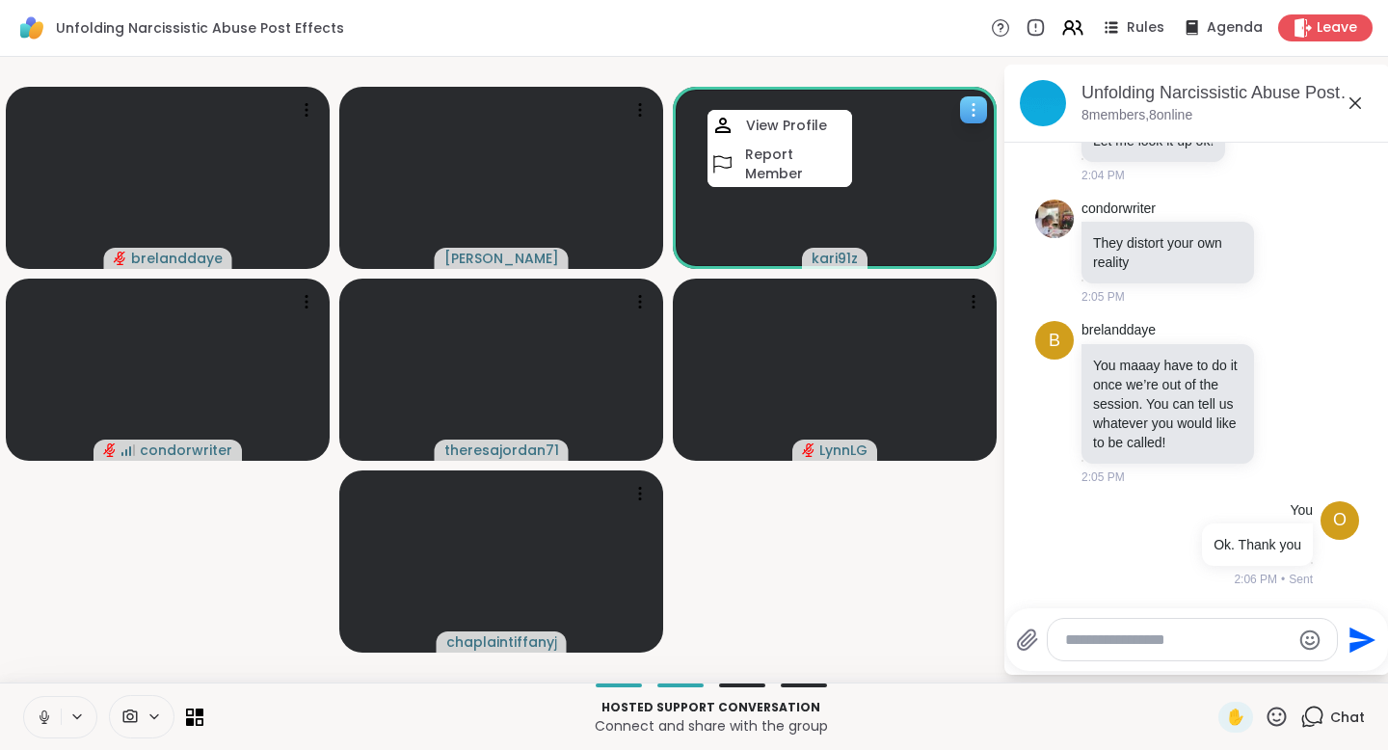
scroll to position [516, 0]
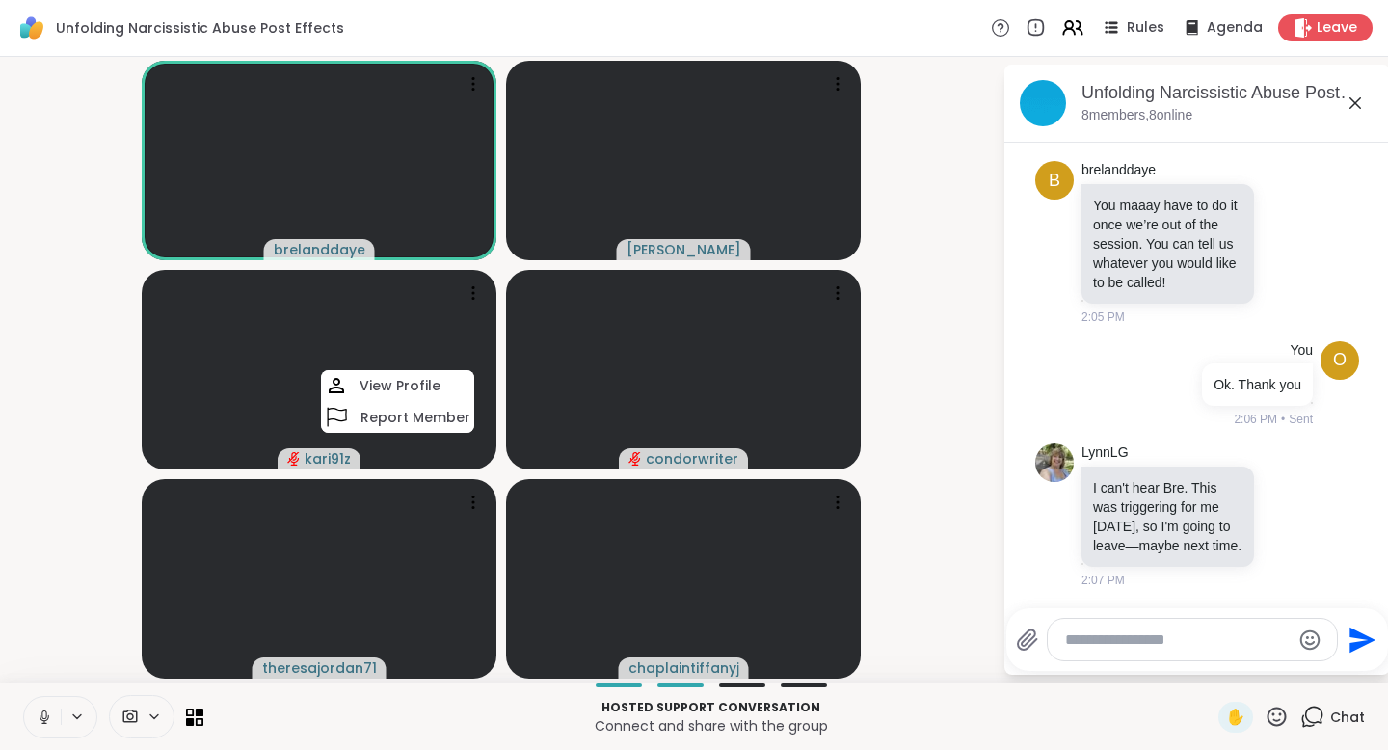
click at [1092, 644] on textarea "Type your message" at bounding box center [1177, 639] width 225 height 19
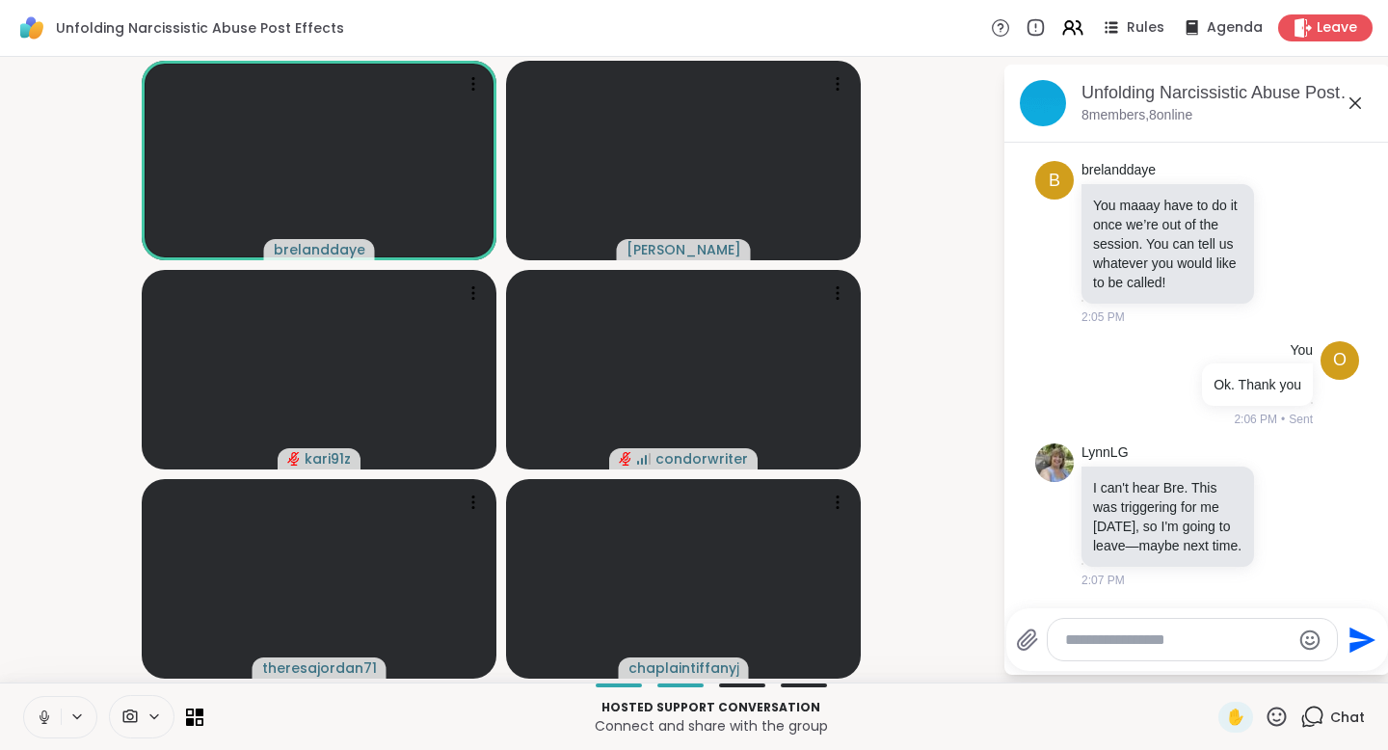
click at [1066, 635] on textarea "Type your message" at bounding box center [1177, 639] width 225 height 19
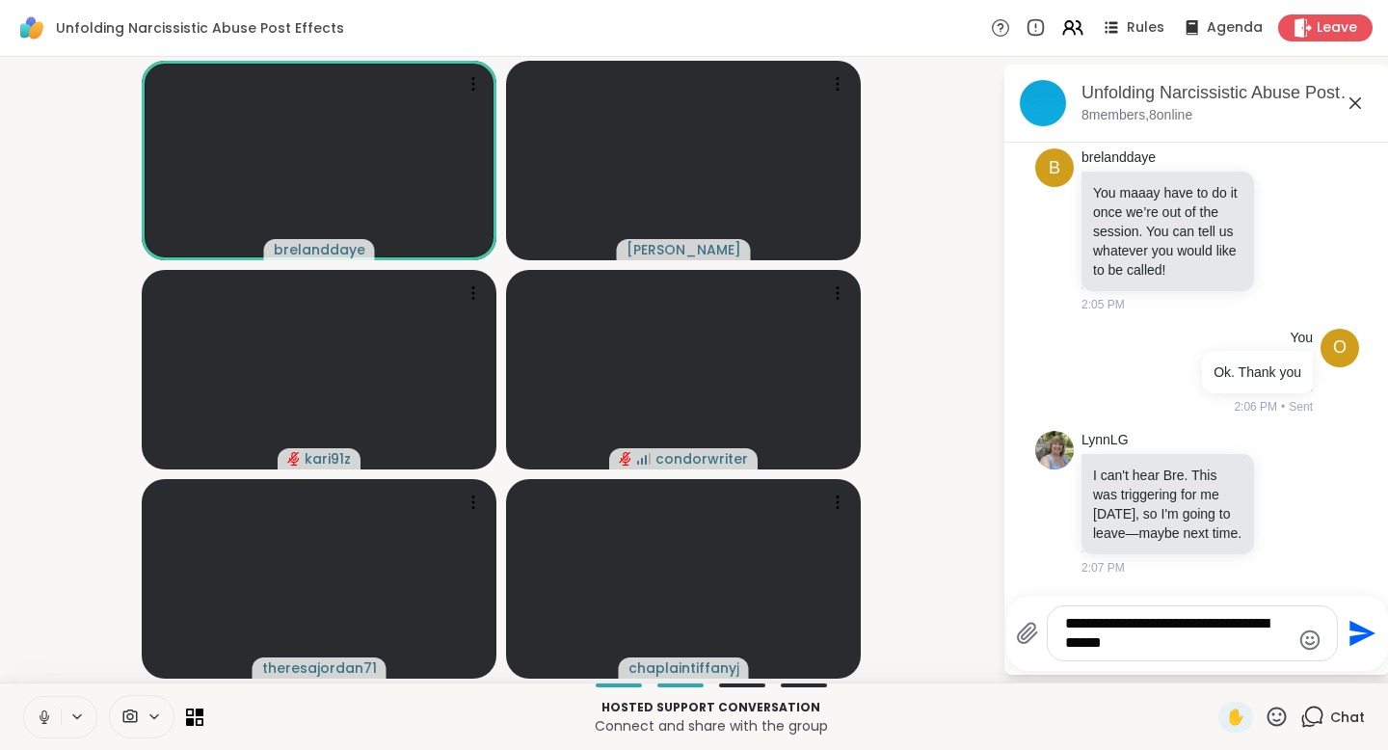
type textarea "**********"
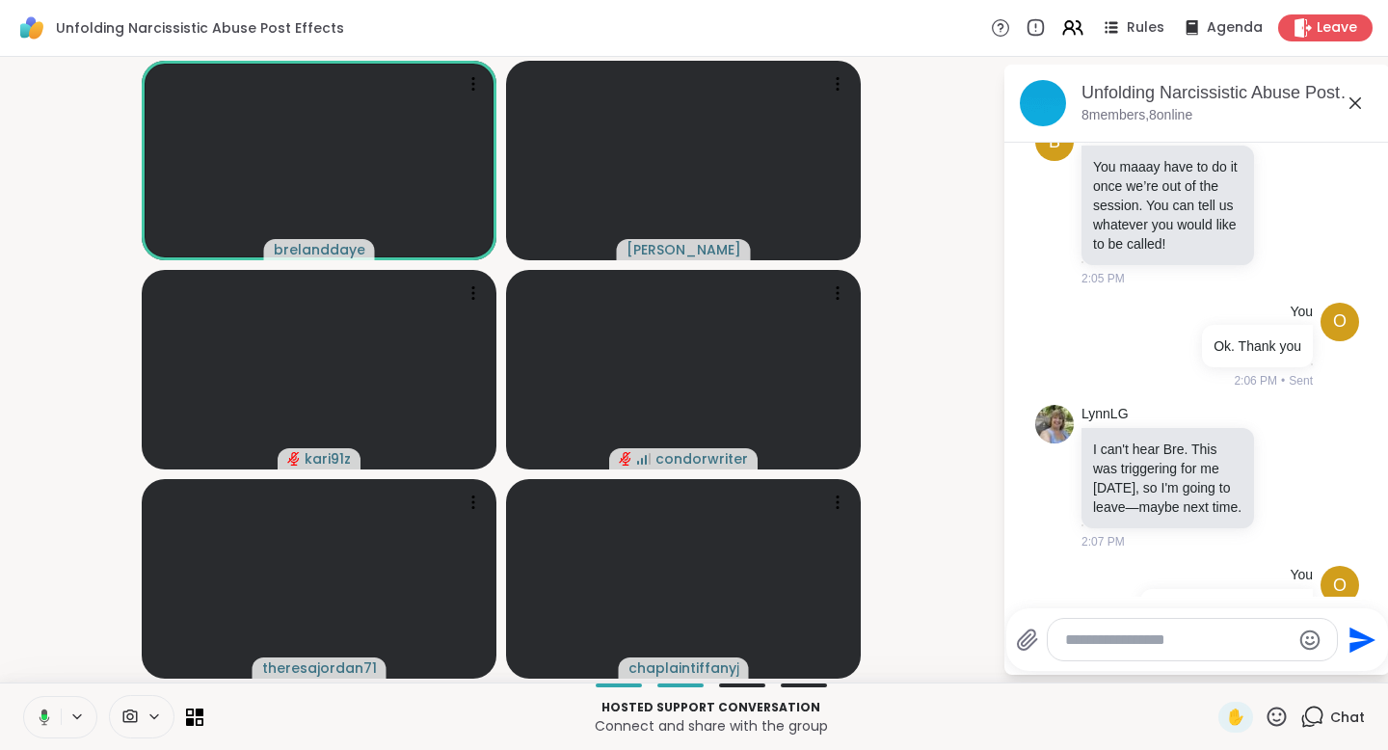
scroll to position [657, 0]
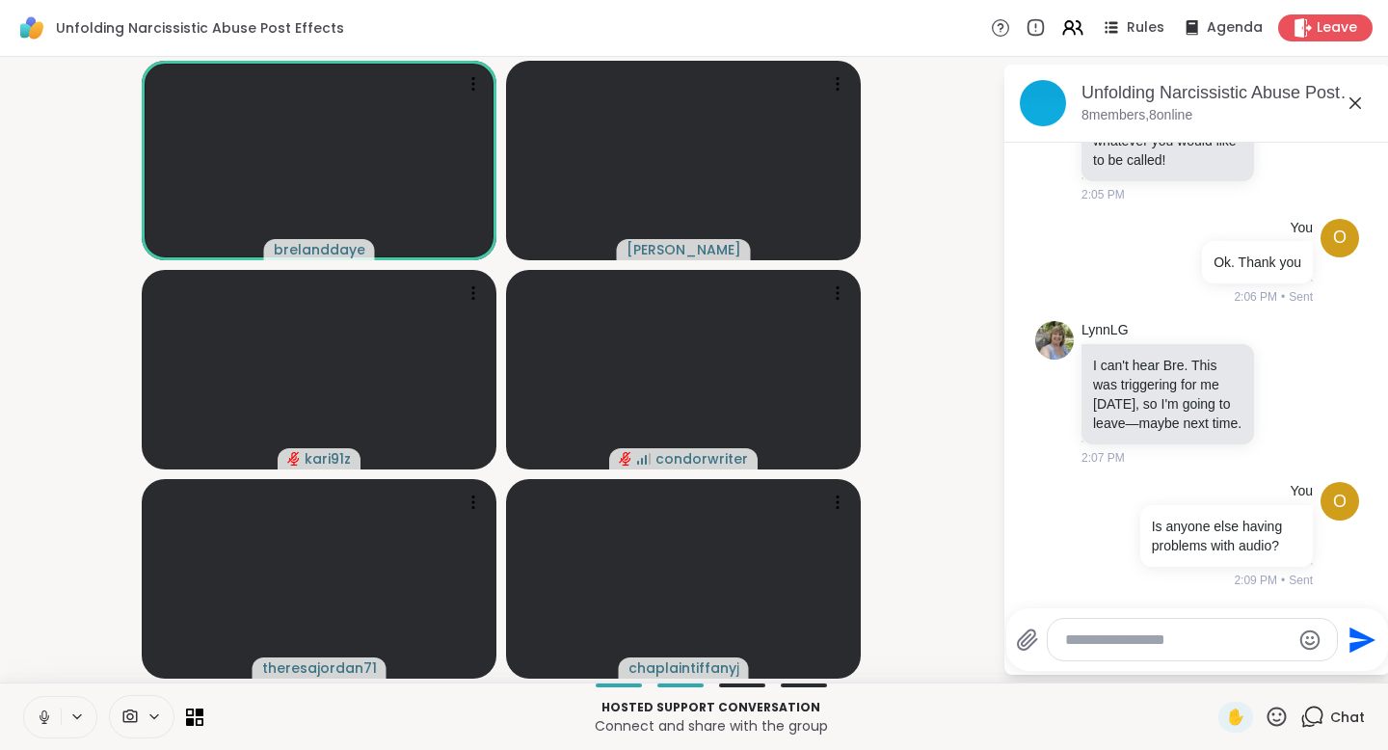
click at [69, 713] on icon at bounding box center [76, 716] width 15 height 16
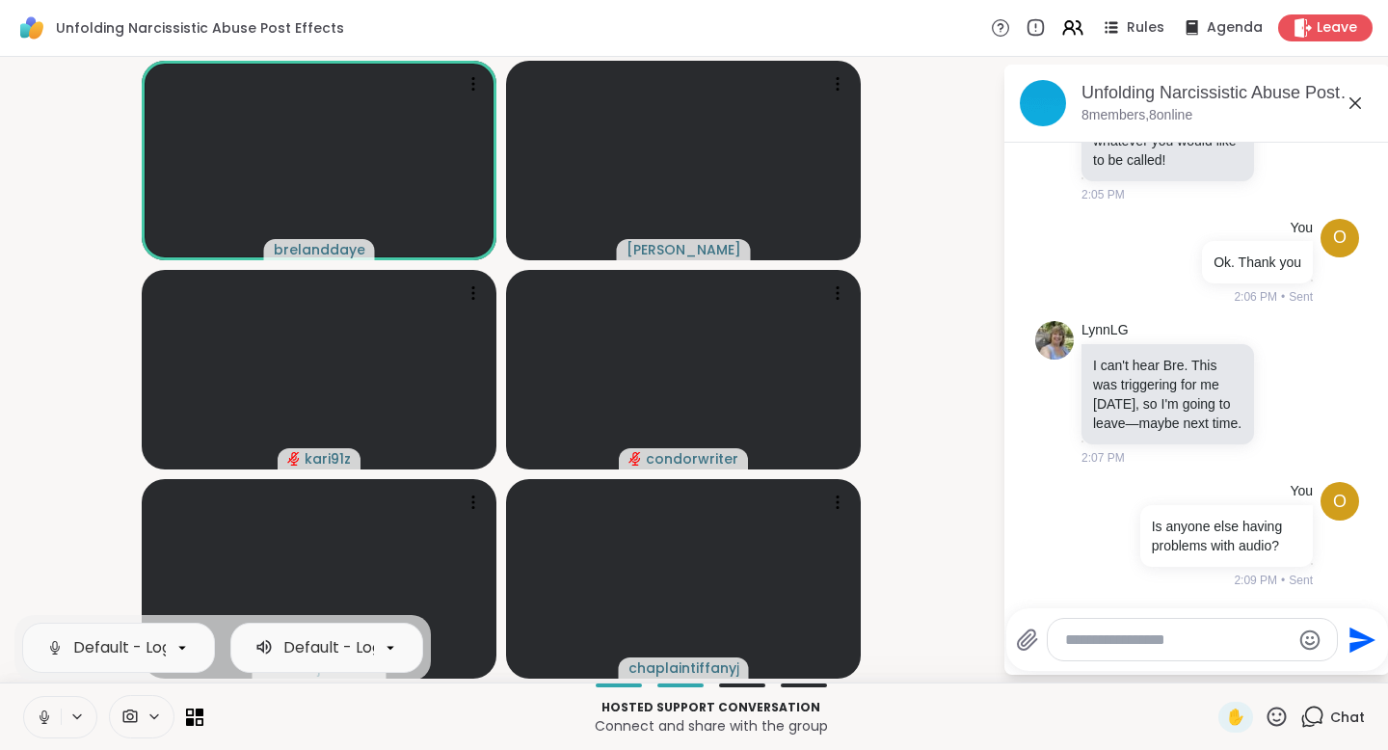
click at [363, 644] on div "Default - Logitech H570e Stereo" at bounding box center [405, 647] width 245 height 23
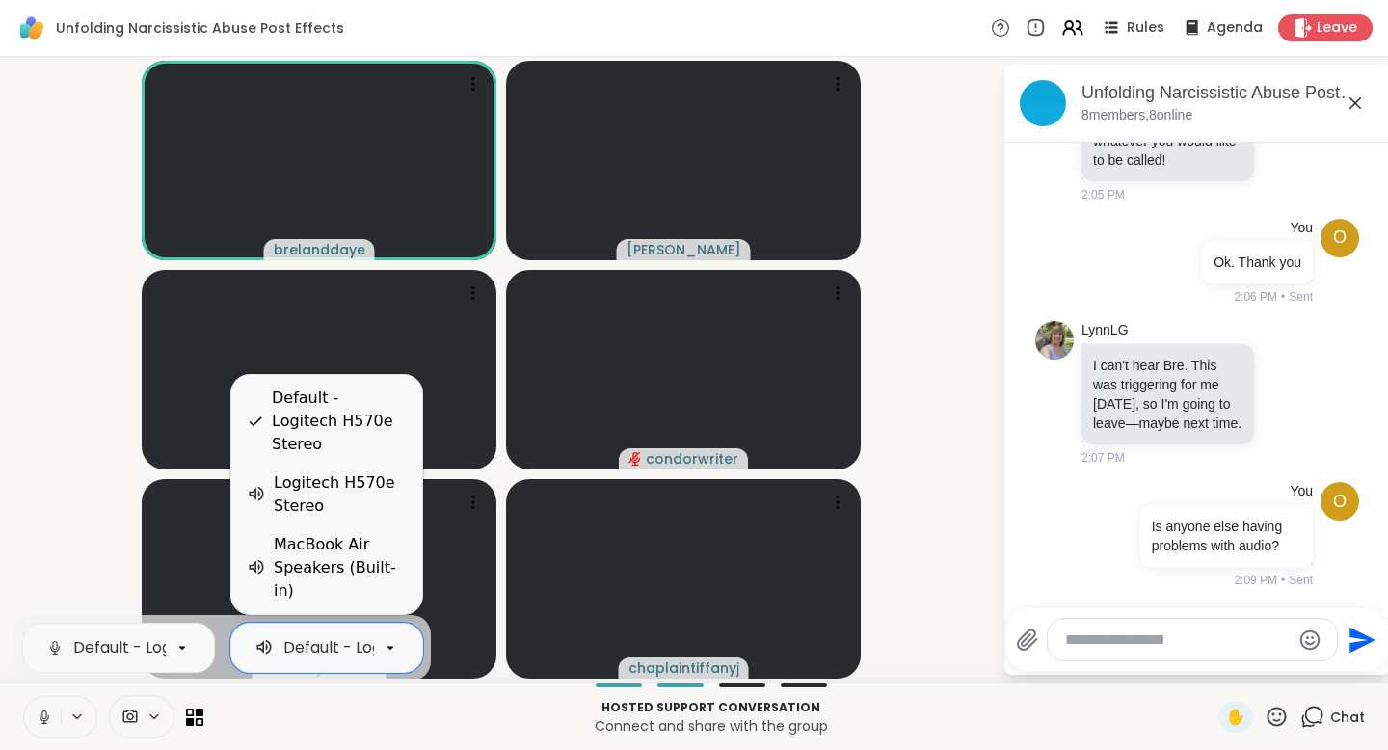
click at [292, 452] on div "Default - Logitech H570e Stereo" at bounding box center [339, 420] width 135 height 69
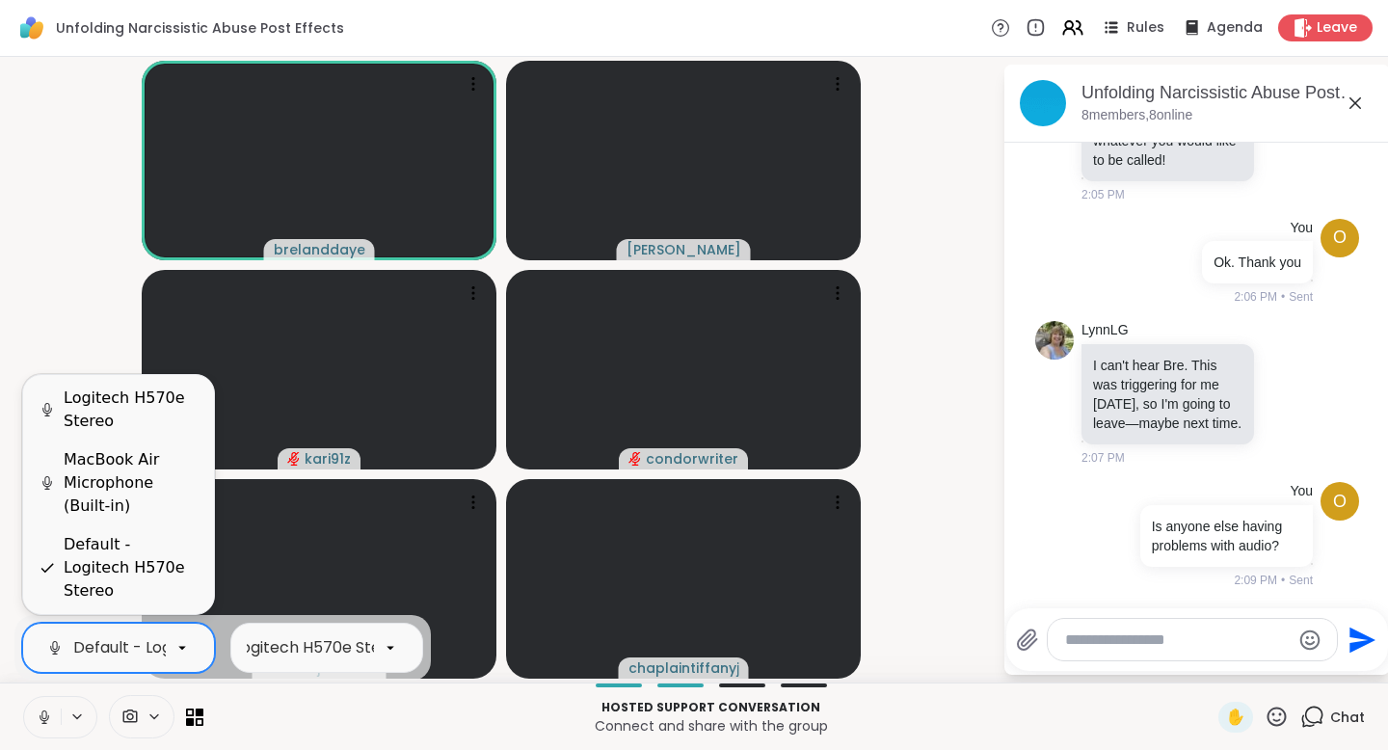
click at [116, 650] on div "Default - Logitech H570e Stereo" at bounding box center [195, 647] width 245 height 23
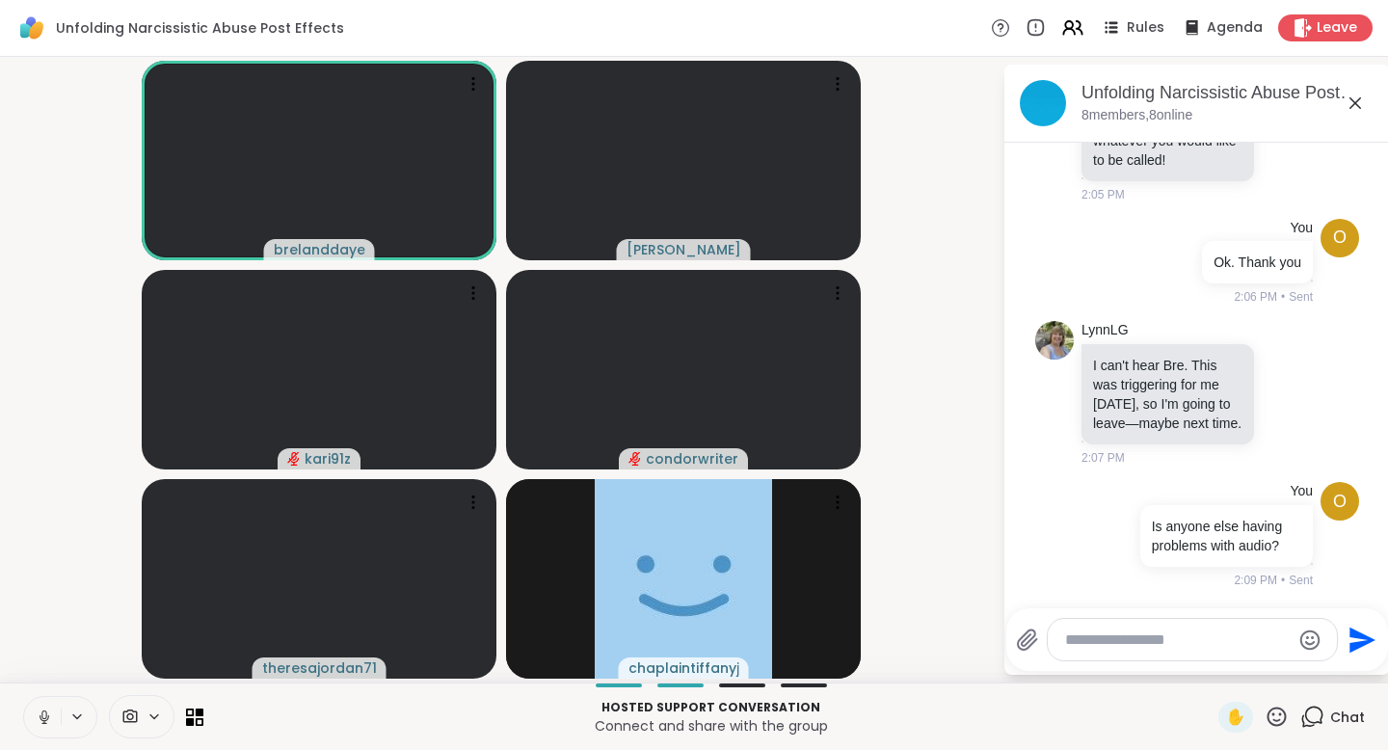
click at [922, 244] on video-player-container "brelanddaye [PERSON_NAME] kari91z condorwriter theresajordan71 chaplaintiffanyj" at bounding box center [501, 370] width 979 height 610
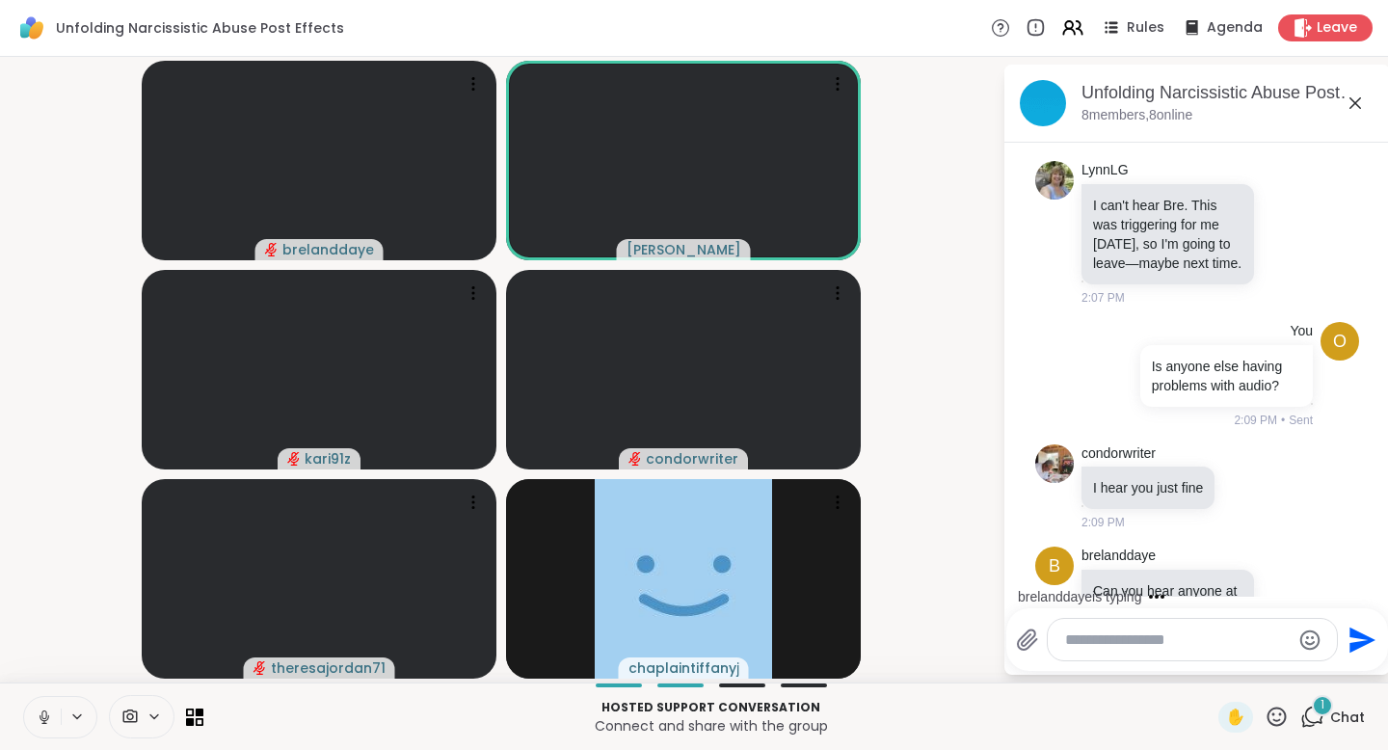
scroll to position [882, 0]
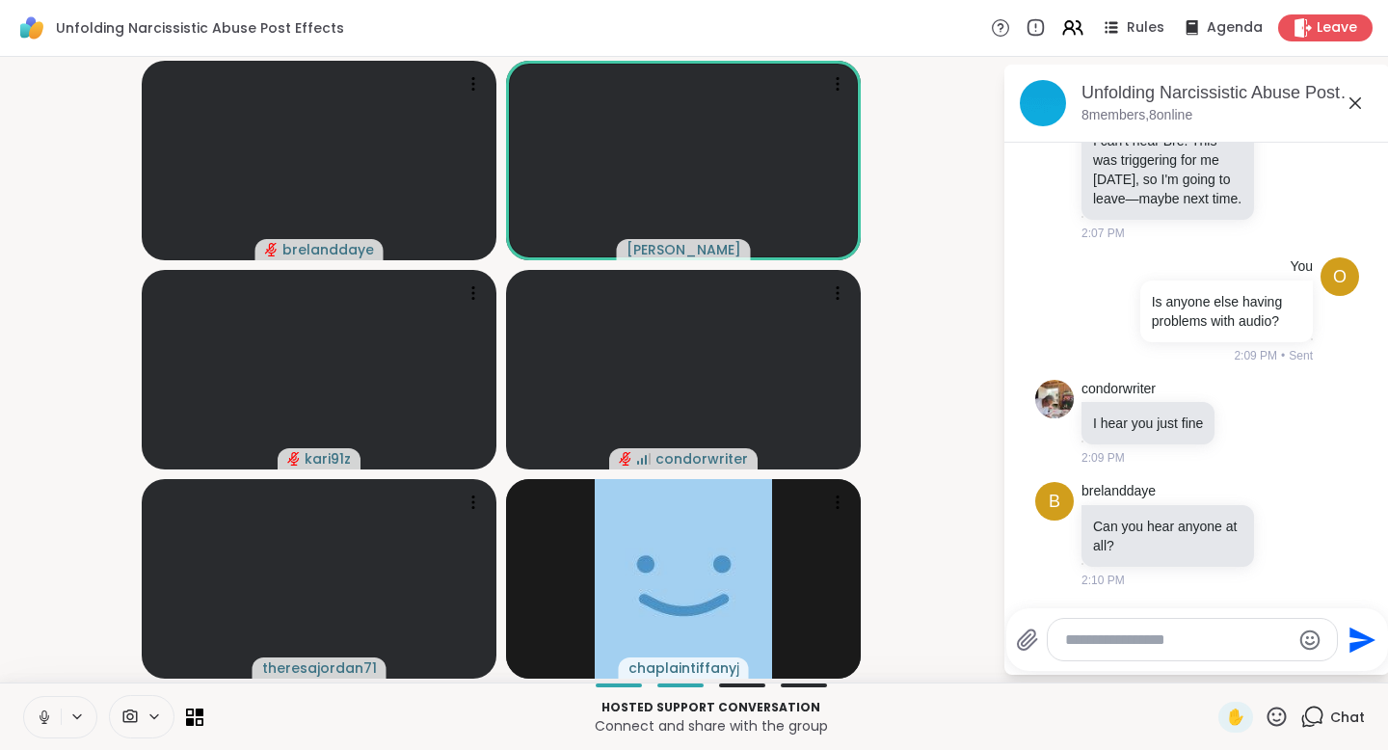
click at [42, 719] on icon at bounding box center [45, 717] width 10 height 6
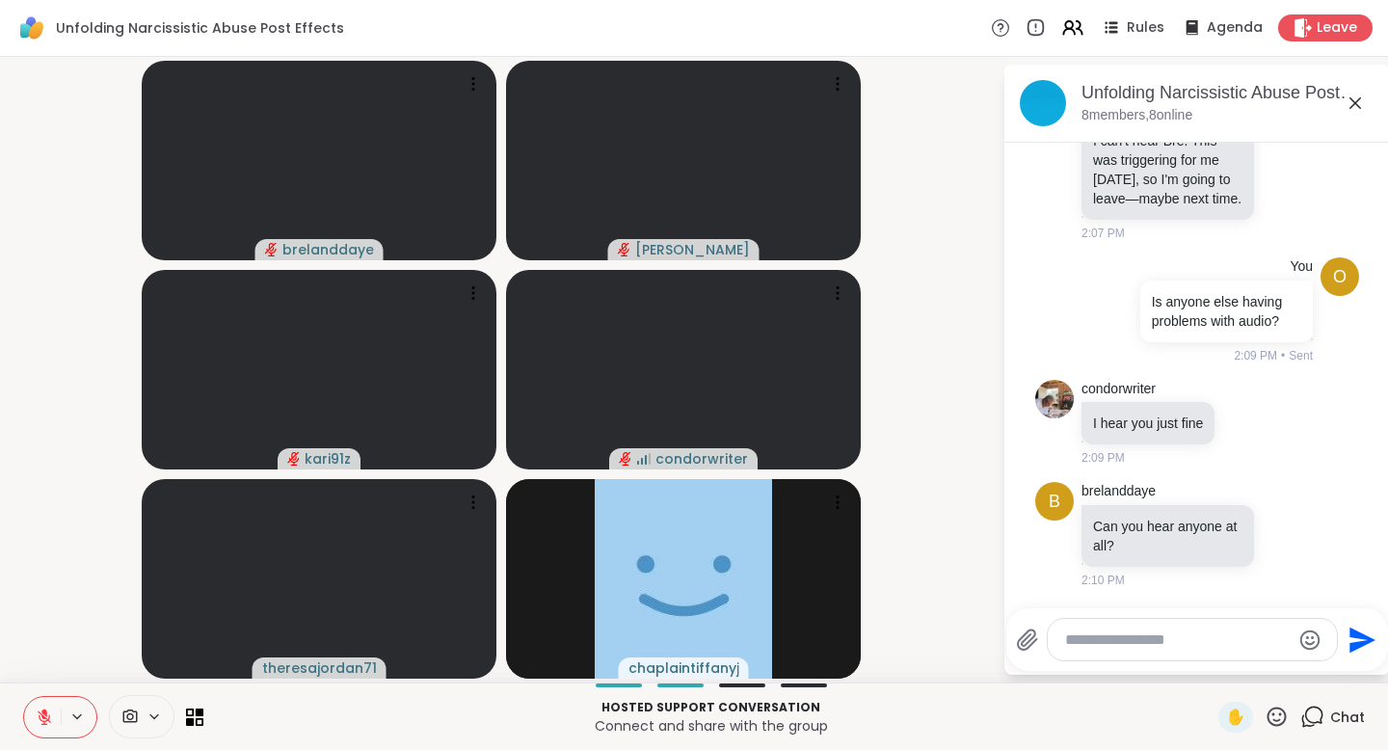
click at [42, 719] on icon at bounding box center [44, 716] width 17 height 17
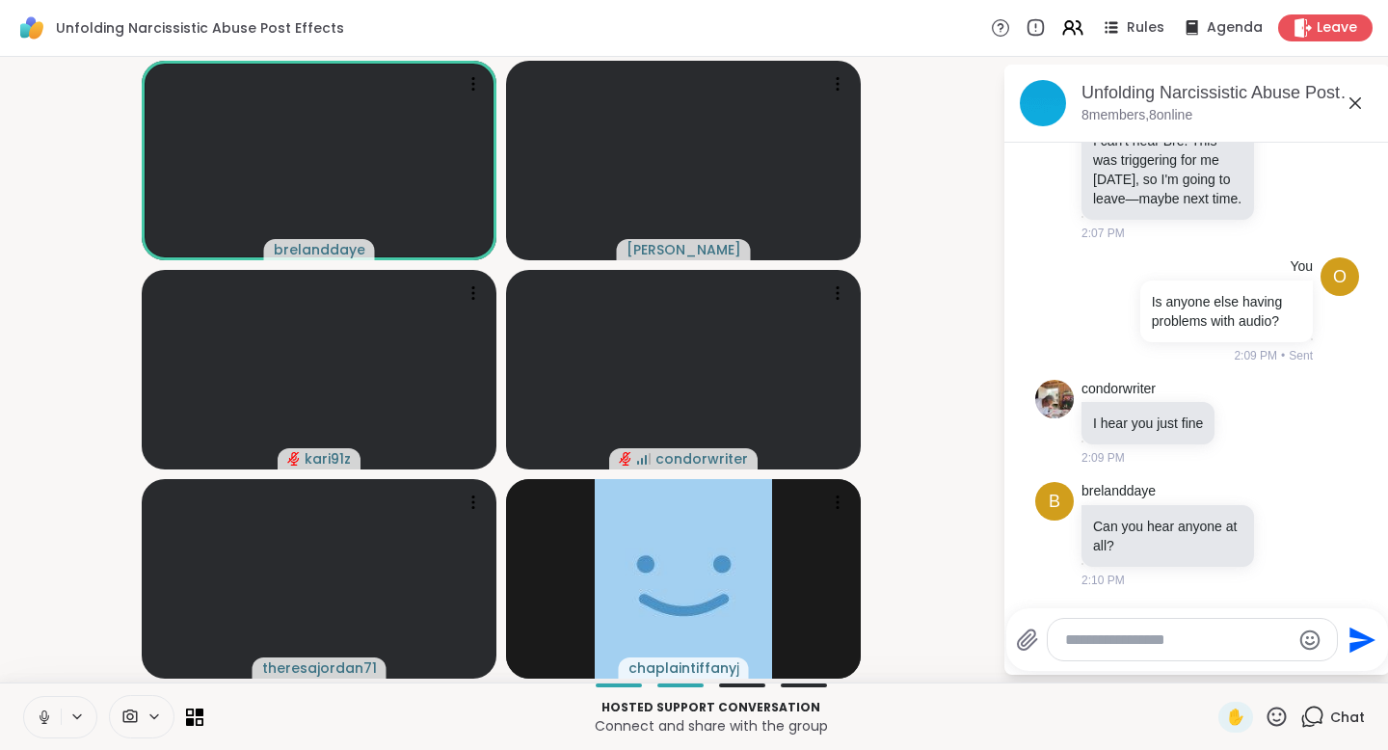
click at [72, 723] on icon at bounding box center [76, 716] width 15 height 16
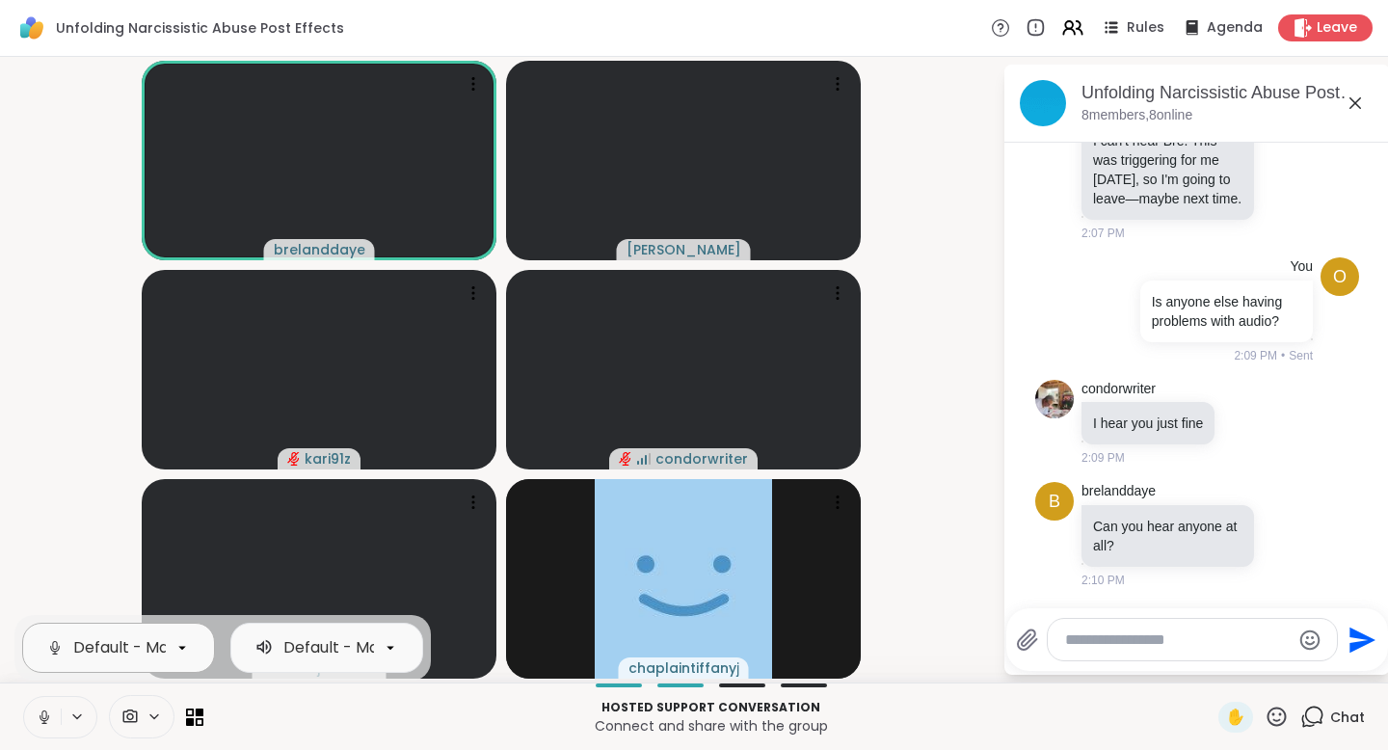
scroll to position [0, 0]
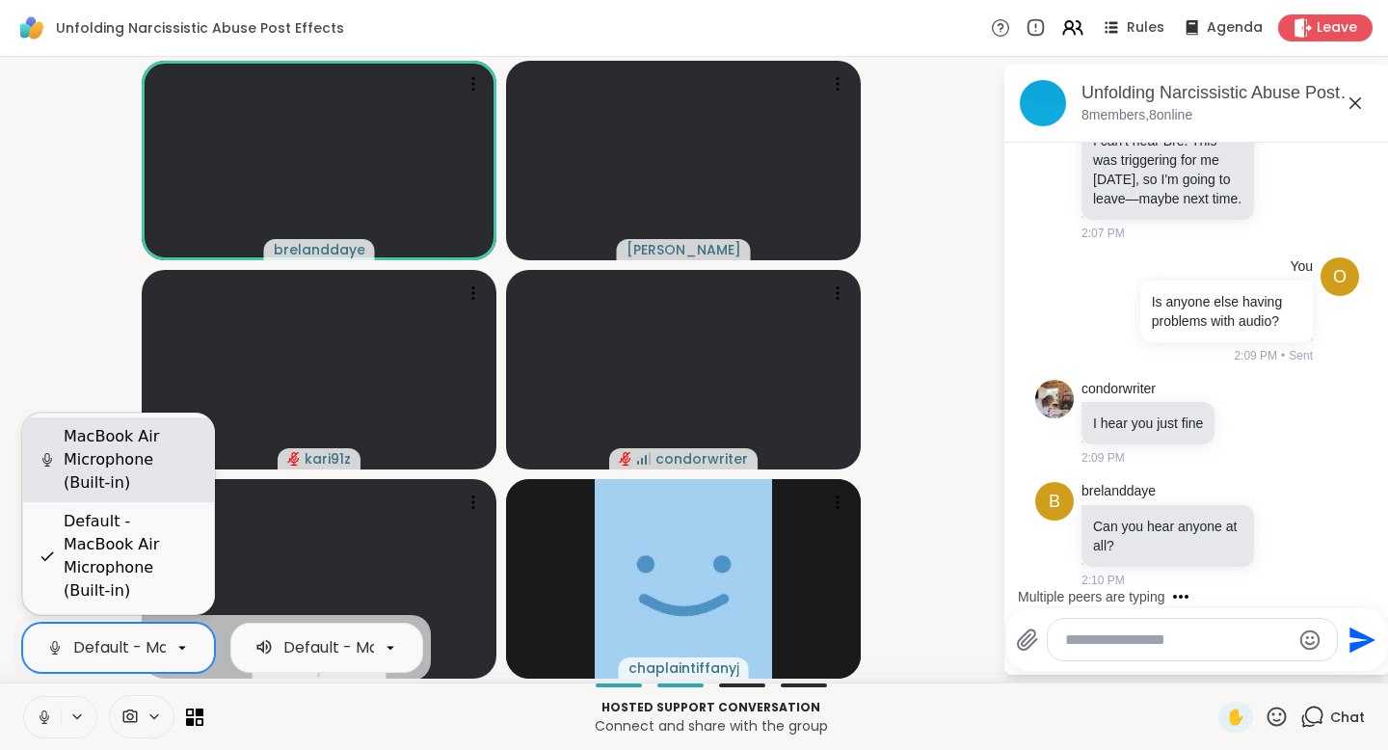
click at [62, 460] on div "MacBook Air Microphone (Built-in)" at bounding box center [119, 459] width 160 height 69
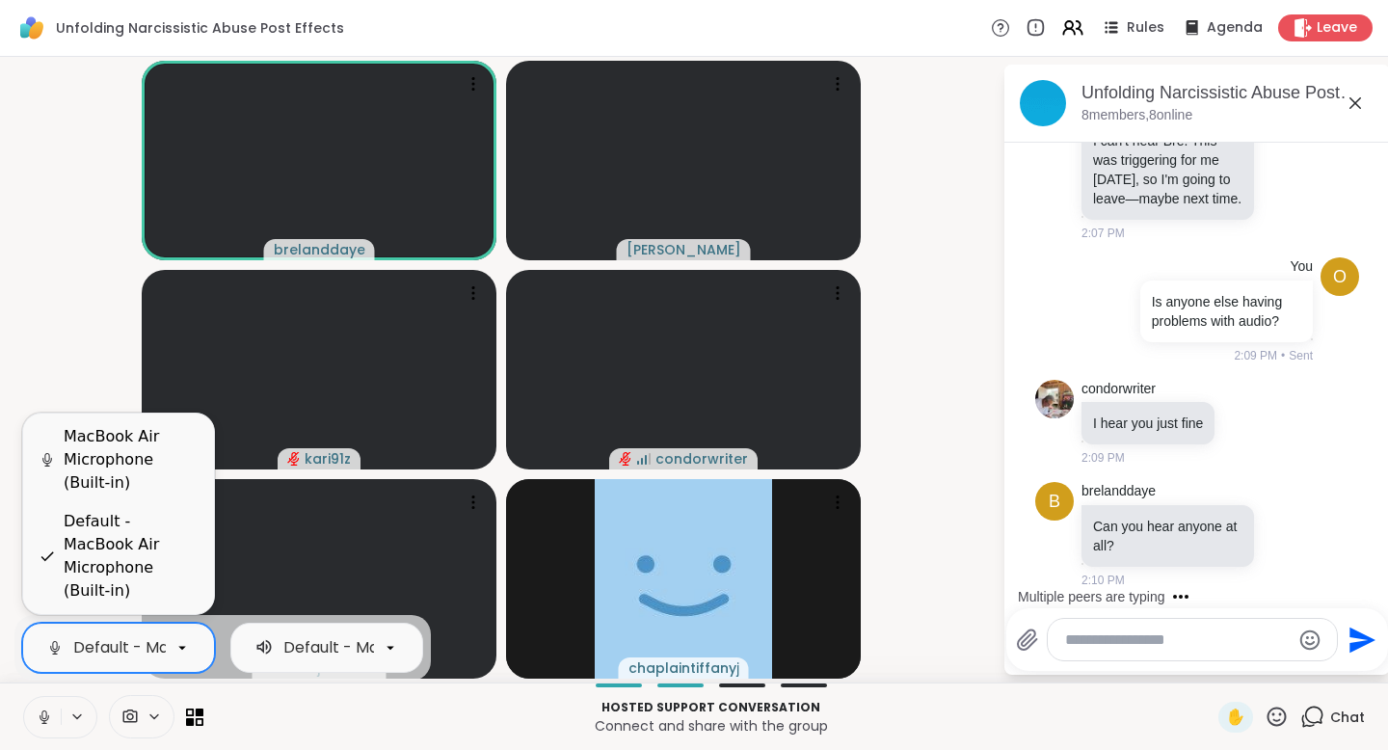
scroll to position [0, 212]
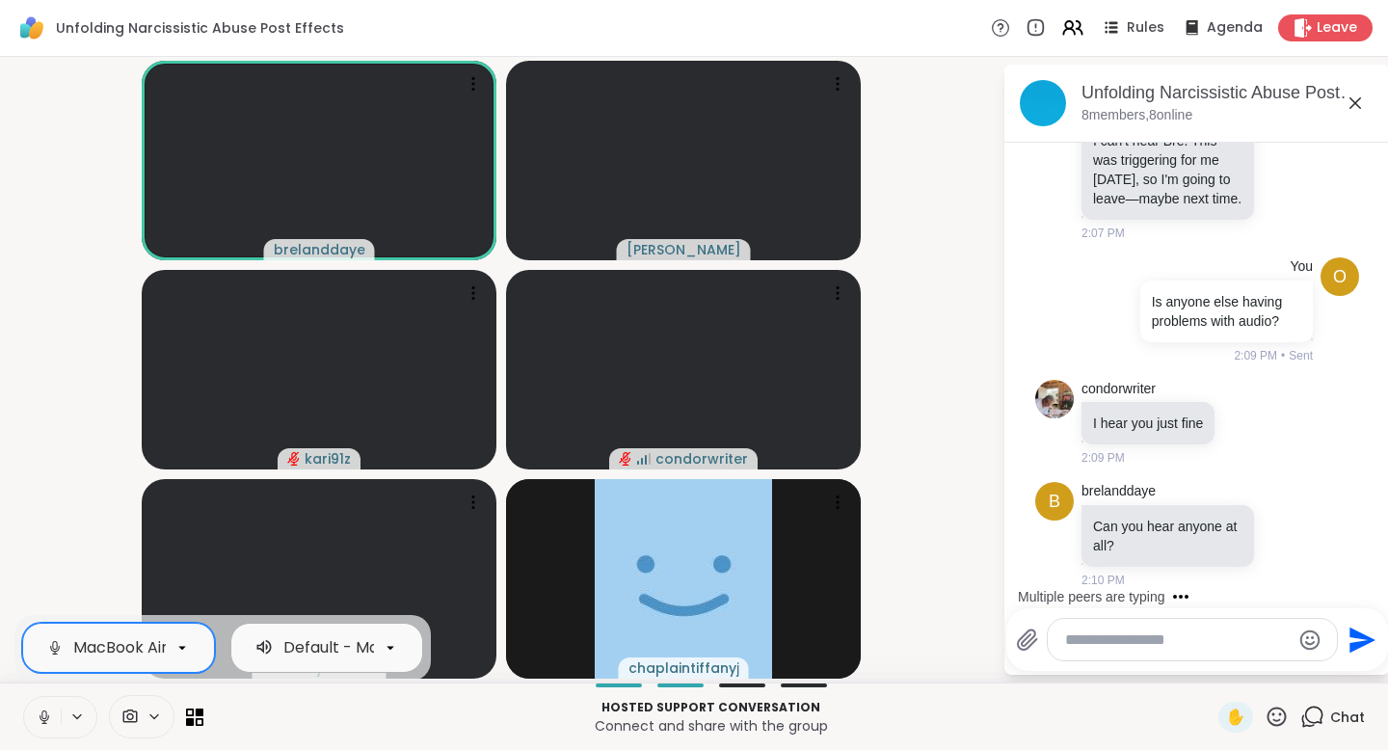
click at [331, 651] on div "Default - MacBook Air Speakers (Built-in)" at bounding box center [439, 647] width 313 height 23
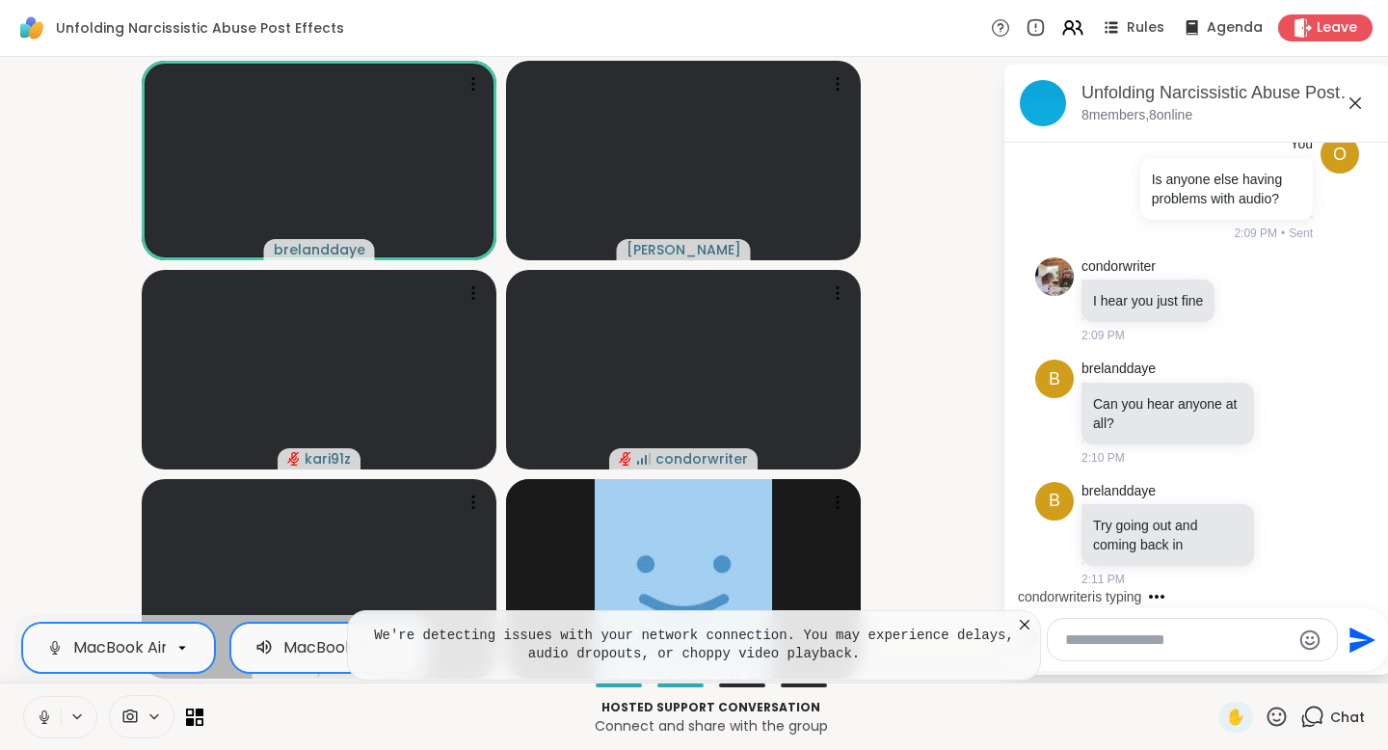
scroll to position [1164, 0]
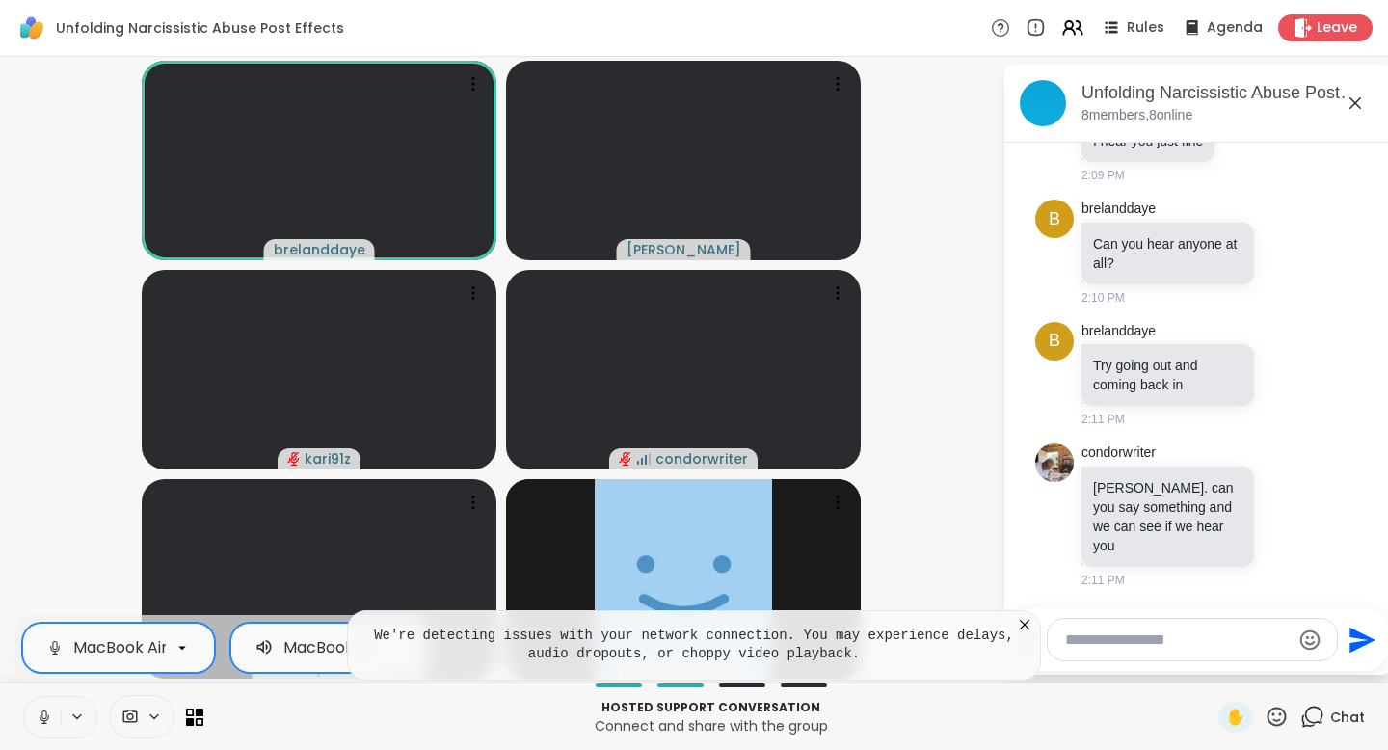
click at [1025, 624] on icon at bounding box center [1025, 625] width 10 height 10
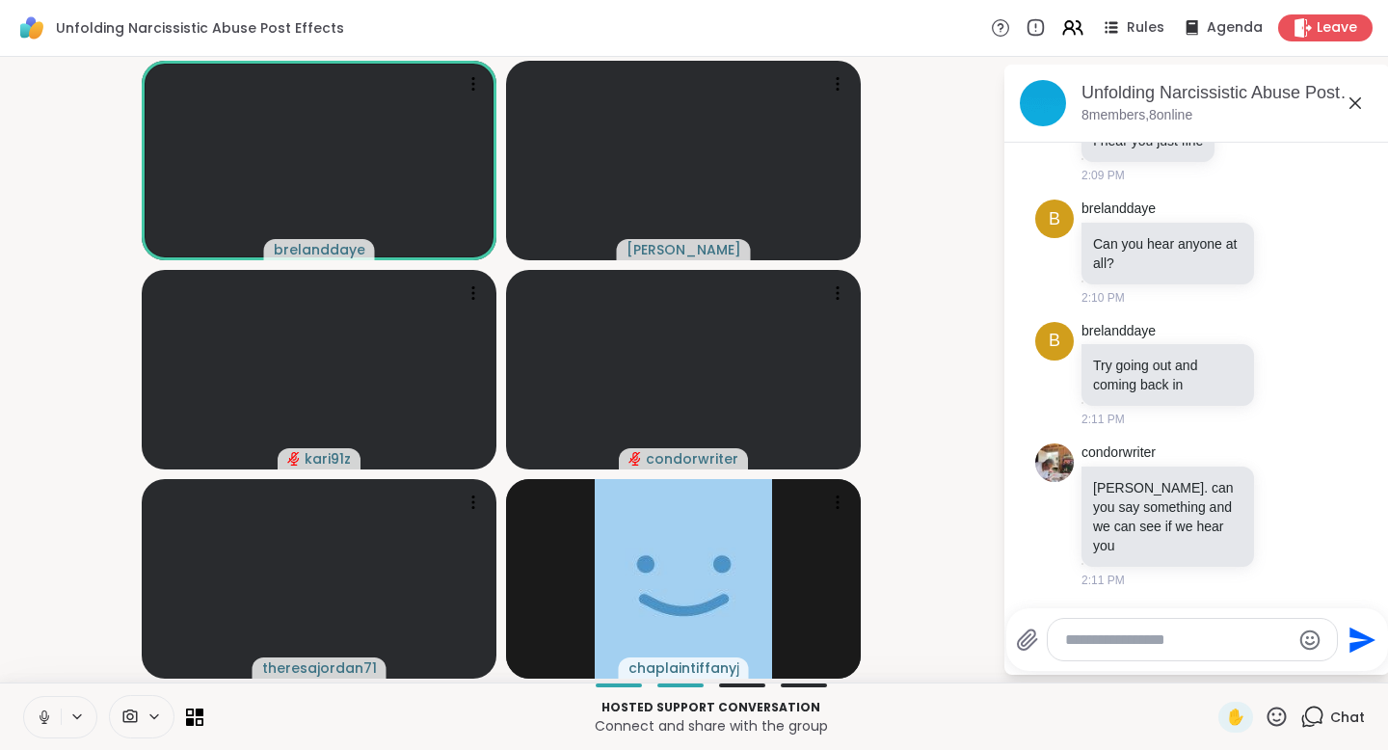
click at [44, 717] on icon at bounding box center [43, 714] width 5 height 9
click at [47, 718] on icon at bounding box center [44, 716] width 13 height 13
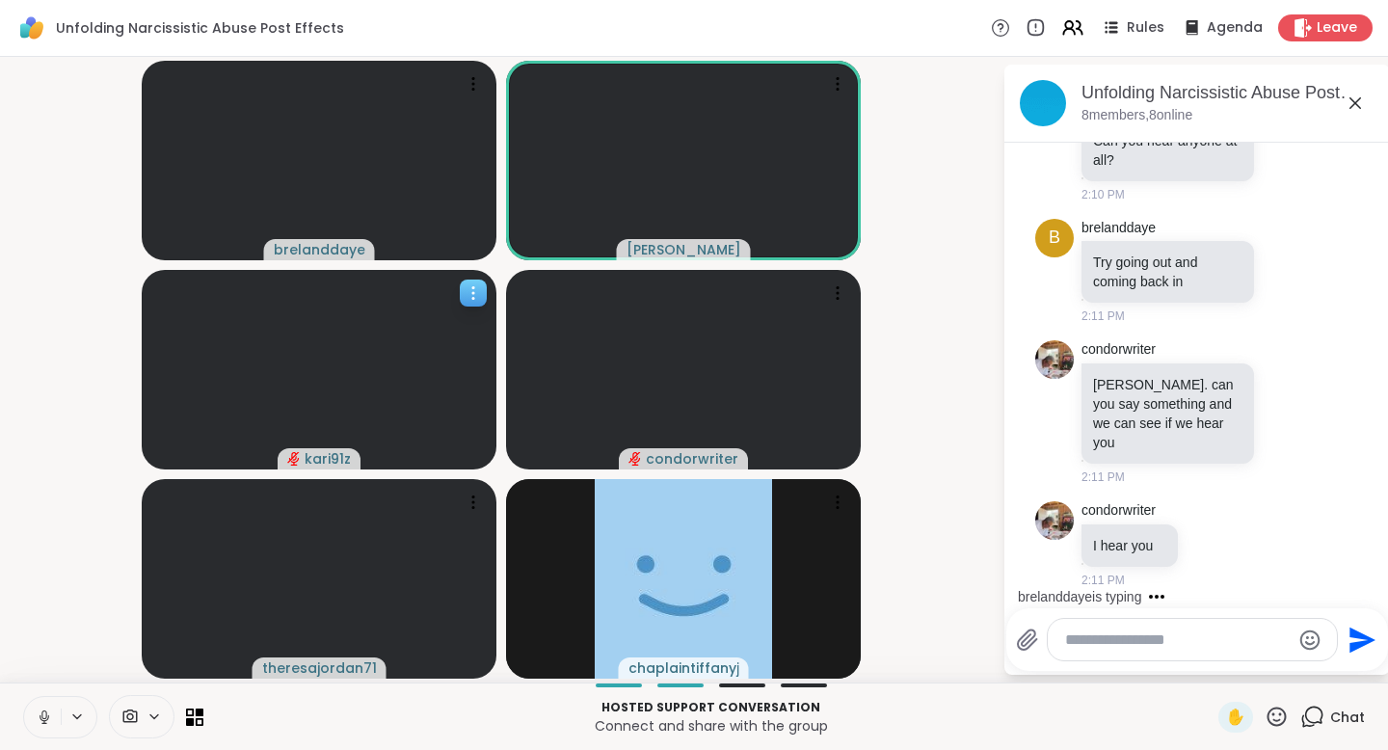
scroll to position [1427, 0]
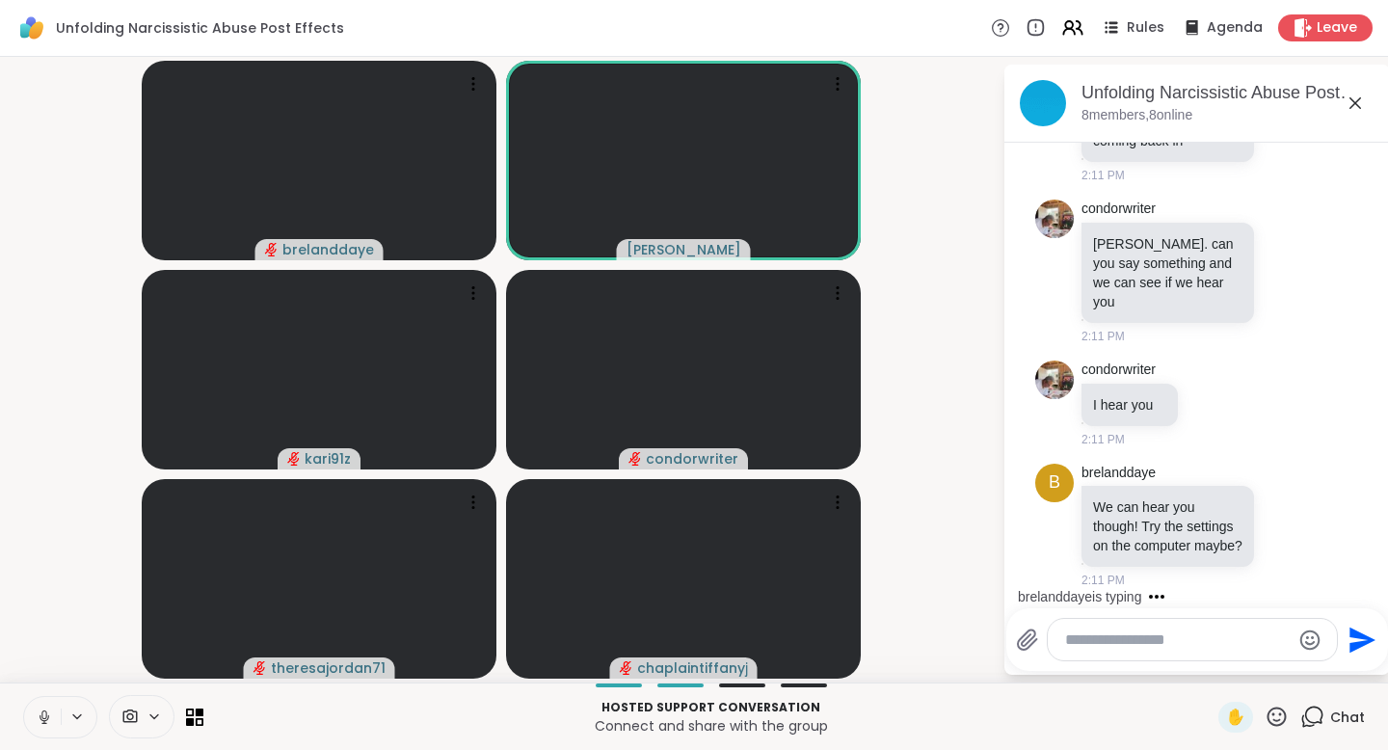
click at [46, 722] on icon at bounding box center [43, 722] width 5 height 1
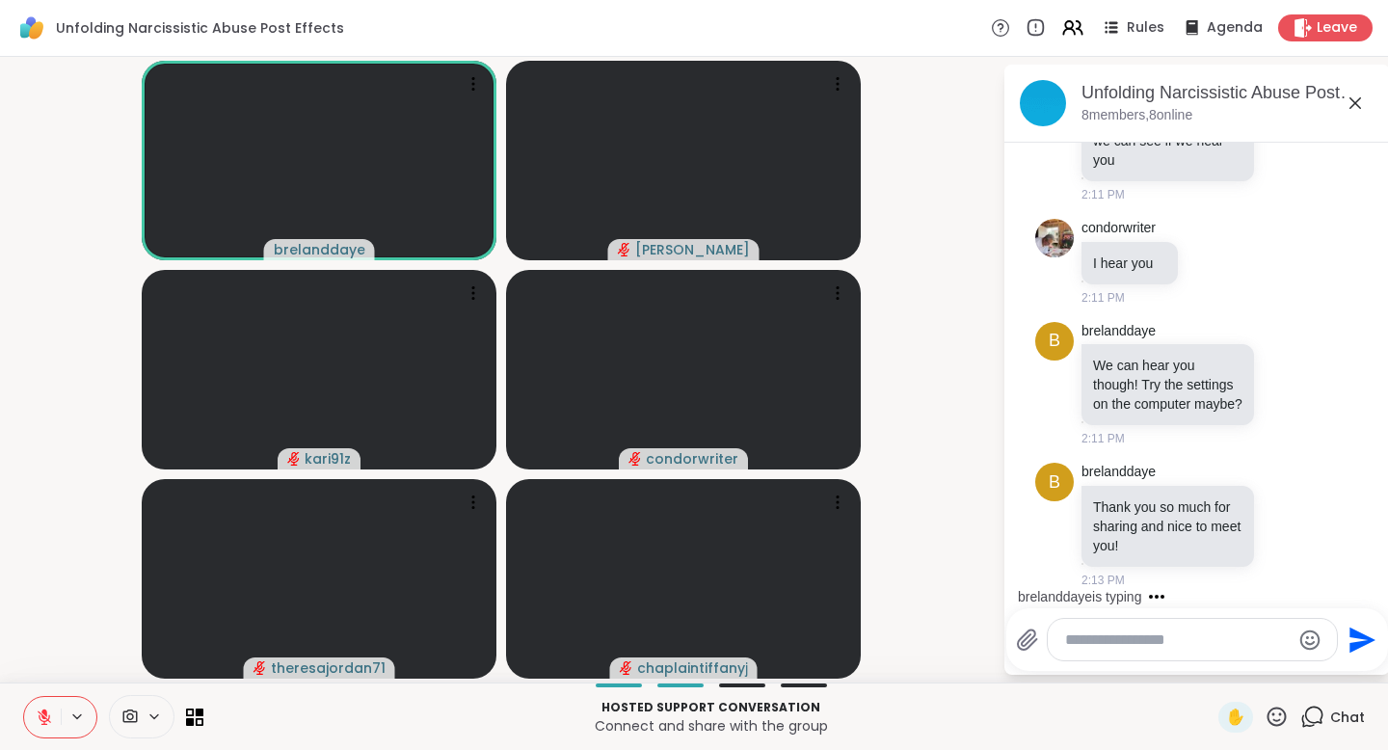
scroll to position [1729, 0]
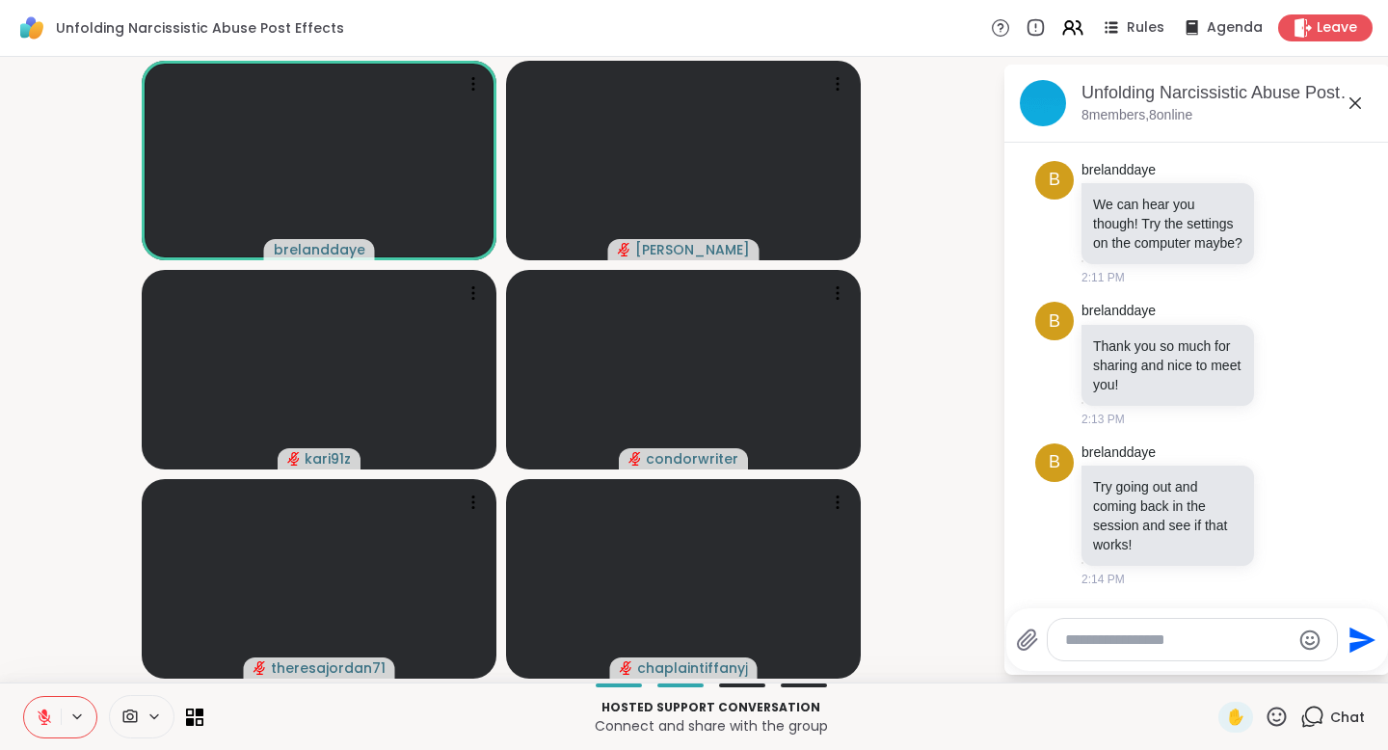
click at [1357, 109] on icon at bounding box center [1354, 103] width 23 height 23
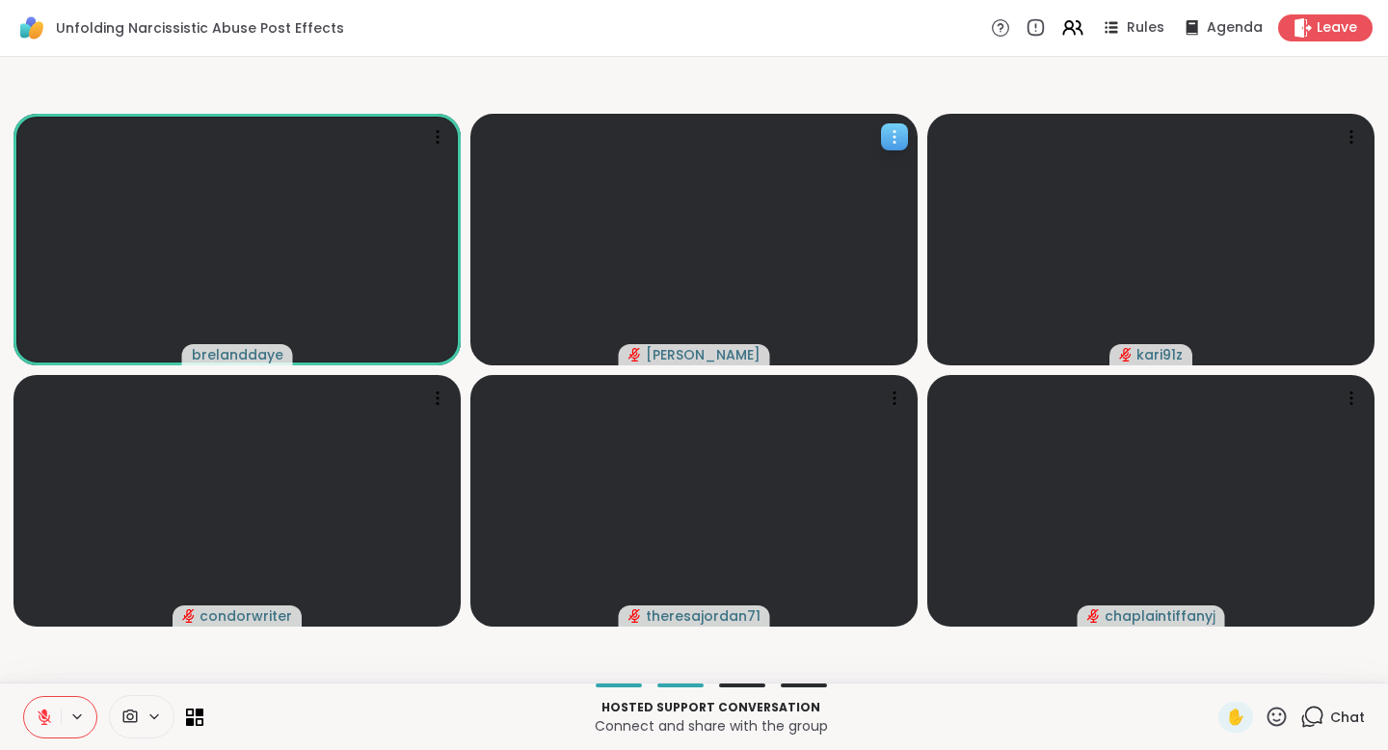
click at [892, 133] on icon at bounding box center [894, 136] width 19 height 19
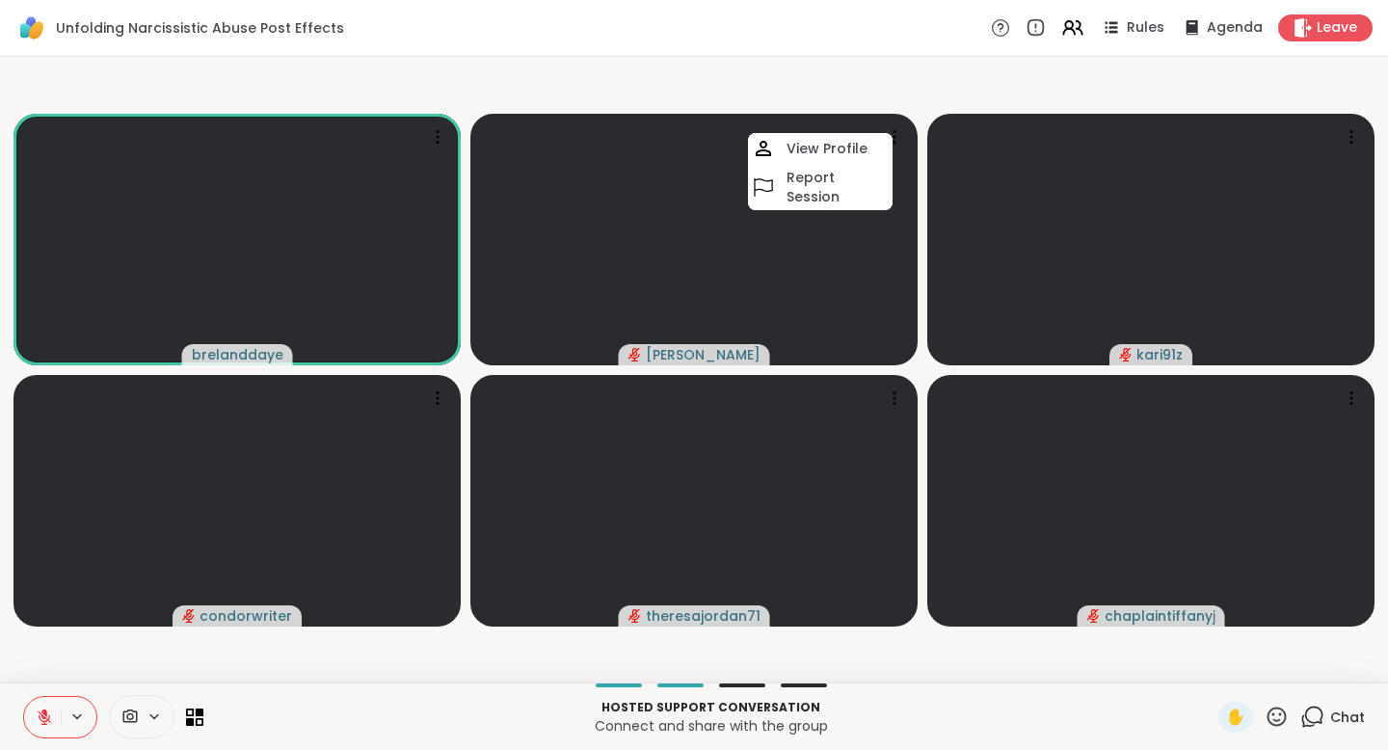
click at [1316, 26] on span "Leave" at bounding box center [1336, 27] width 40 height 19
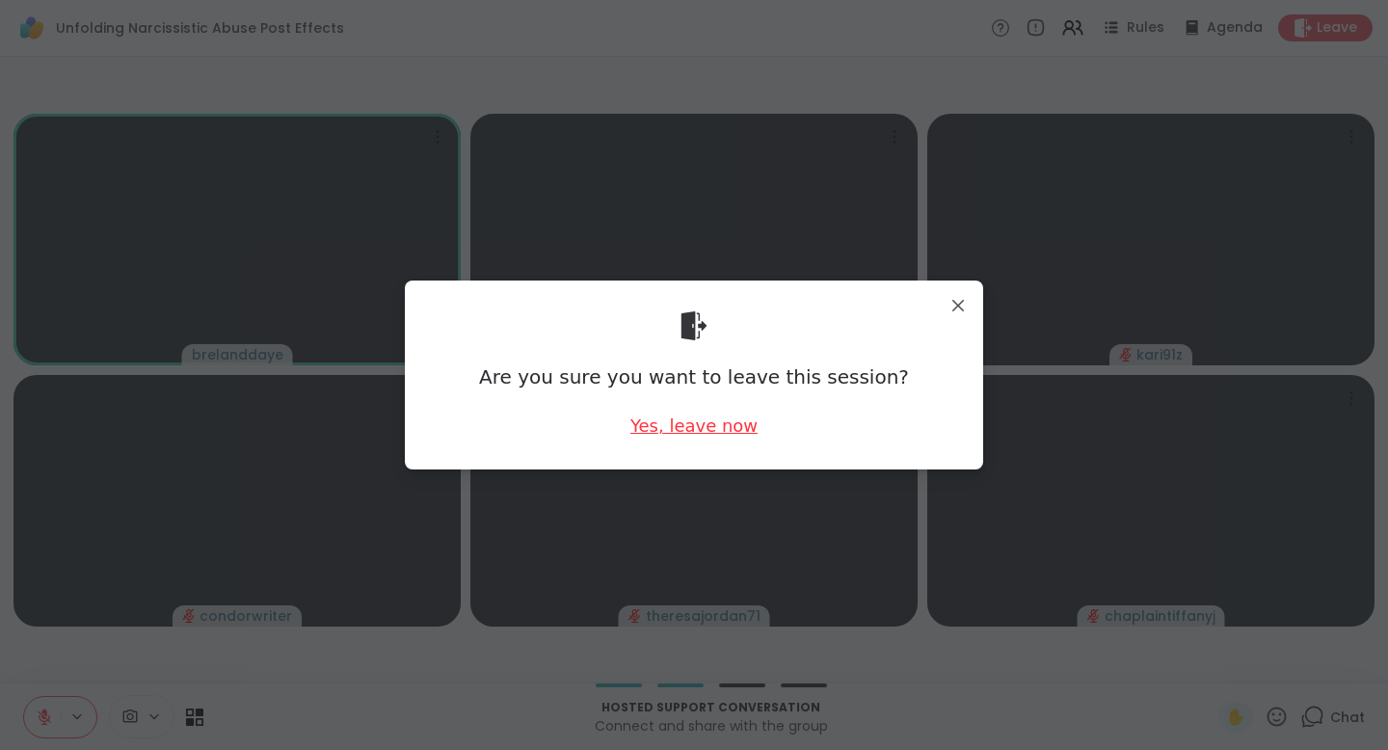
click at [686, 431] on div "Yes, leave now" at bounding box center [693, 425] width 127 height 24
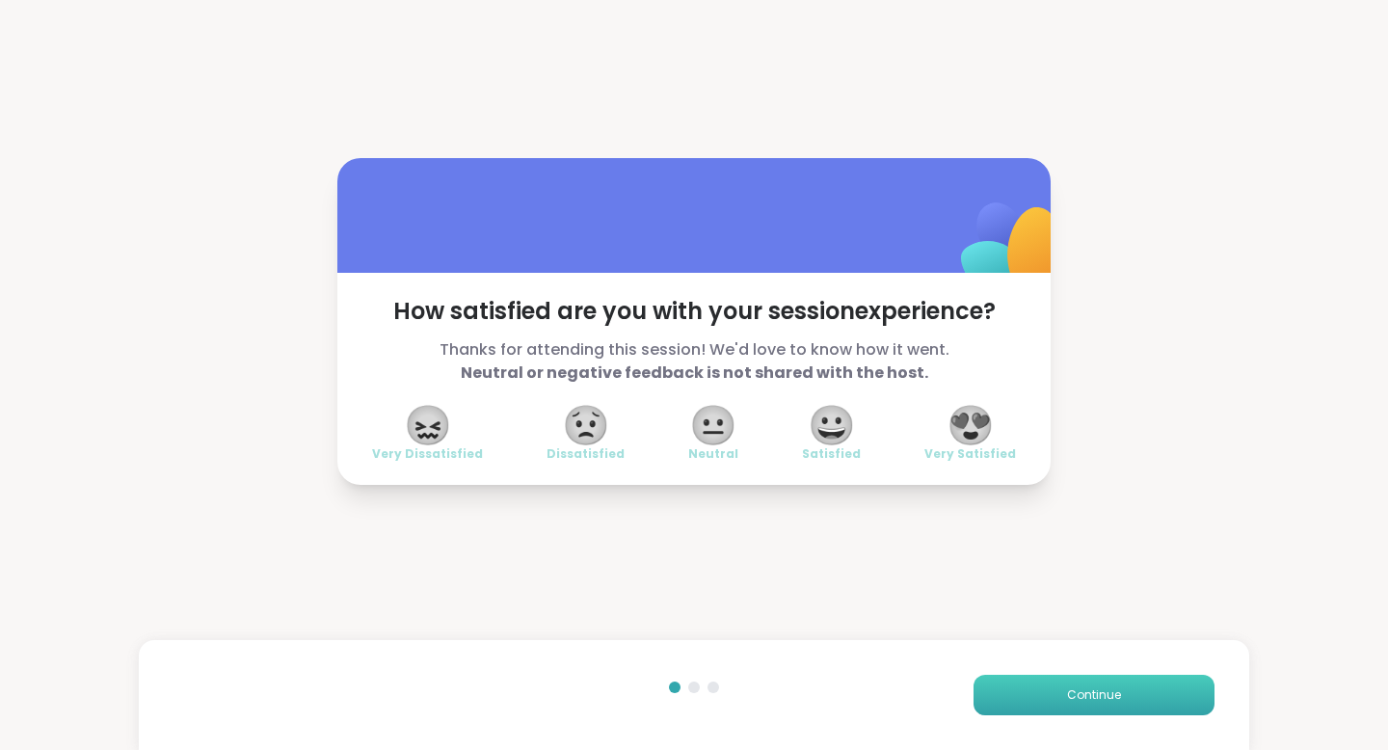
click at [1076, 695] on span "Continue" at bounding box center [1094, 694] width 54 height 17
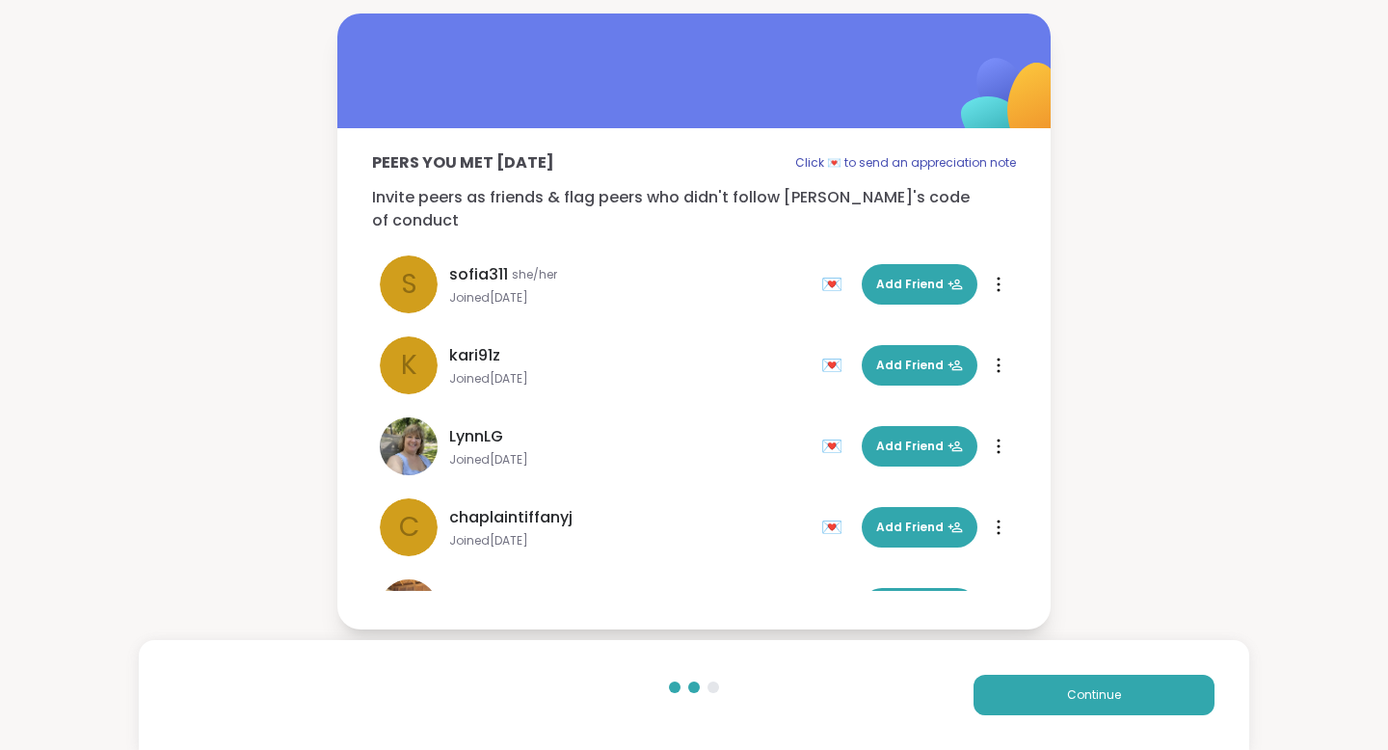
click at [130, 100] on div "Peers you met [DATE] Click 💌 to send an appreciation note Invite peers as frien…" at bounding box center [694, 321] width 1388 height 642
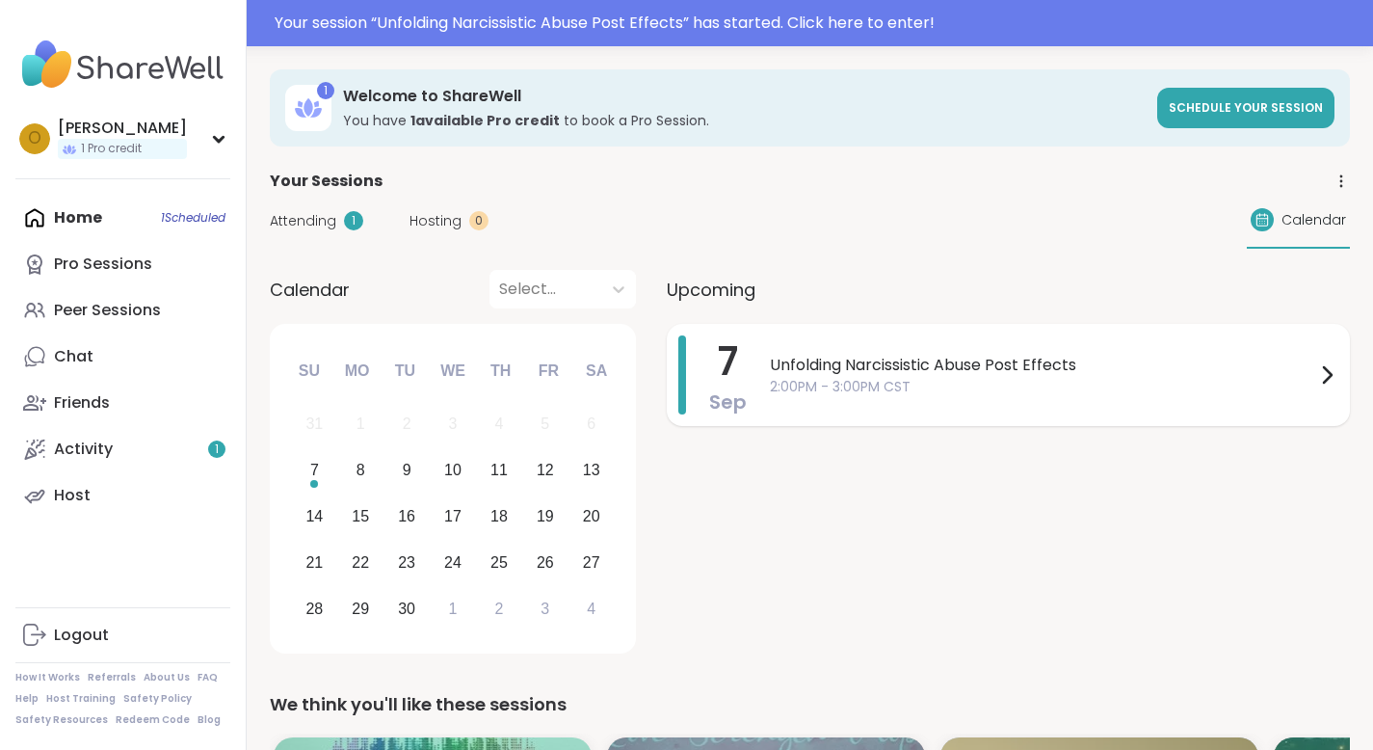
click at [958, 384] on span "2:00PM - 3:00PM CST" at bounding box center [1042, 387] width 545 height 20
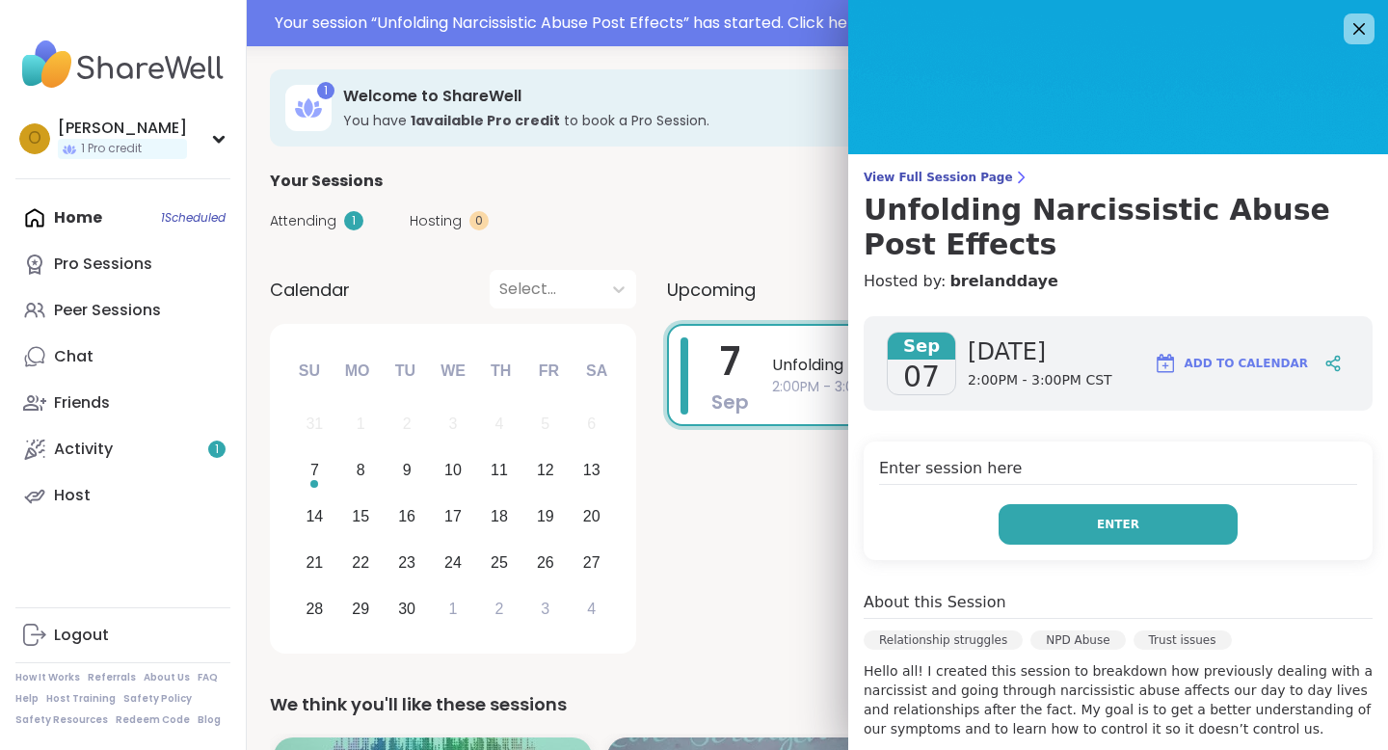
click at [1115, 513] on button "Enter" at bounding box center [1117, 524] width 239 height 40
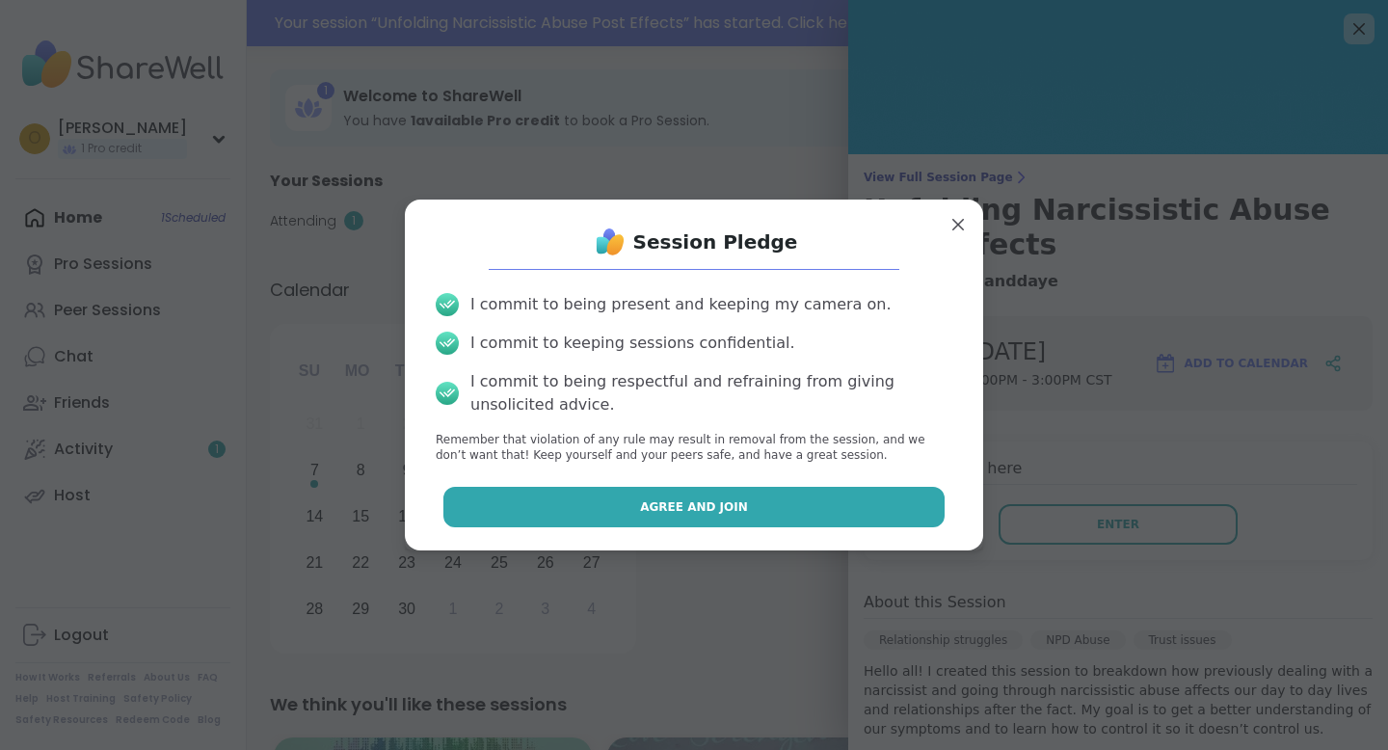
click at [789, 497] on button "Agree and Join" at bounding box center [694, 507] width 502 height 40
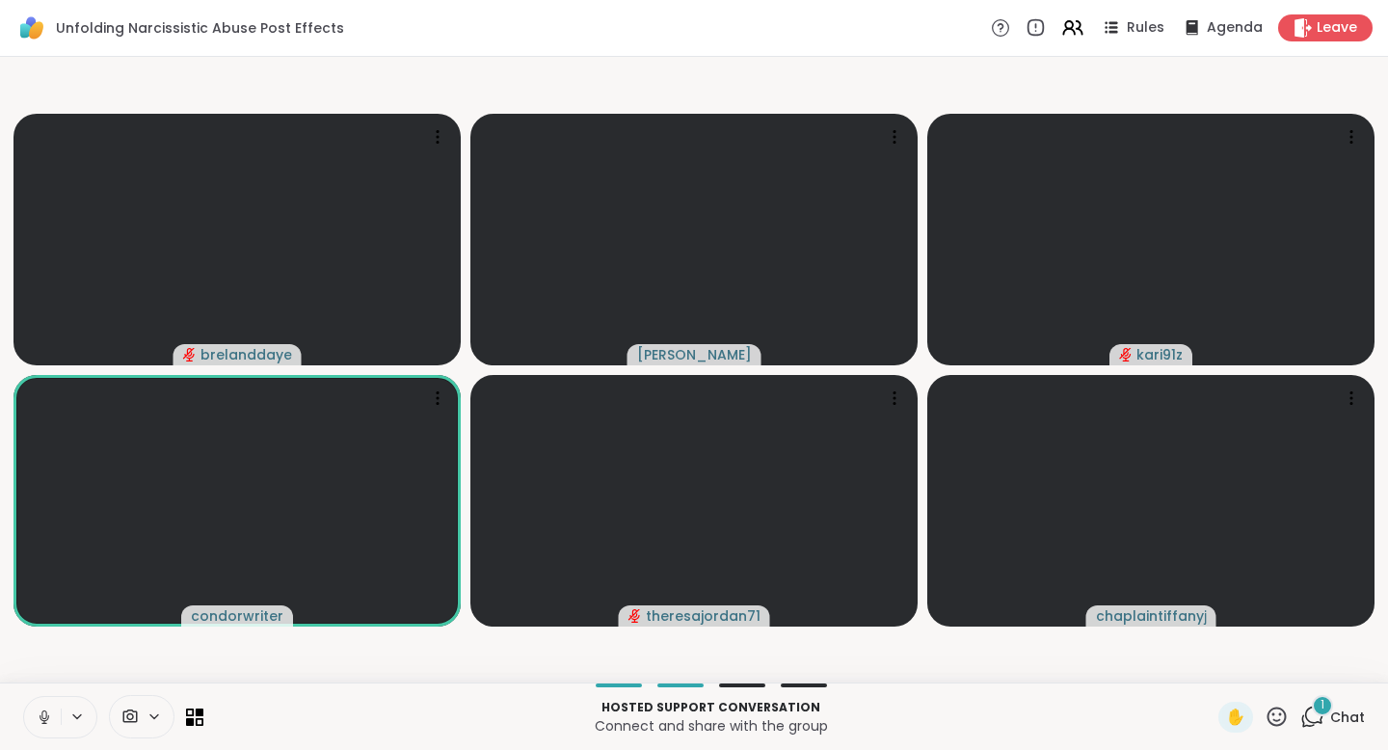
click at [49, 718] on icon at bounding box center [44, 716] width 17 height 17
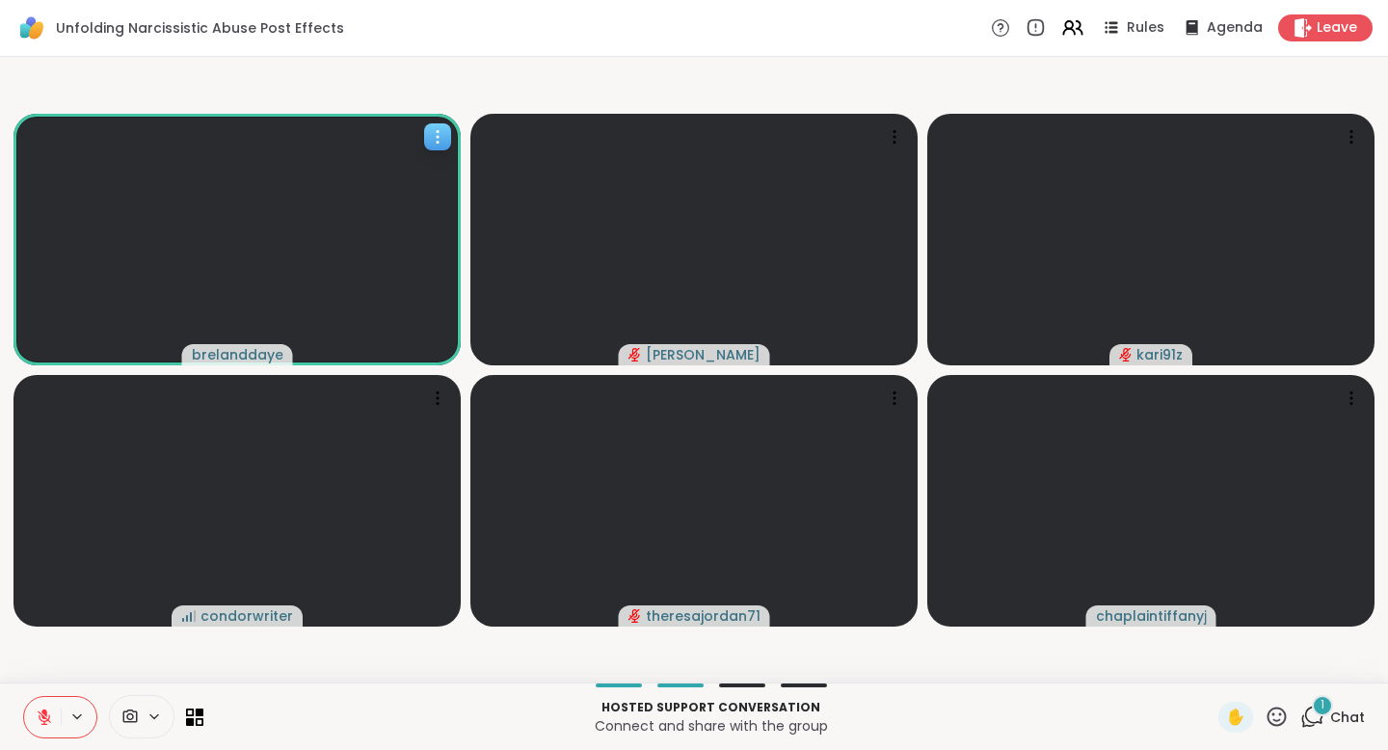
click at [82, 224] on video at bounding box center [236, 240] width 447 height 252
click at [65, 162] on video at bounding box center [236, 240] width 447 height 252
click at [1300, 716] on icon at bounding box center [1312, 716] width 24 height 24
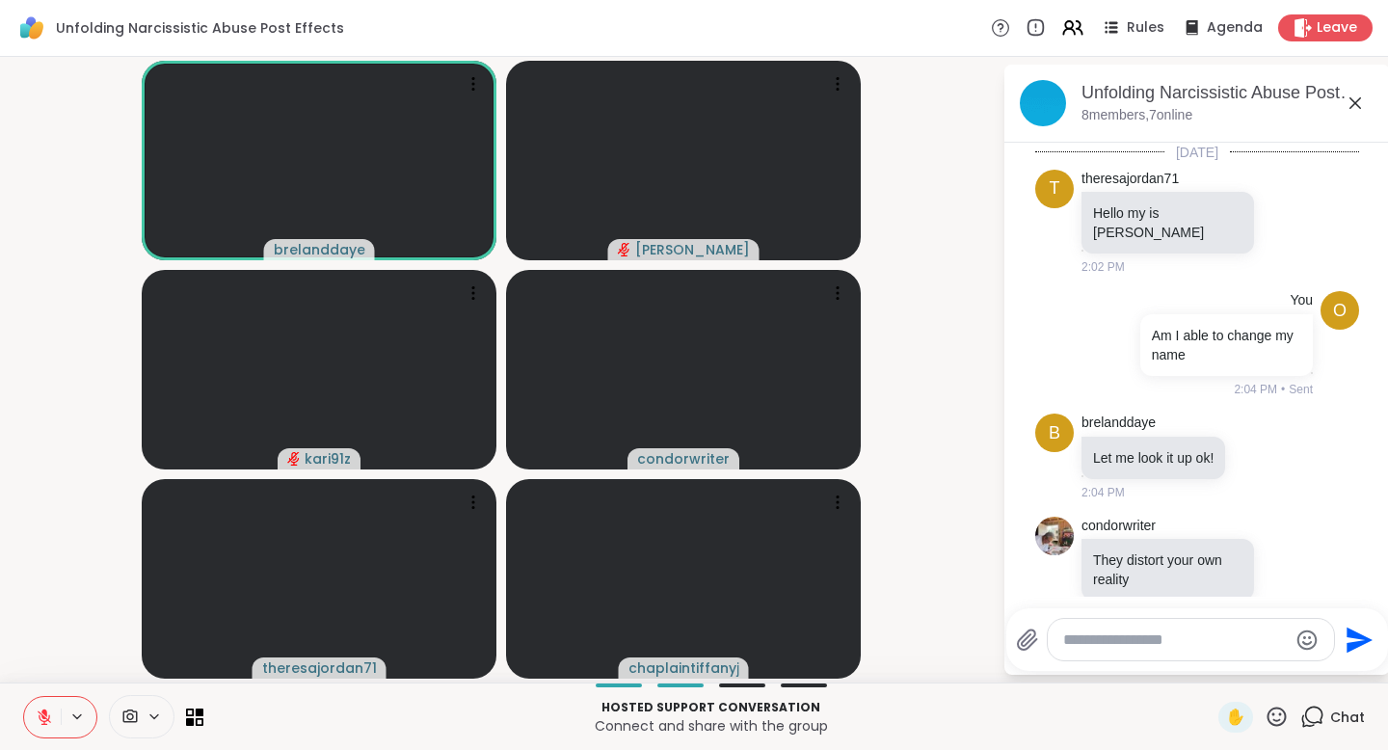
scroll to position [1917, 0]
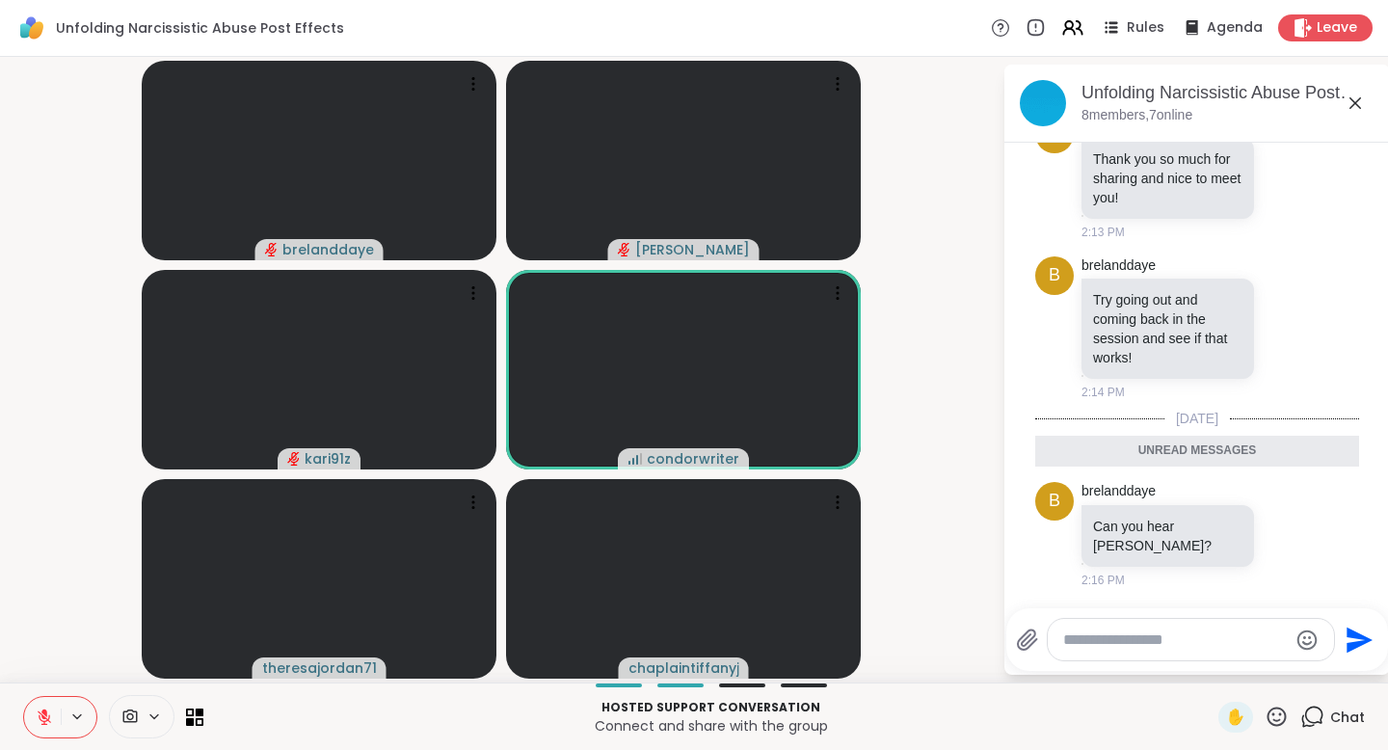
click at [1075, 641] on textarea "Type your message" at bounding box center [1175, 639] width 225 height 19
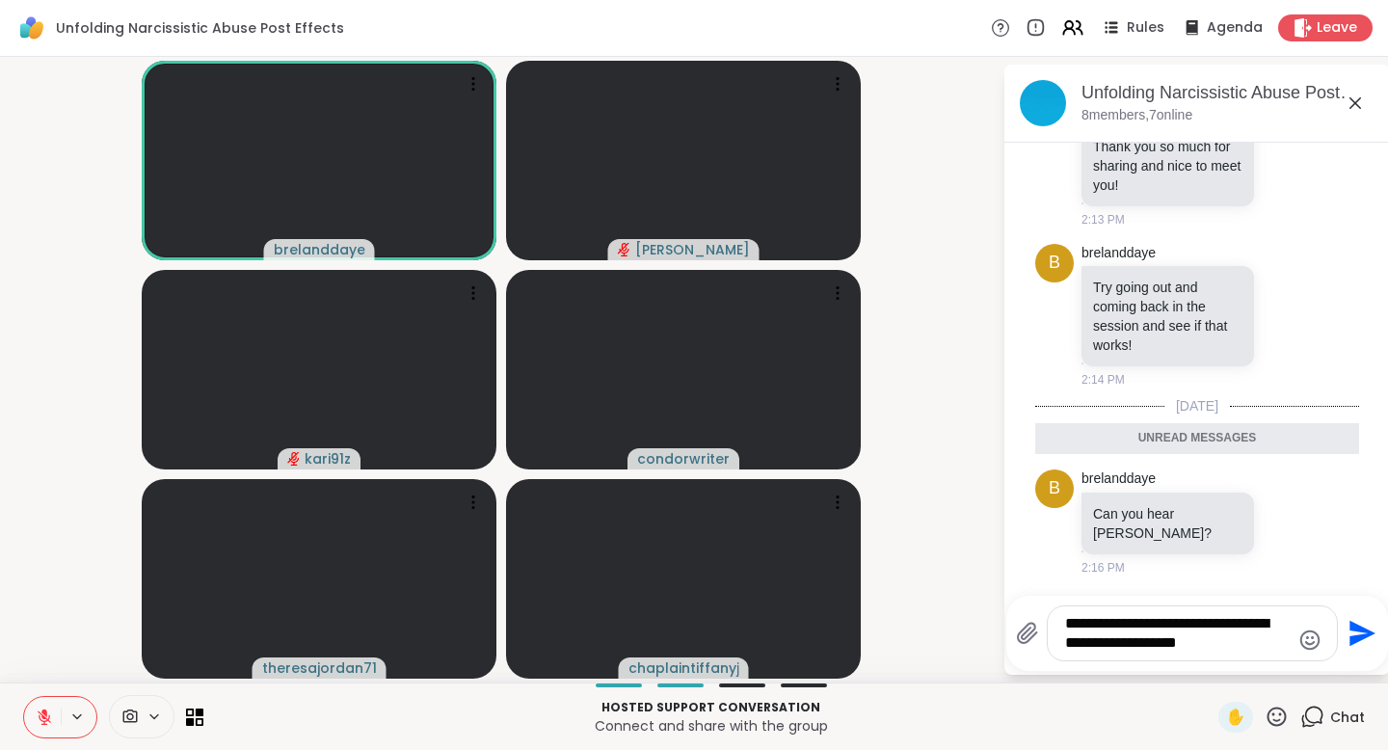
type textarea "**********"
click at [1357, 628] on icon "Send" at bounding box center [1362, 634] width 26 height 26
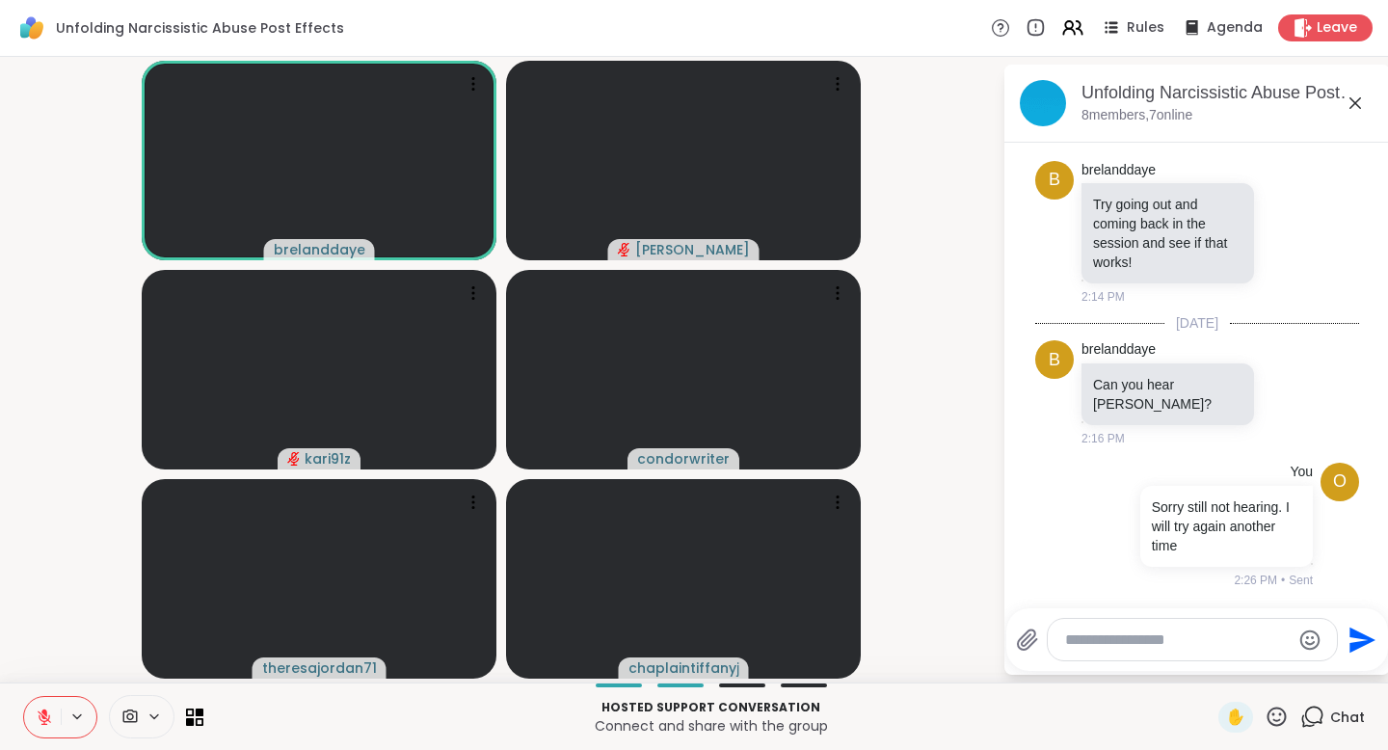
scroll to position [2012, 0]
click at [1317, 27] on span "Leave" at bounding box center [1337, 28] width 42 height 20
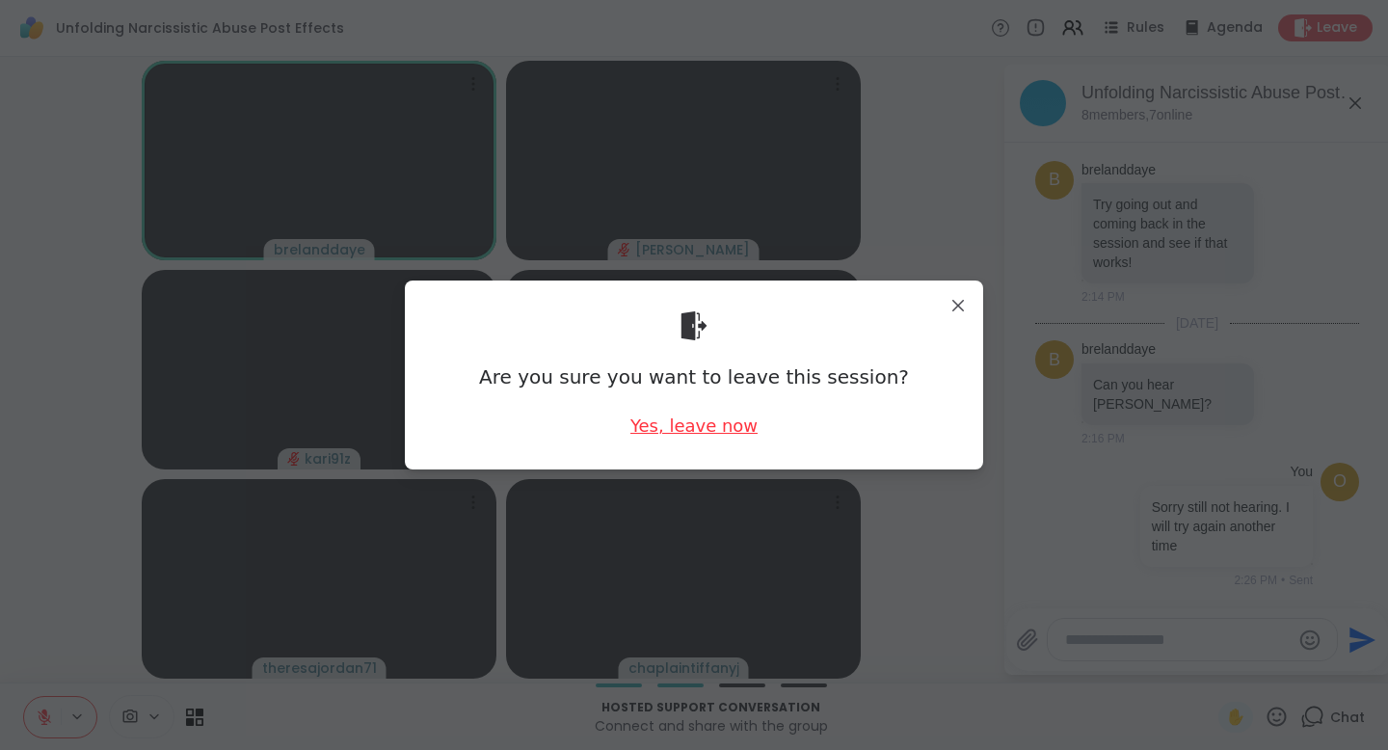
click at [740, 424] on div "Yes, leave now" at bounding box center [693, 425] width 127 height 24
